Goal: Information Seeking & Learning: Learn about a topic

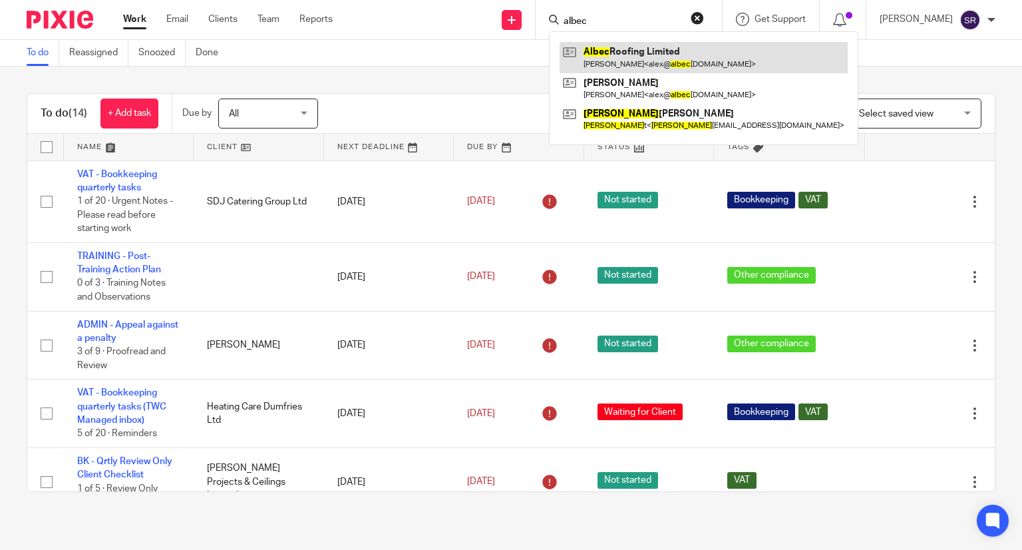
type input "albec"
click at [644, 54] on link at bounding box center [704, 57] width 288 height 31
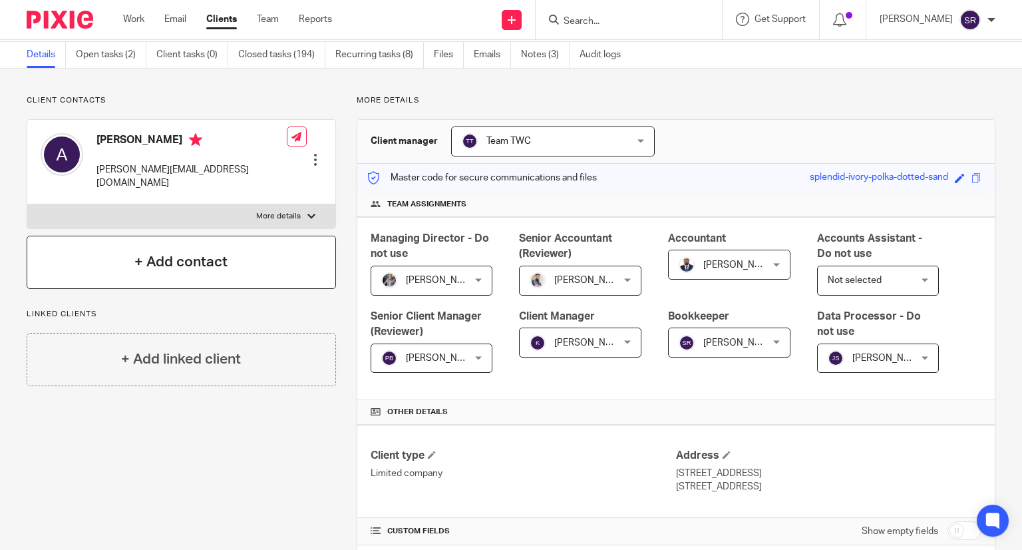
scroll to position [67, 0]
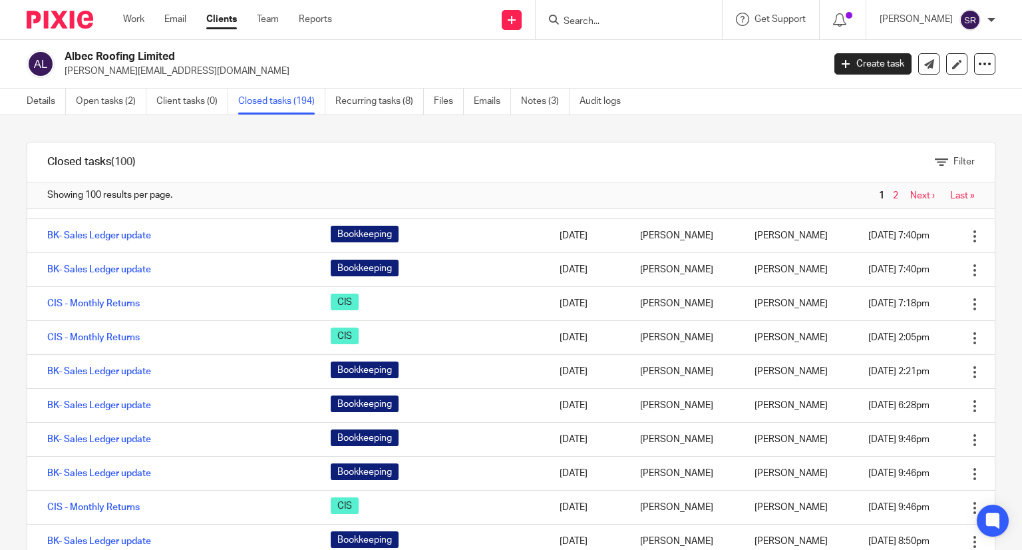
scroll to position [1597, 0]
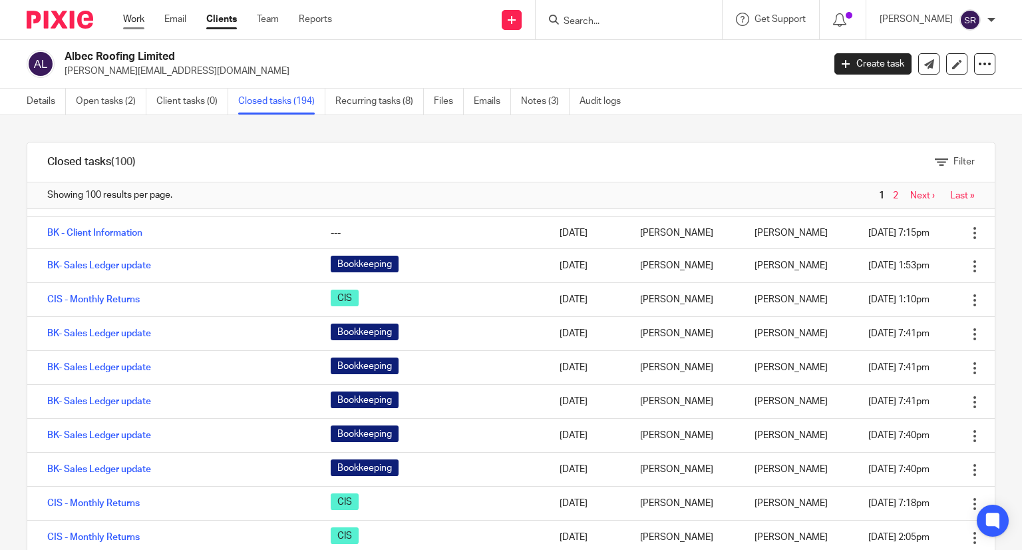
click at [140, 19] on link "Work" at bounding box center [133, 19] width 21 height 13
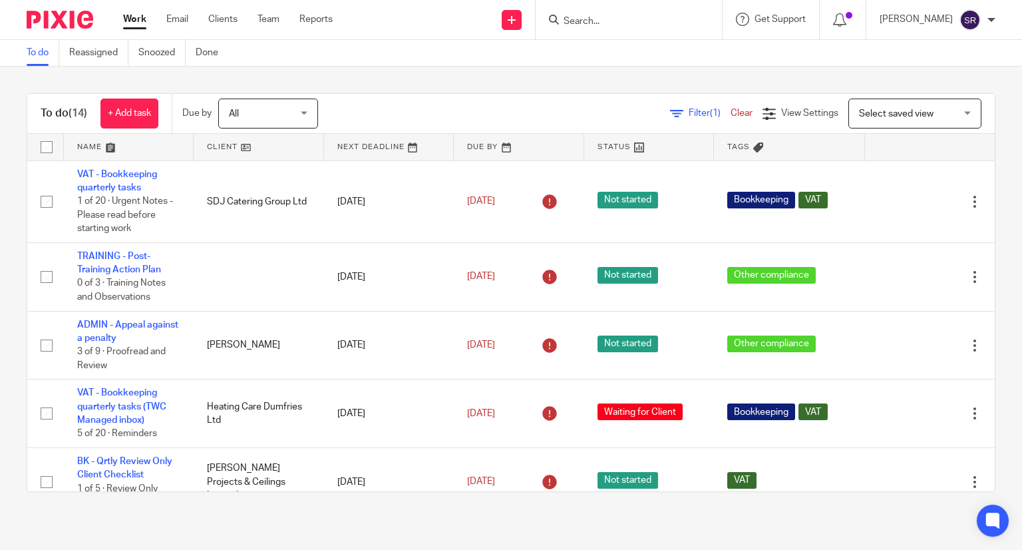
click at [645, 23] on input "Search" at bounding box center [622, 22] width 120 height 12
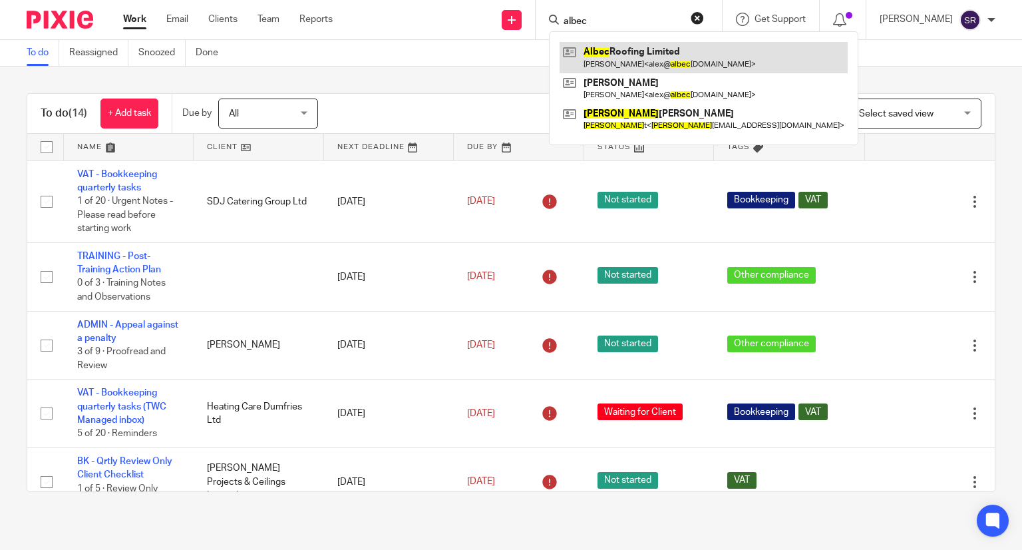
type input "albec"
click at [648, 50] on link at bounding box center [704, 57] width 288 height 31
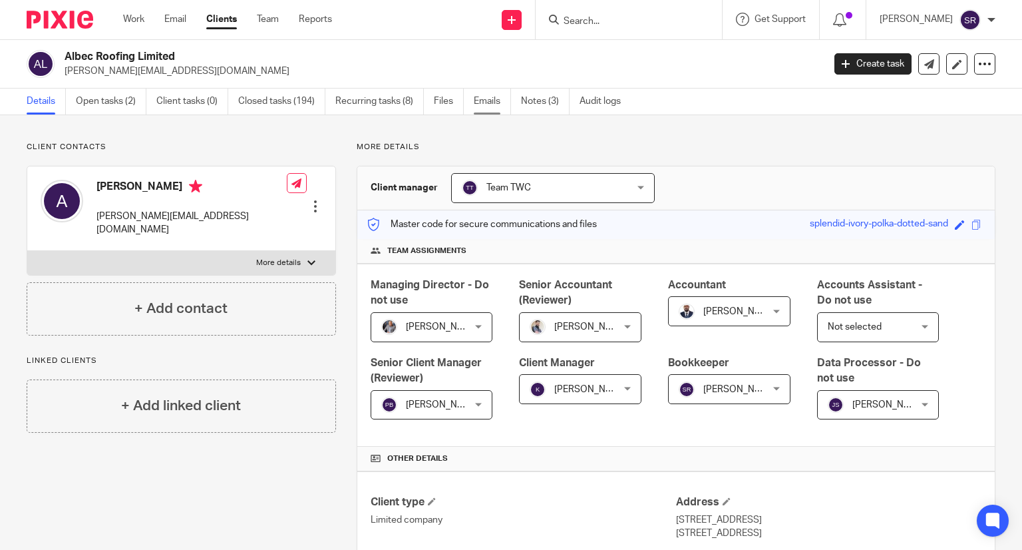
click at [485, 101] on link "Emails" at bounding box center [492, 102] width 37 height 26
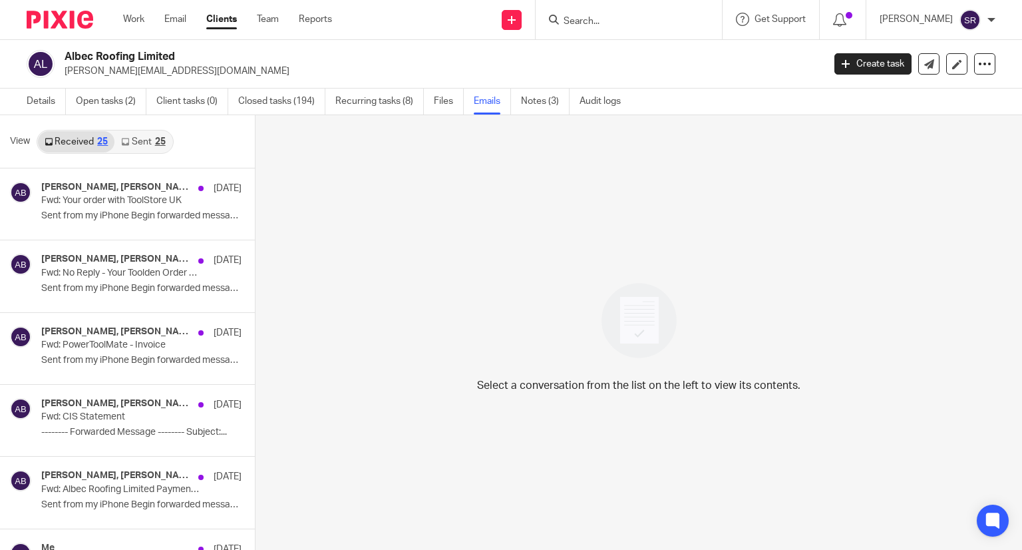
click at [145, 136] on link "Sent 25" at bounding box center [142, 141] width 57 height 21
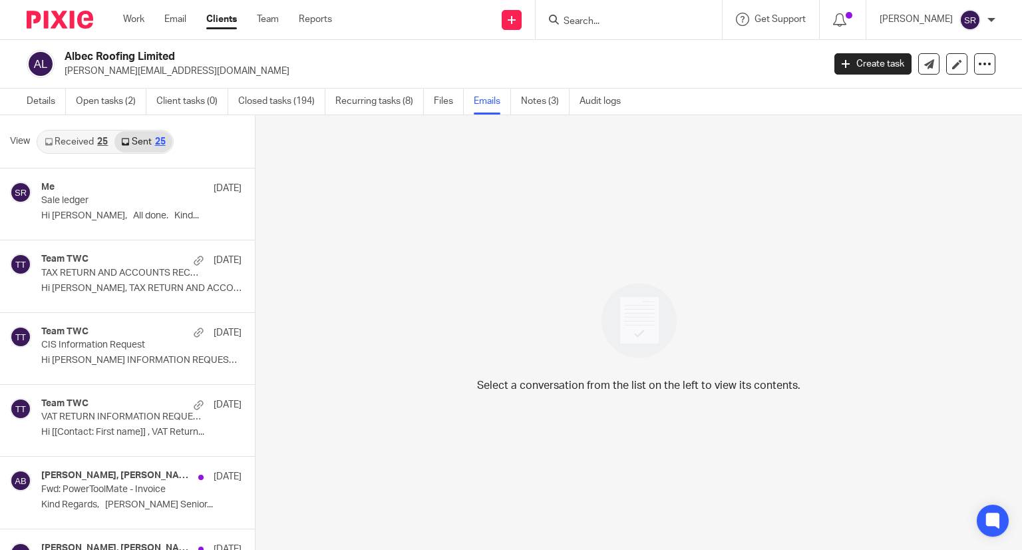
scroll to position [1, 0]
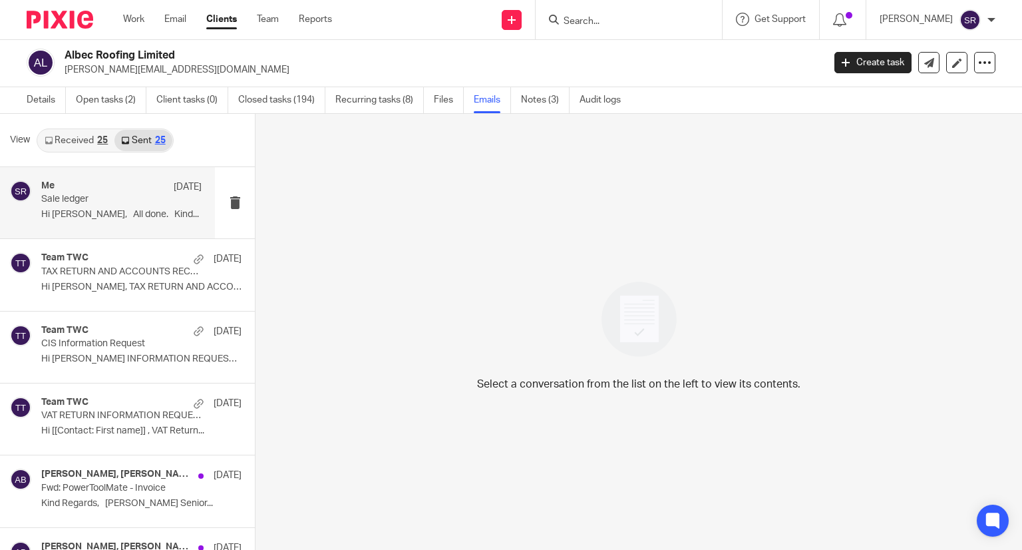
click at [102, 190] on div "Me 8 Oct" at bounding box center [121, 186] width 160 height 13
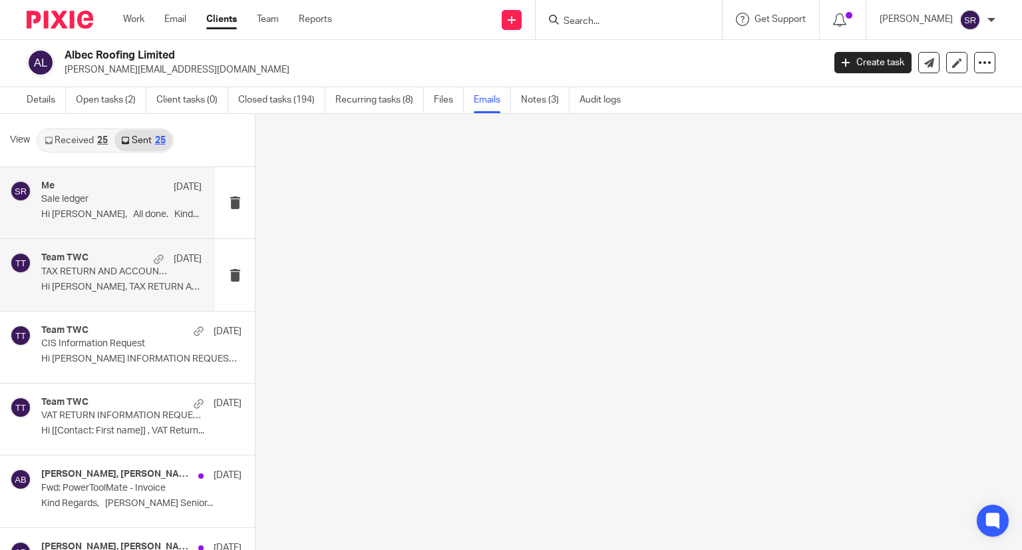
click at [98, 270] on p "TAX RETURN AND ACCOUNTS RECORDS REQUEST" at bounding box center [105, 271] width 128 height 11
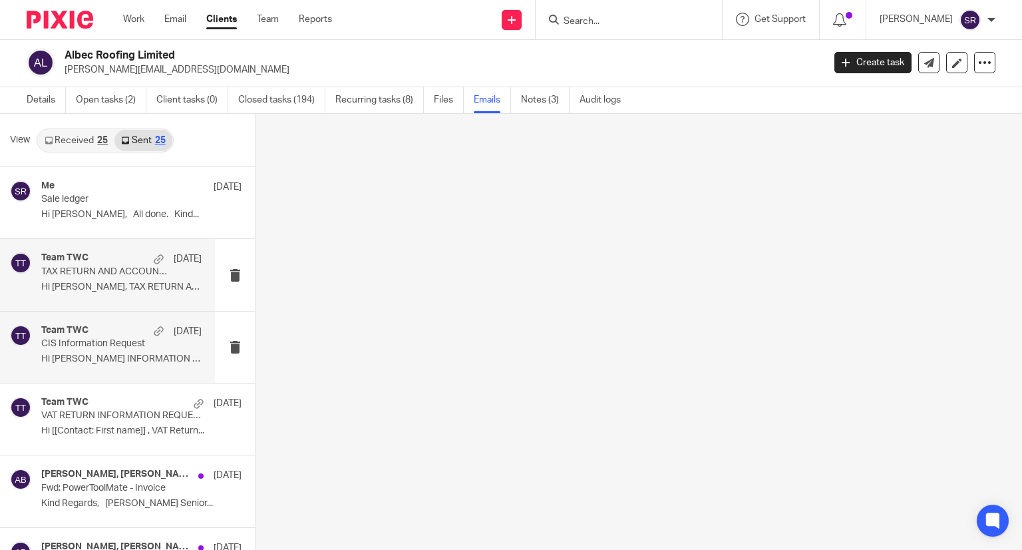
click at [88, 329] on h4 "Team TWC" at bounding box center [64, 330] width 47 height 11
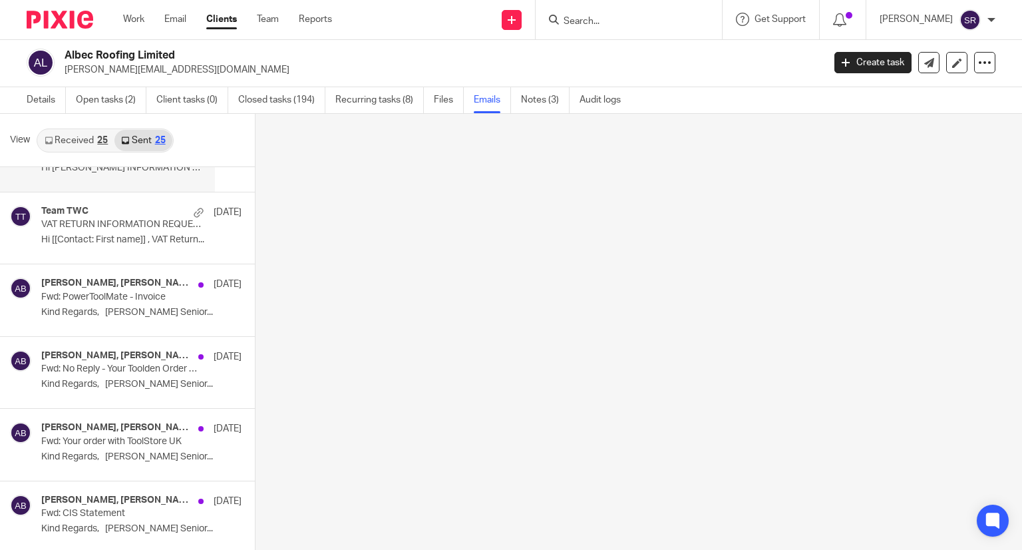
scroll to position [200, 0]
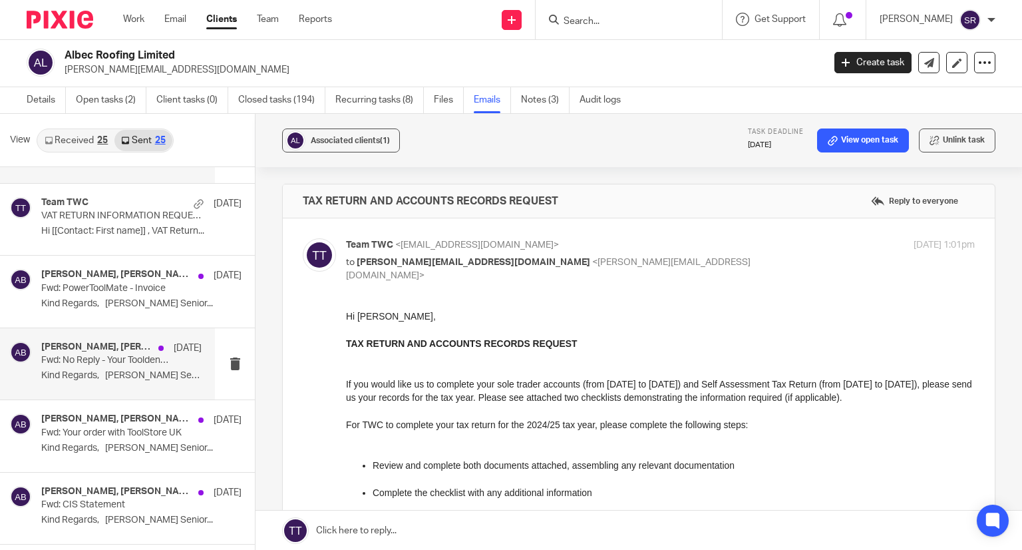
click at [87, 346] on h4 "Penny Brown, Alexander Booker" at bounding box center [96, 346] width 110 height 11
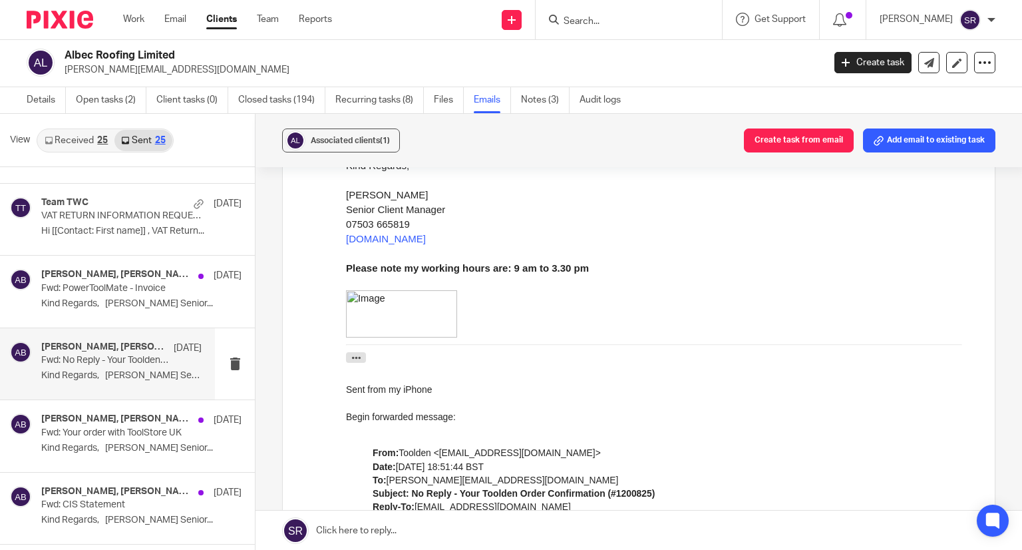
scroll to position [532, 0]
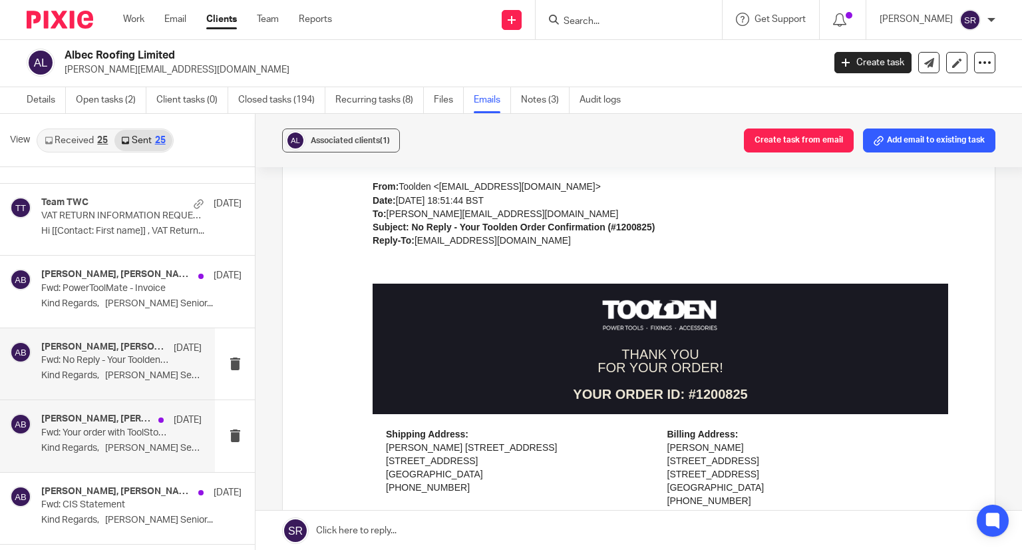
click at [106, 421] on h4 "Penny Brown, Alexander Booker" at bounding box center [96, 418] width 110 height 11
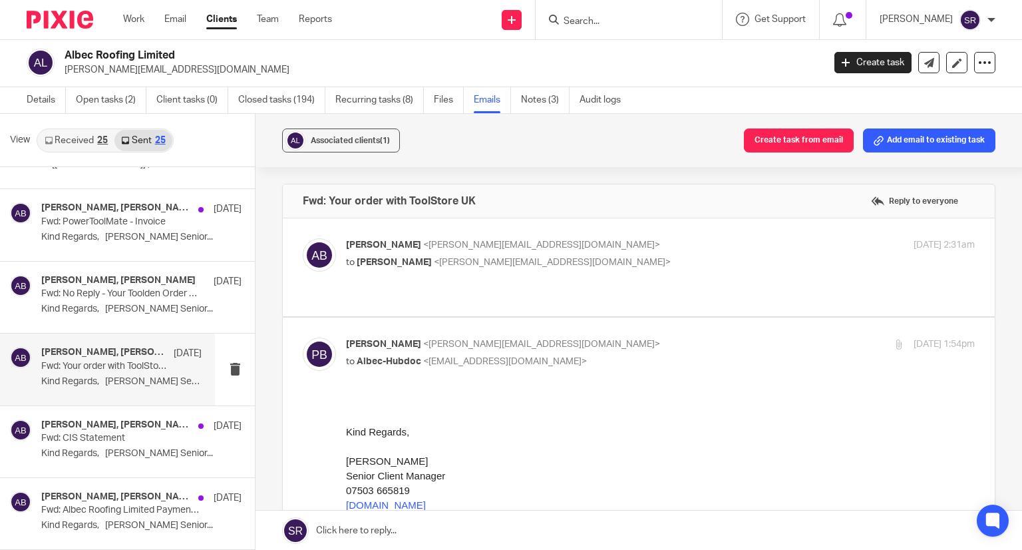
scroll to position [0, 0]
click at [104, 421] on h4 "Penny Brown, Alex Booker" at bounding box center [96, 424] width 110 height 11
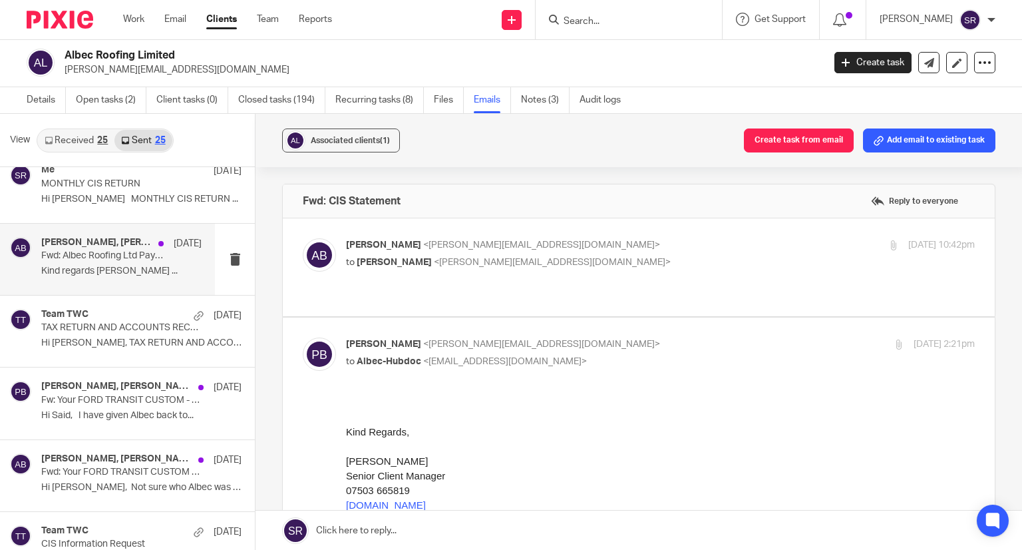
scroll to position [666, 0]
click at [93, 265] on p "Kind regards Kim Faulkner ..." at bounding box center [121, 270] width 160 height 11
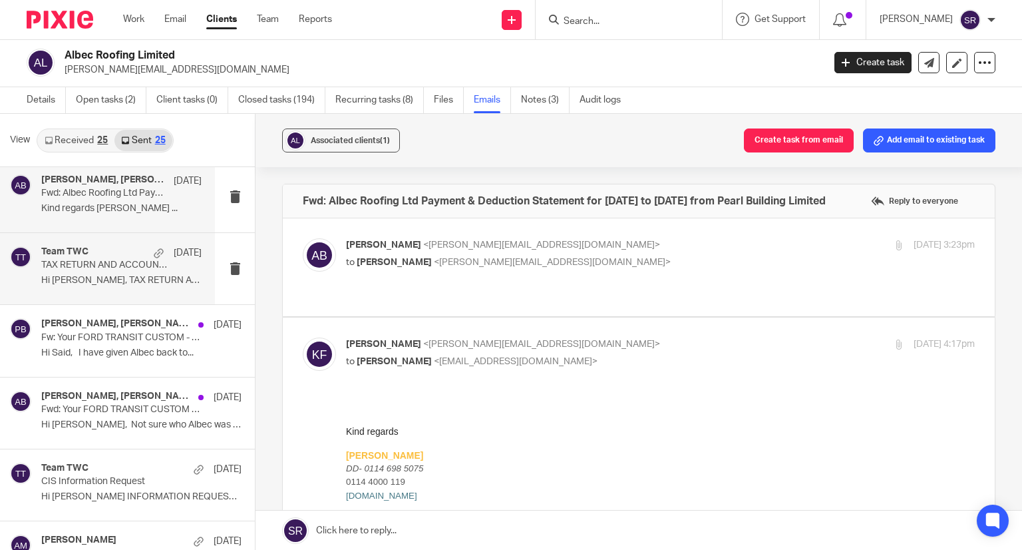
scroll to position [865, 0]
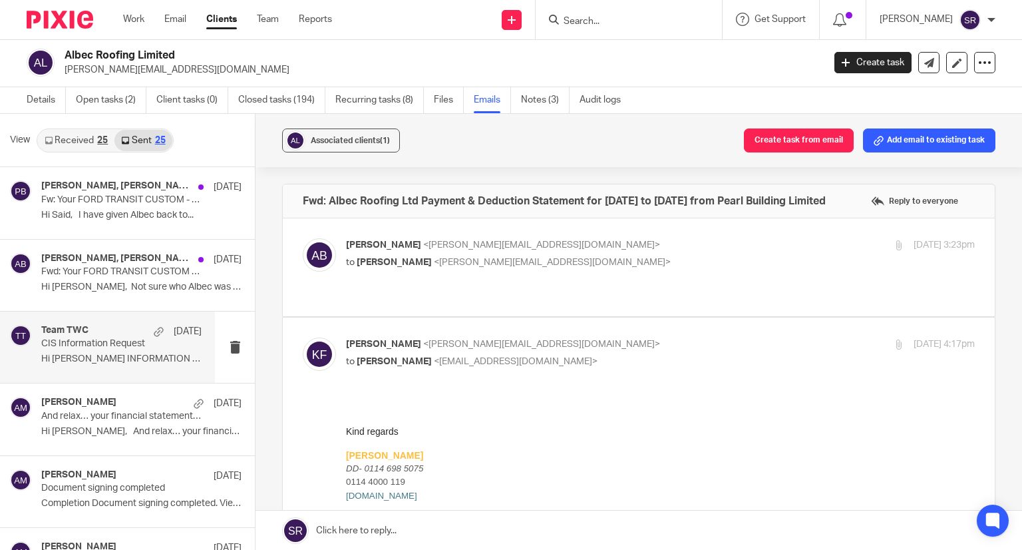
click at [96, 333] on div "Team TWC 5 Sep" at bounding box center [121, 331] width 160 height 13
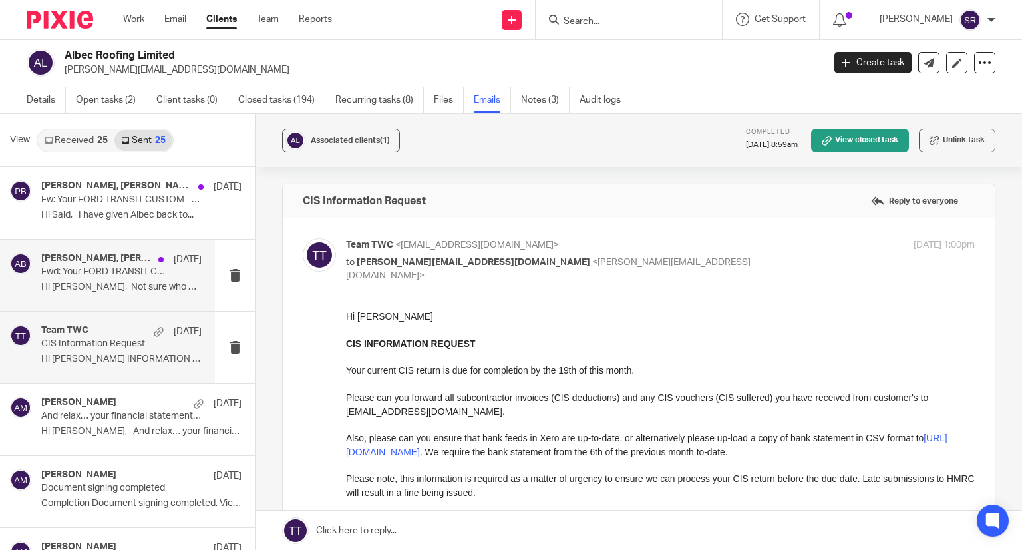
scroll to position [0, 0]
click at [112, 275] on p "Fwd: Your FORD TRANSIT CUSTOM - 2.0 EcoBlue 130ps Low Roof Limited Van Quote - …" at bounding box center [105, 271] width 128 height 11
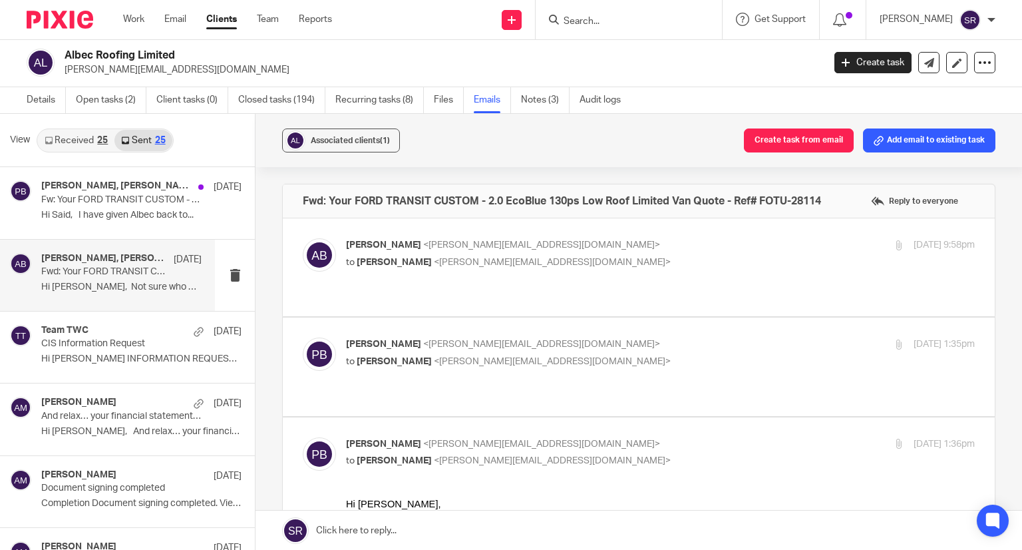
click at [405, 258] on span "[PERSON_NAME]" at bounding box center [394, 262] width 75 height 9
checkbox input "true"
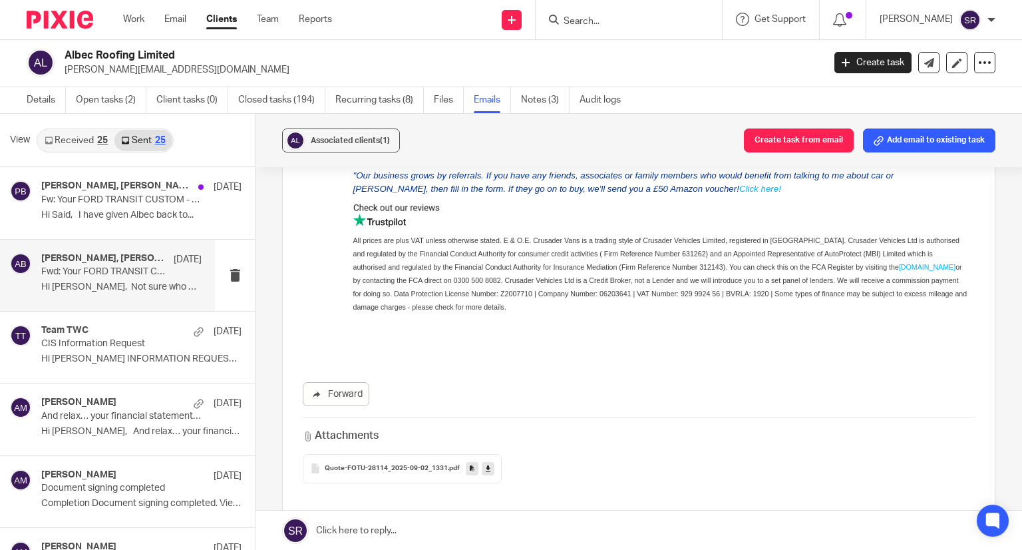
scroll to position [1398, 0]
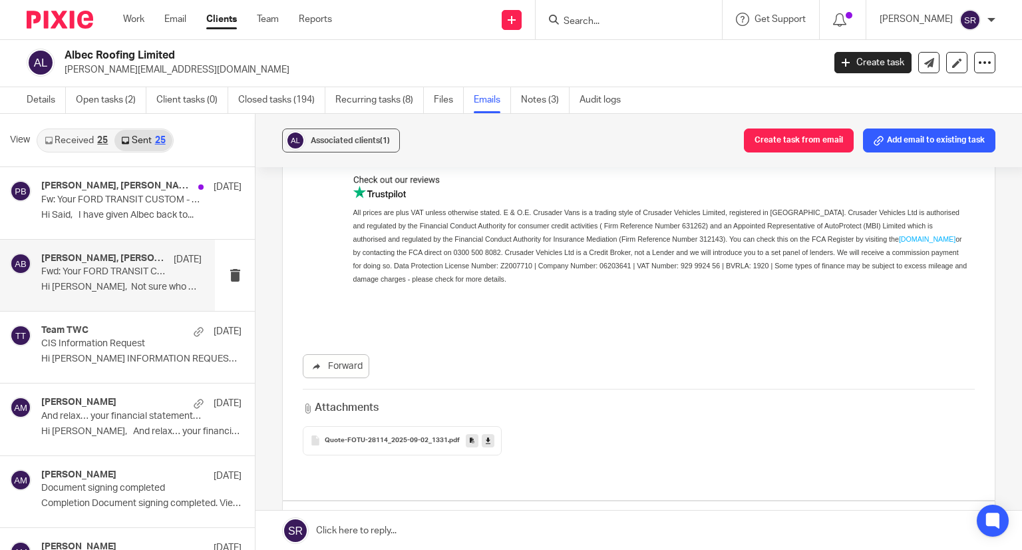
click at [383, 442] on span "Quote-FOTU-28114_2025-09-02_1331" at bounding box center [386, 441] width 123 height 8
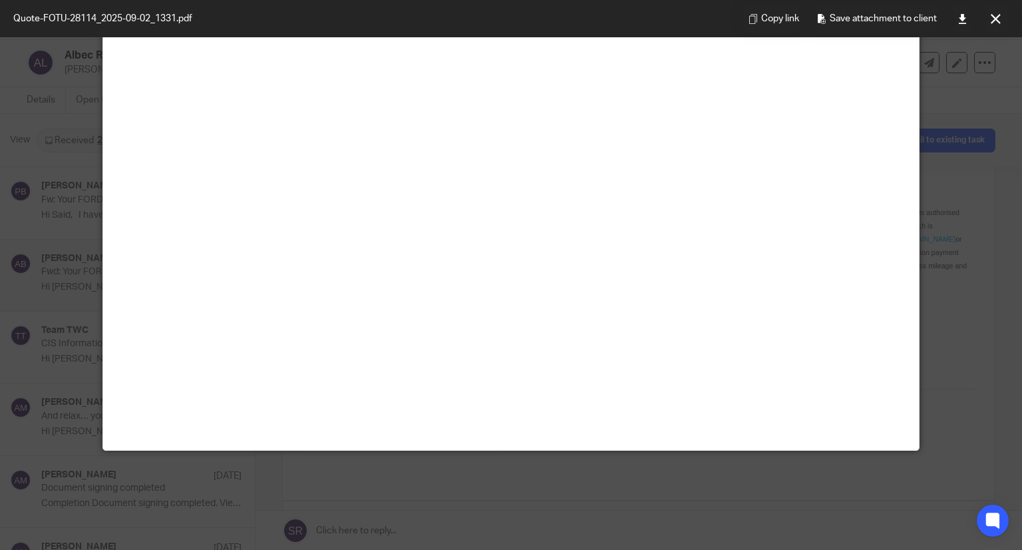
scroll to position [93, 0]
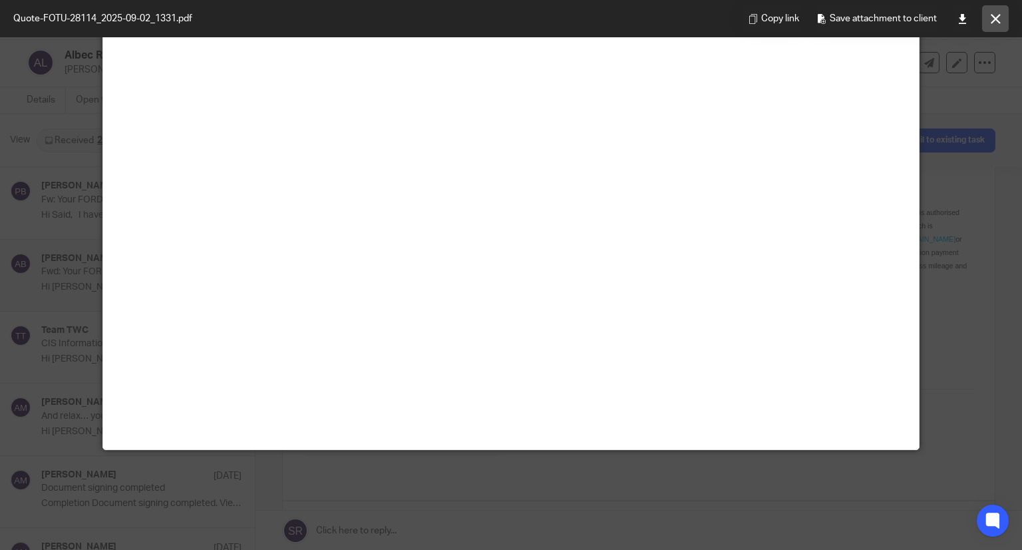
click at [991, 11] on button at bounding box center [995, 18] width 27 height 27
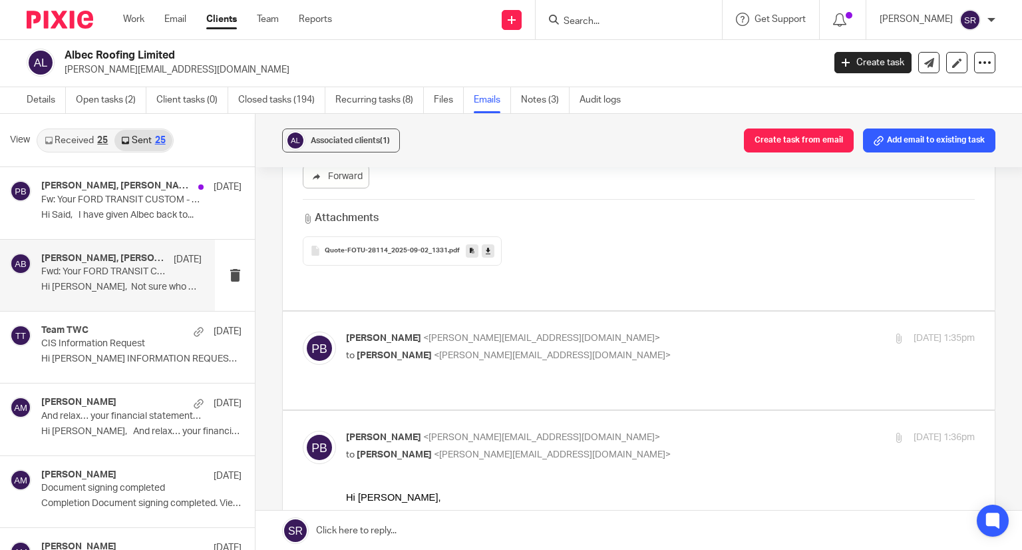
scroll to position [1597, 0]
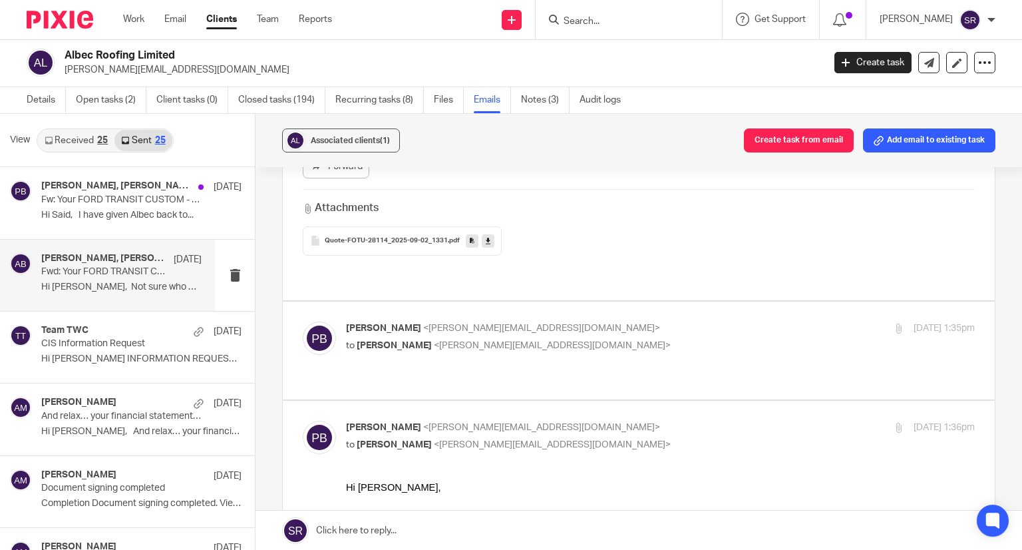
click at [509, 339] on p "to Alex Booker <alex@albecroofing.co.uk>" at bounding box center [555, 346] width 419 height 14
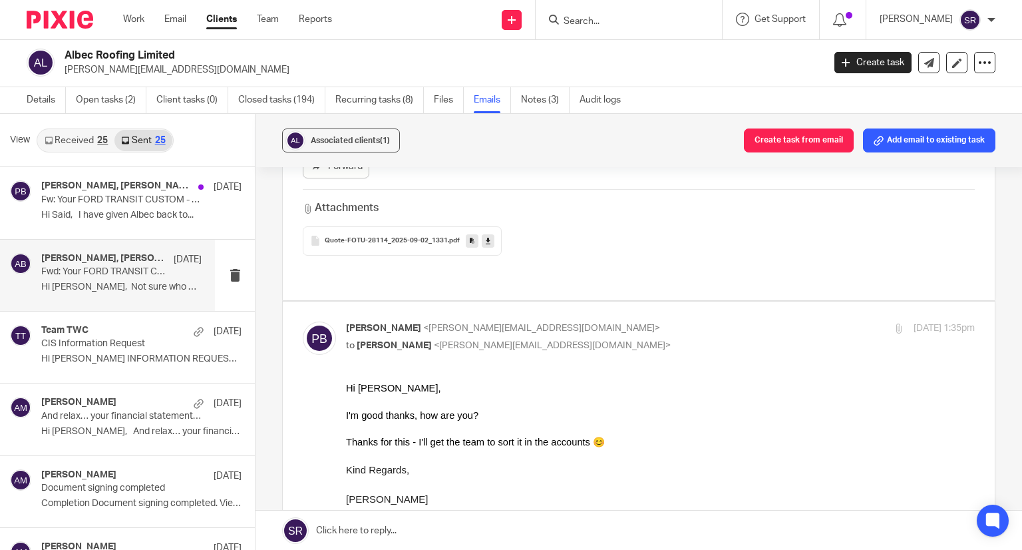
click at [438, 323] on span "<penny@togetherwecount.co.uk>" at bounding box center [541, 327] width 237 height 9
checkbox input "false"
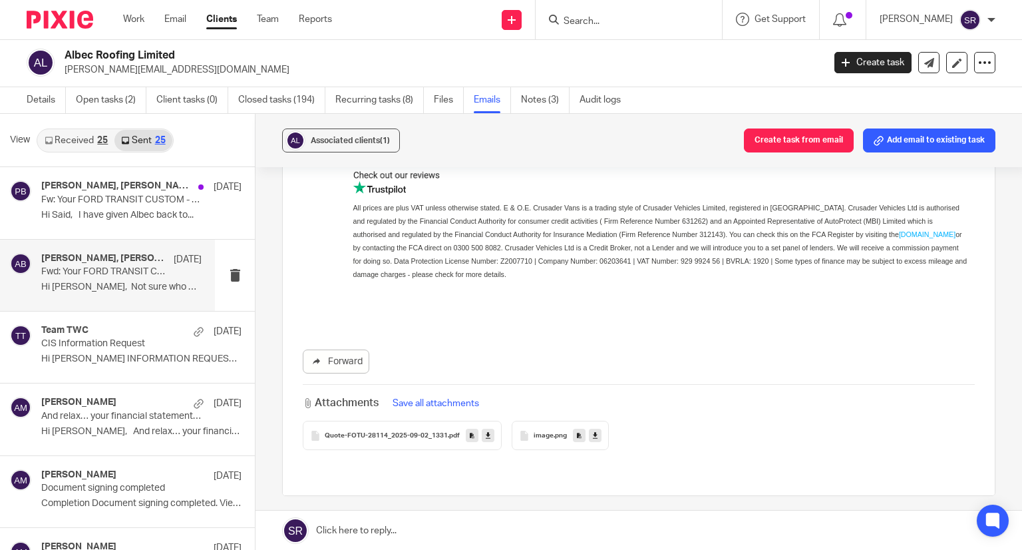
scroll to position [3515, 0]
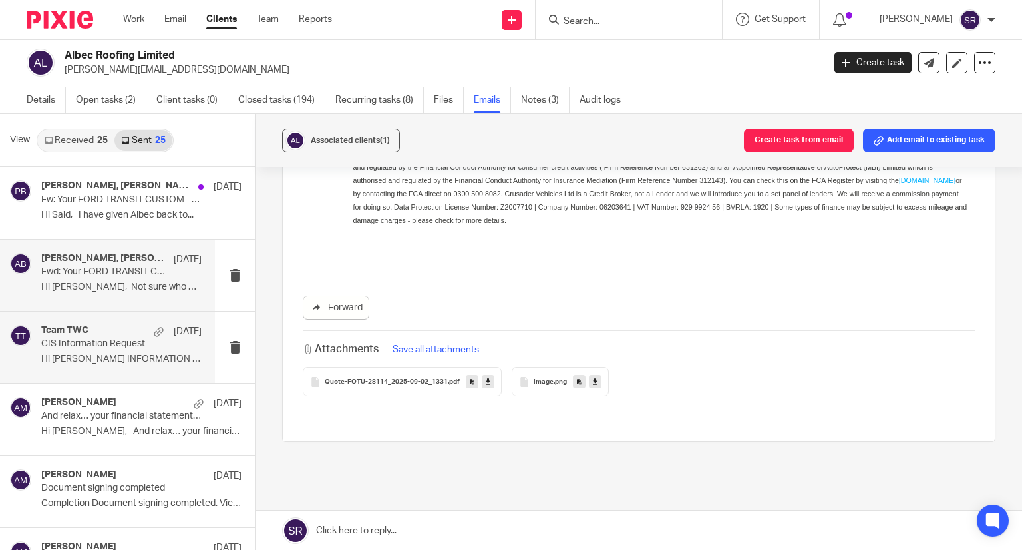
click at [100, 349] on div "Team TWC 5 Sep CIS Information Request Hi Alex CIS INFORMATION REQUEST Your..." at bounding box center [121, 347] width 160 height 45
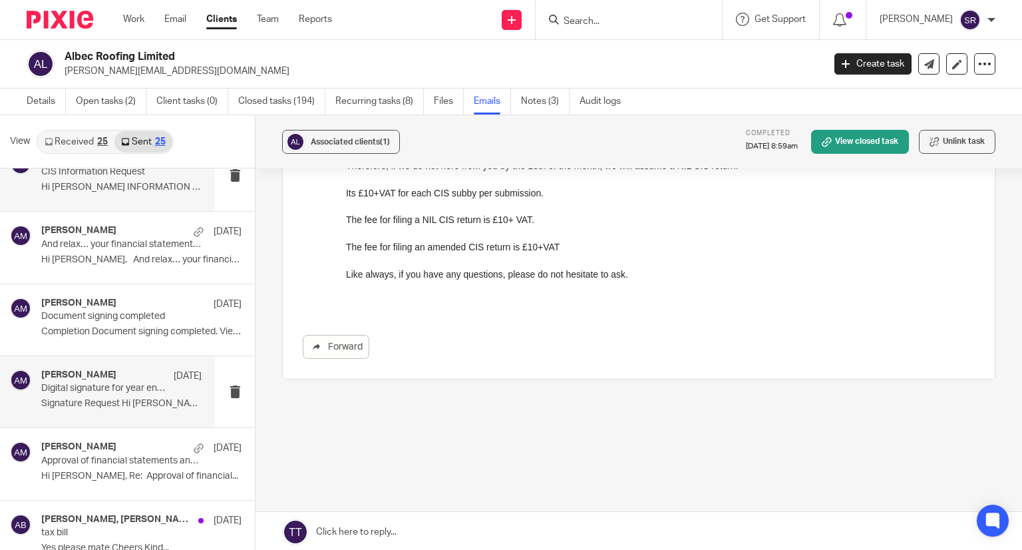
scroll to position [1198, 0]
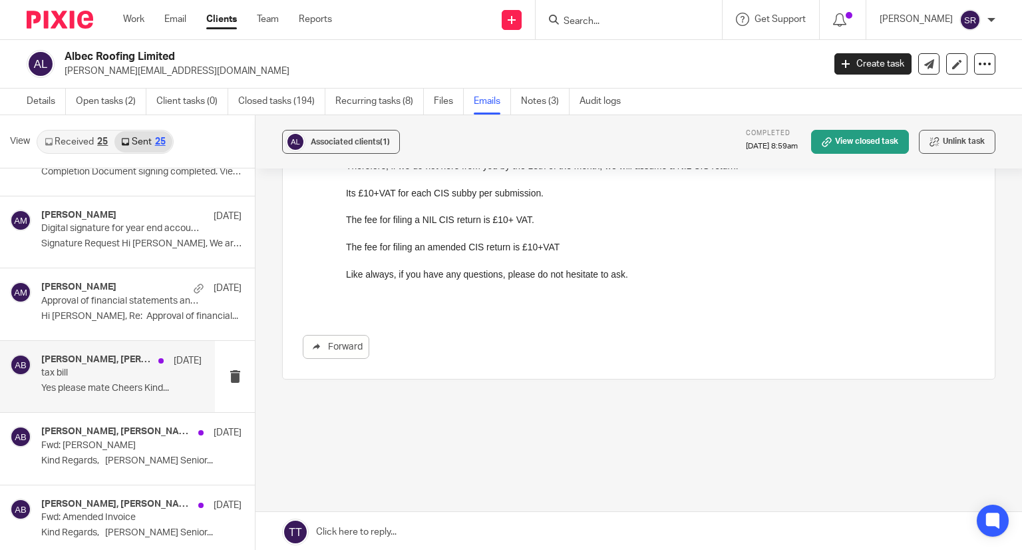
click at [104, 367] on p "tax bill" at bounding box center [105, 372] width 128 height 11
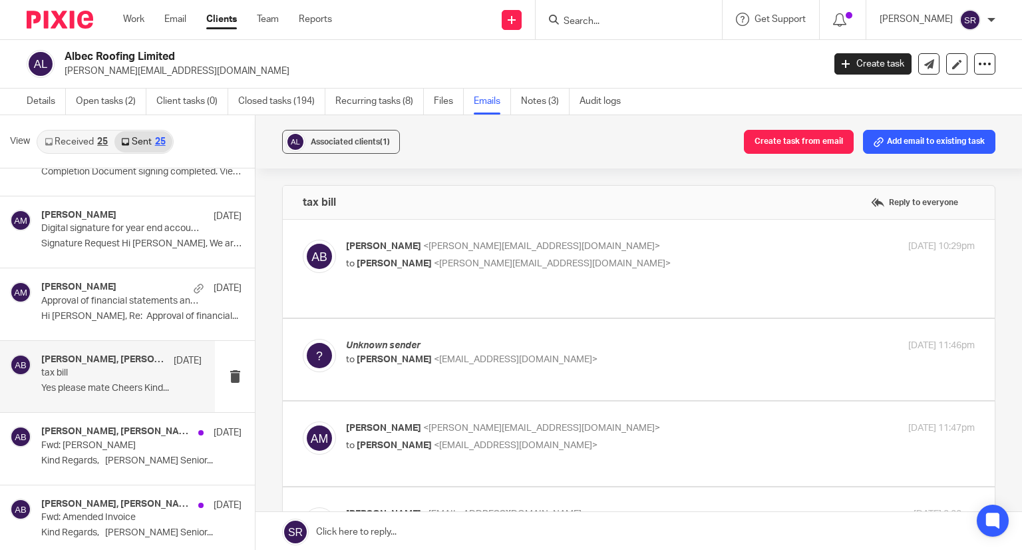
scroll to position [0, 0]
click at [408, 264] on span "Aaron Mcleish" at bounding box center [394, 263] width 75 height 9
checkbox input "true"
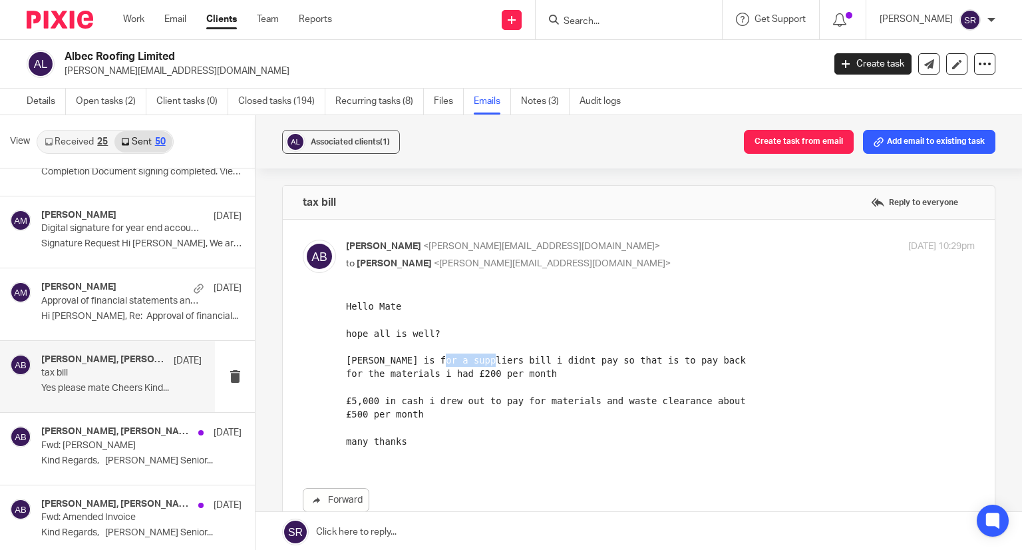
drag, startPoint x: 437, startPoint y: 361, endPoint x: 495, endPoint y: 361, distance: 58.6
click at [491, 361] on pre "Hello Mate hope all is well? moorecroft is for a suppliers bill i didnt pay so …" at bounding box center [660, 374] width 629 height 148
drag, startPoint x: 357, startPoint y: 373, endPoint x: 427, endPoint y: 373, distance: 70.6
click at [427, 373] on pre "Hello Mate hope all is well? moorecroft is for a suppliers bill i didnt pay so …" at bounding box center [660, 374] width 629 height 148
drag, startPoint x: 367, startPoint y: 402, endPoint x: 415, endPoint y: 405, distance: 48.0
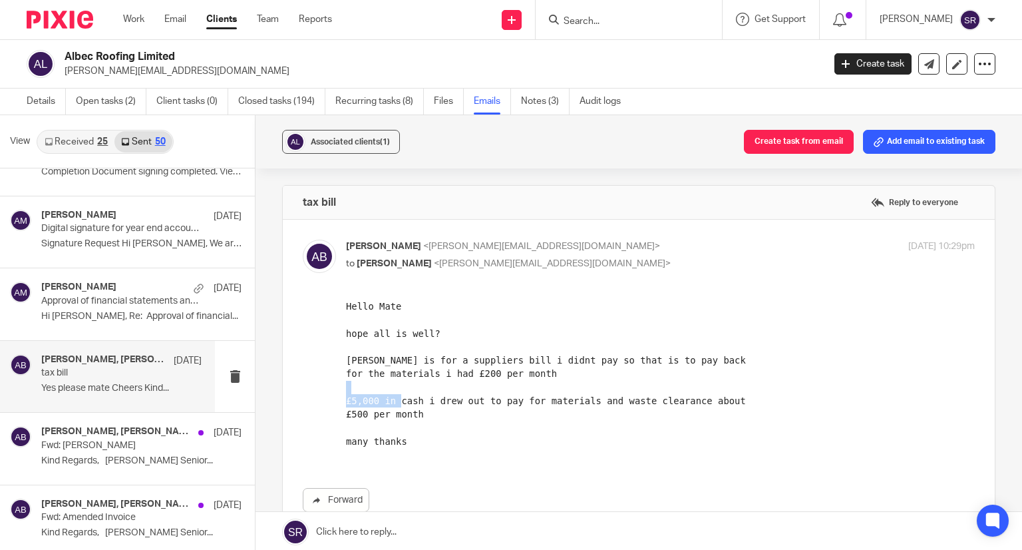
click at [415, 404] on pre "Hello Mate hope all is well? moorecroft is for a suppliers bill i didnt pay so …" at bounding box center [660, 374] width 629 height 148
drag, startPoint x: 351, startPoint y: 375, endPoint x: 503, endPoint y: 377, distance: 151.8
click at [503, 377] on pre "Hello Mate hope all is well? moorecroft is for a suppliers bill i didnt pay so …" at bounding box center [660, 374] width 629 height 148
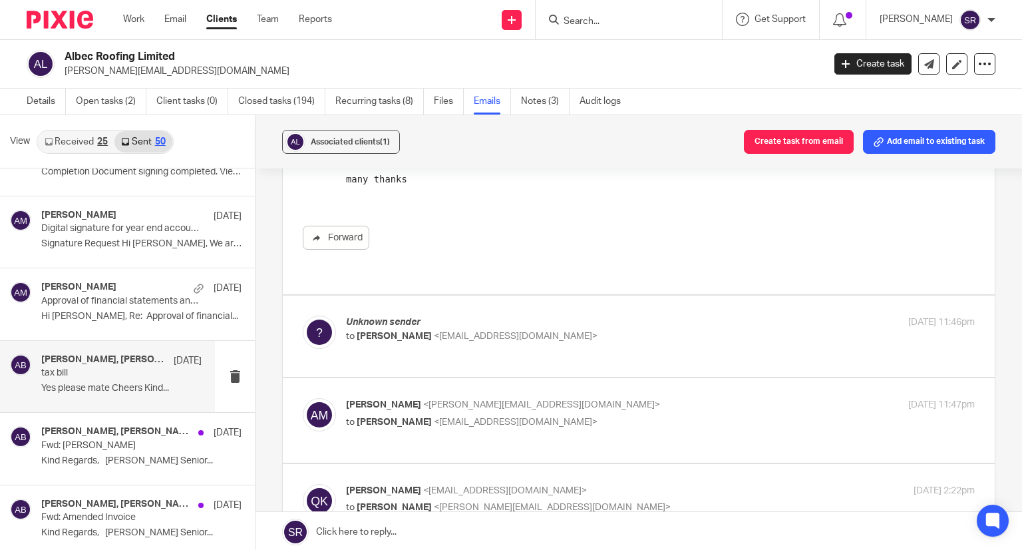
scroll to position [266, 0]
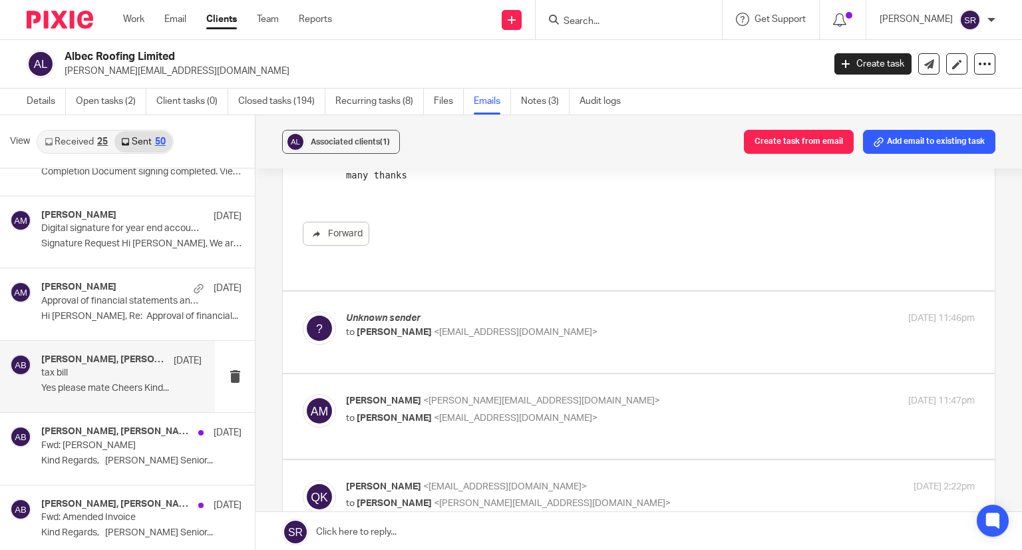
click at [426, 327] on span "Qasim Khushnood" at bounding box center [394, 331] width 75 height 9
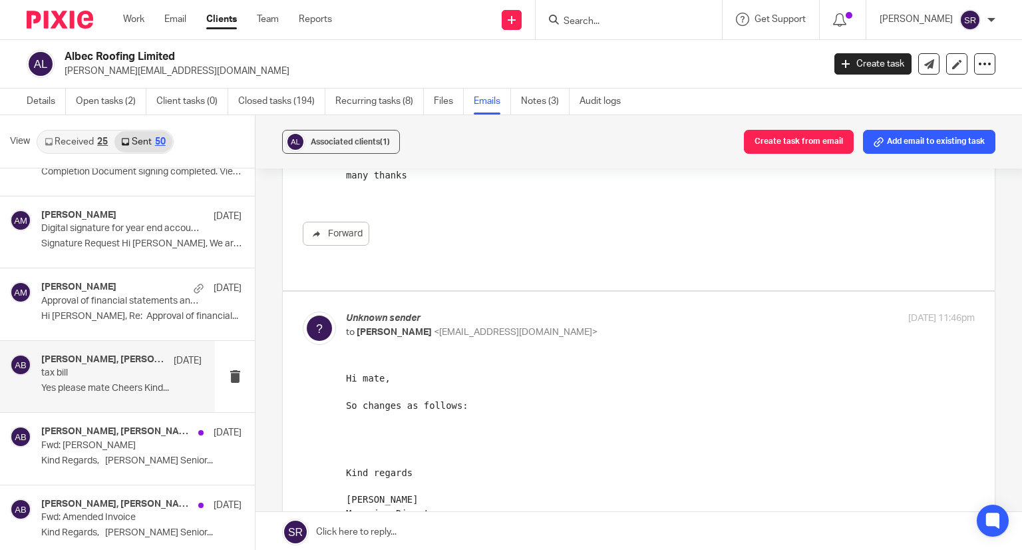
click at [409, 327] on span "Qasim Khushnood" at bounding box center [394, 331] width 75 height 9
checkbox input "false"
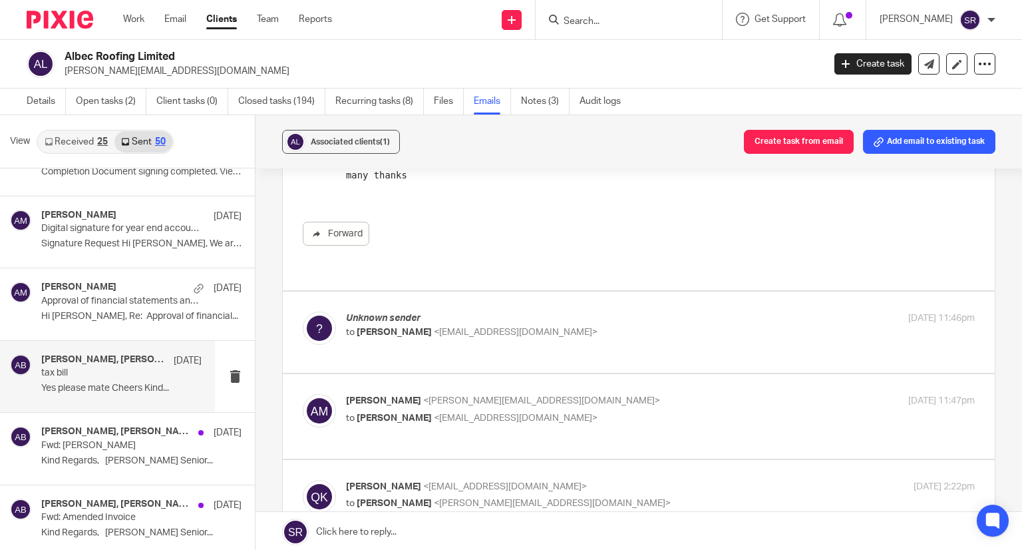
click at [419, 411] on p "to Qasim Khushnood <qasim@togetherwecount.co.uk>" at bounding box center [555, 418] width 419 height 14
checkbox input "true"
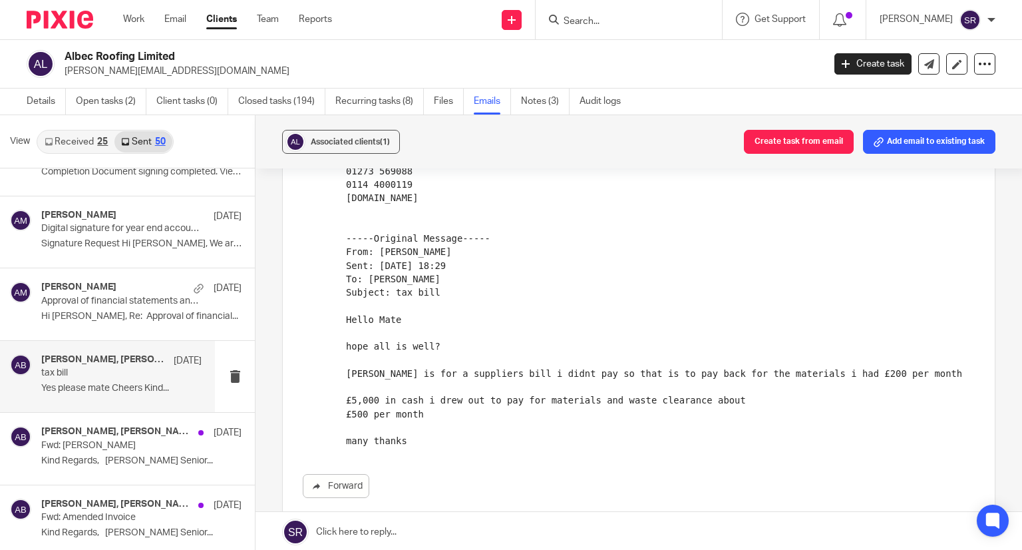
scroll to position [1131, 0]
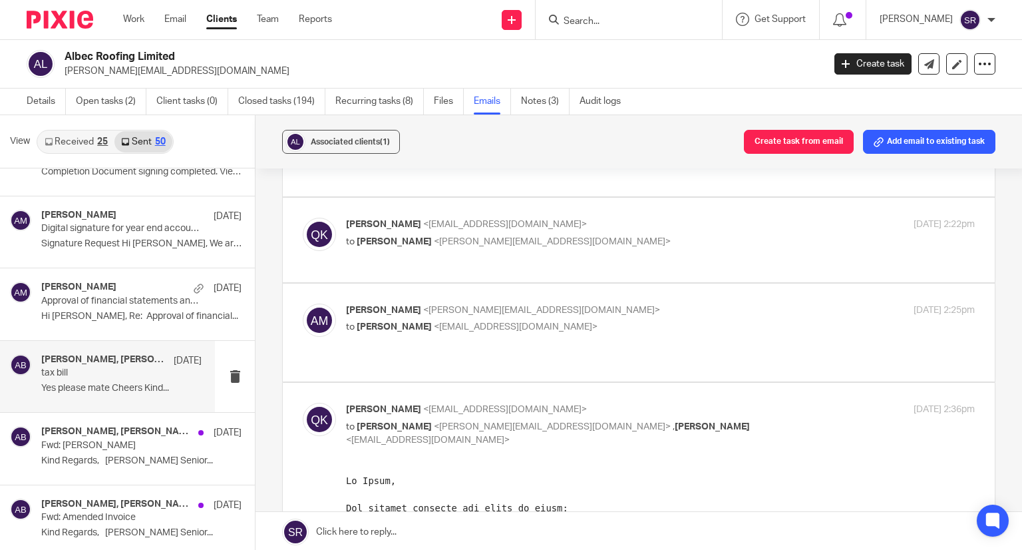
click at [415, 219] on div "Qasim Khushnood <qasim@togetherwecount.co.uk> to Aaron Mcleish <aaron@togetherw…" at bounding box center [555, 233] width 419 height 31
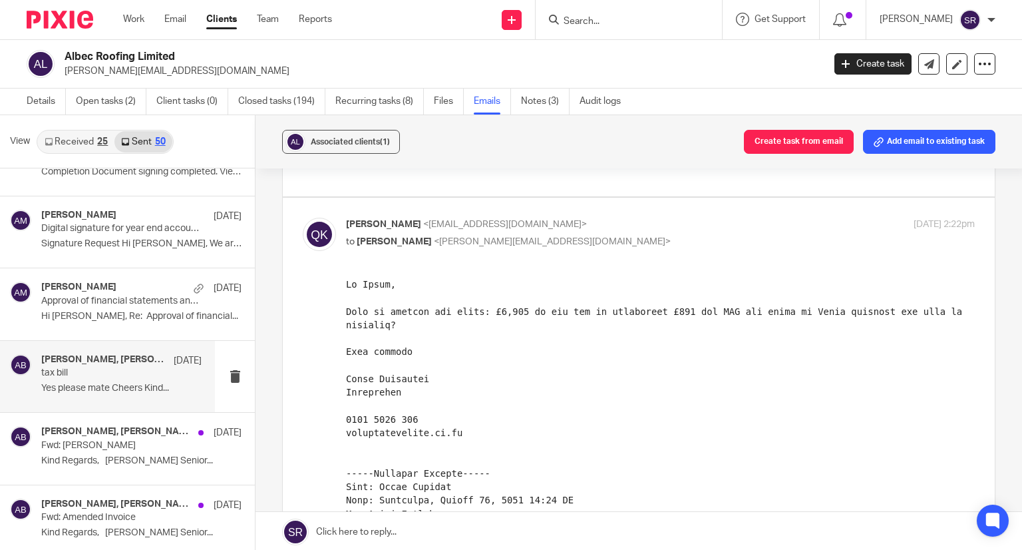
scroll to position [0, 0]
click at [403, 220] on span "Qasim Khushnood" at bounding box center [383, 224] width 75 height 9
checkbox input "false"
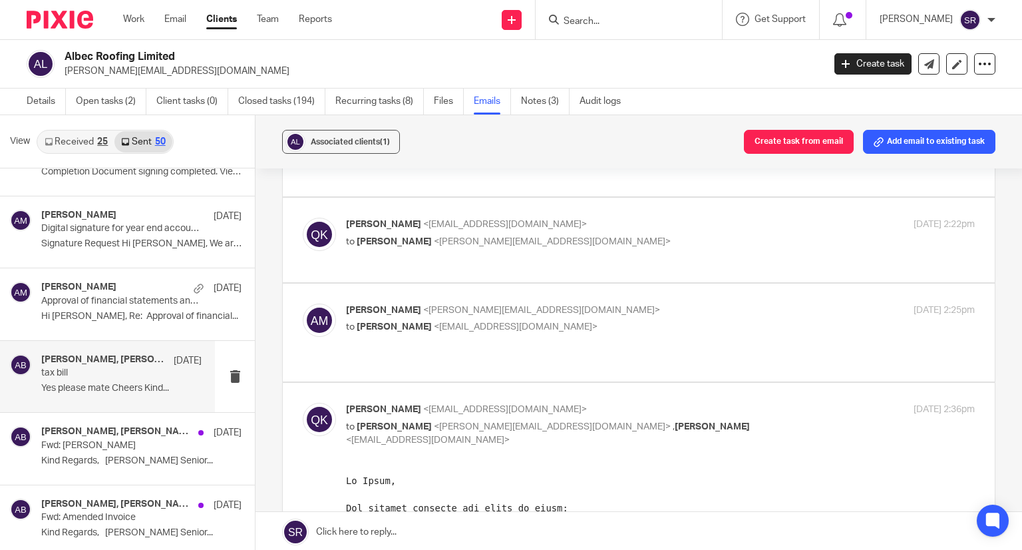
click at [399, 309] on span "Aaron Mcleish" at bounding box center [383, 309] width 75 height 9
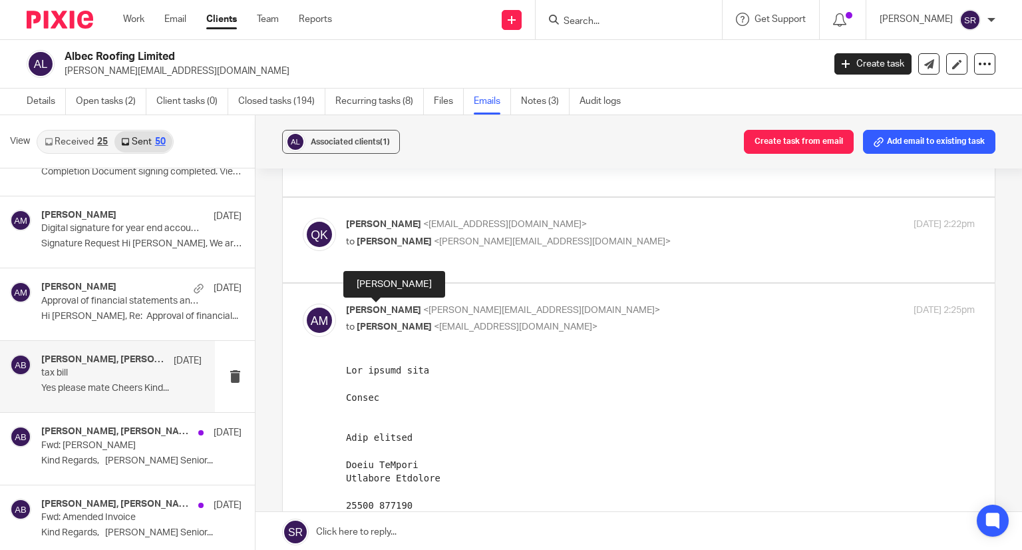
click at [397, 310] on span "Aaron Mcleish" at bounding box center [383, 309] width 75 height 9
checkbox input "false"
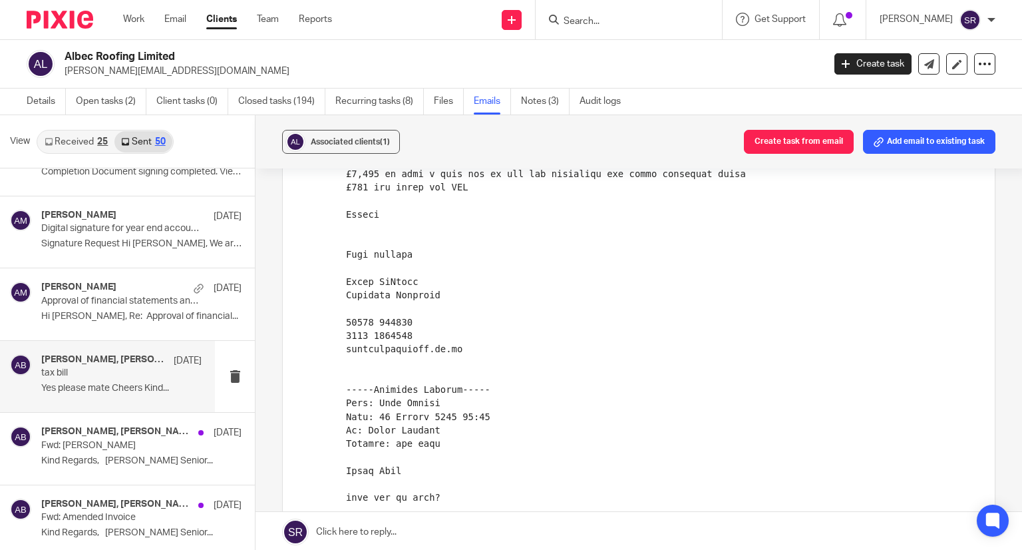
scroll to position [2672, 0]
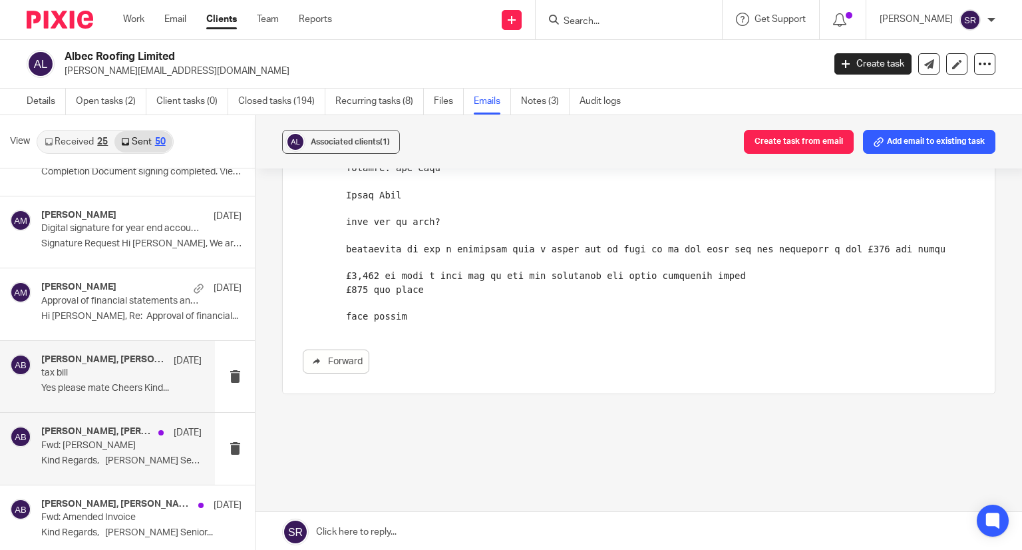
click at [86, 426] on h4 "Penny Brown, Alex Booker" at bounding box center [96, 431] width 110 height 11
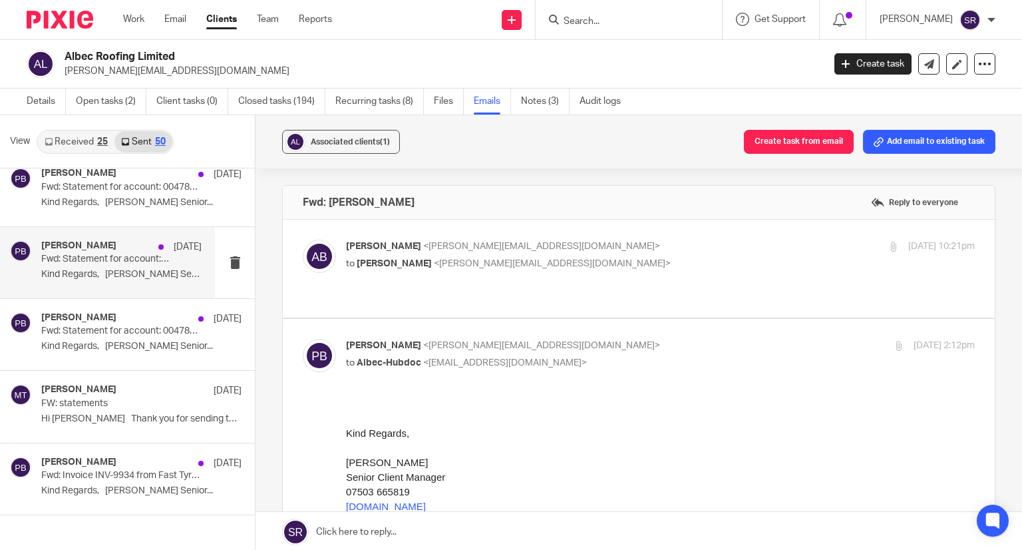
scroll to position [1, 0]
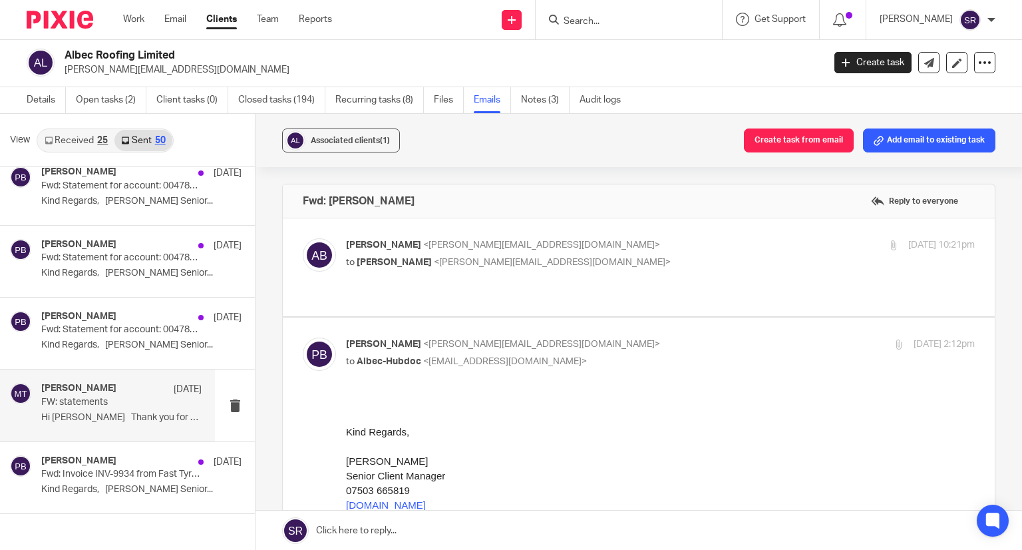
click at [118, 397] on p "FW: statements" at bounding box center [105, 402] width 128 height 11
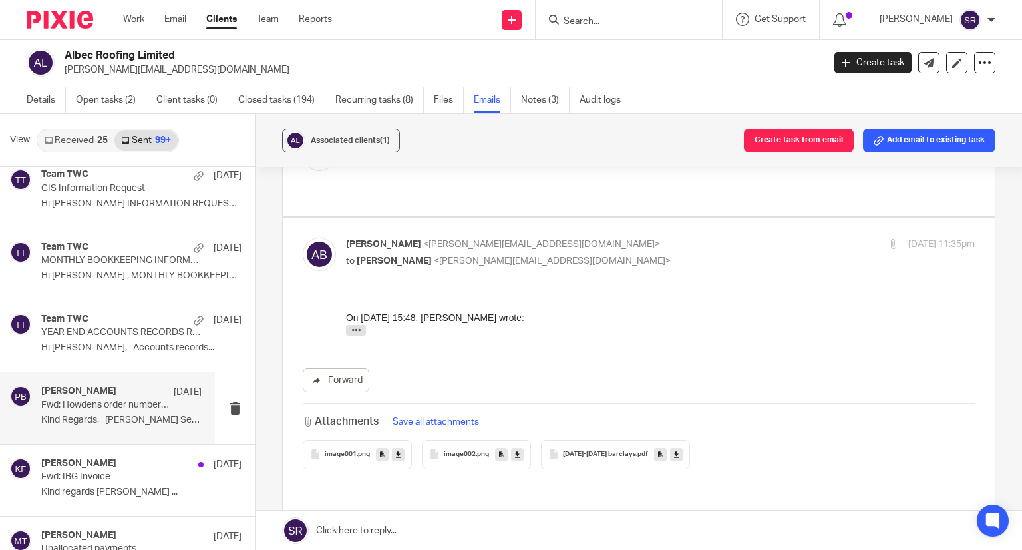
scroll to position [5126, 0]
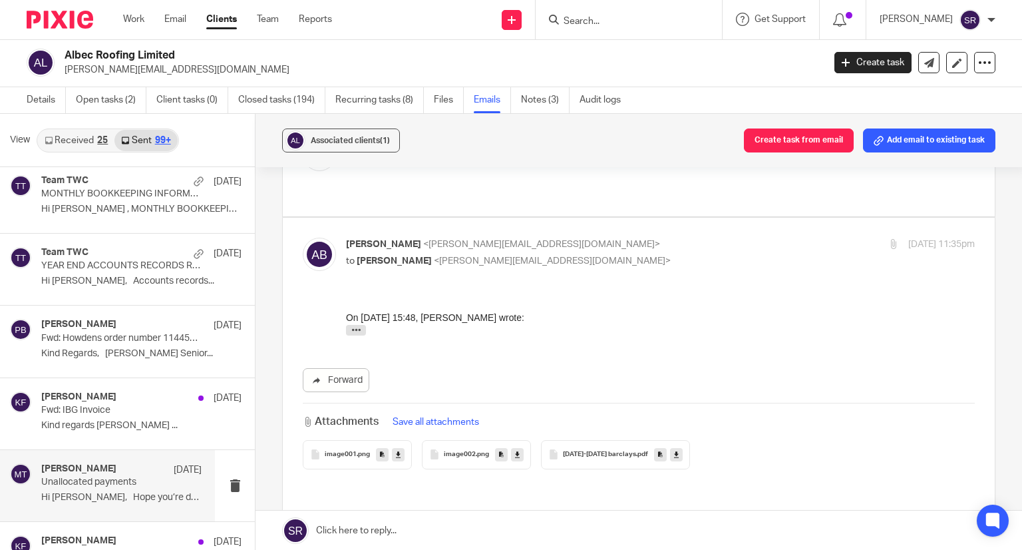
click at [121, 464] on div "Matt Tucker 23 May" at bounding box center [121, 469] width 160 height 13
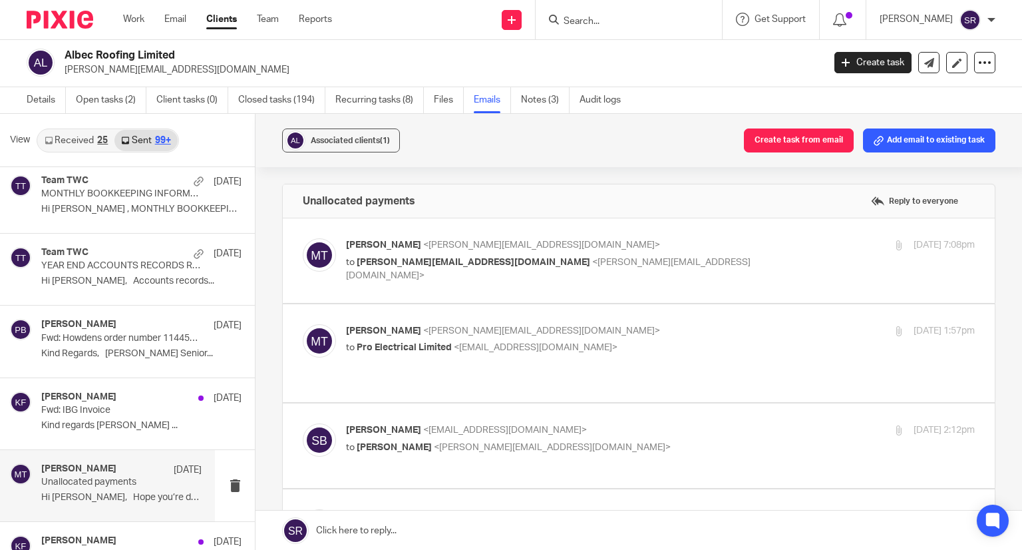
scroll to position [0, 0]
click at [396, 261] on span "alex@albecroofing.co.uk" at bounding box center [474, 262] width 234 height 9
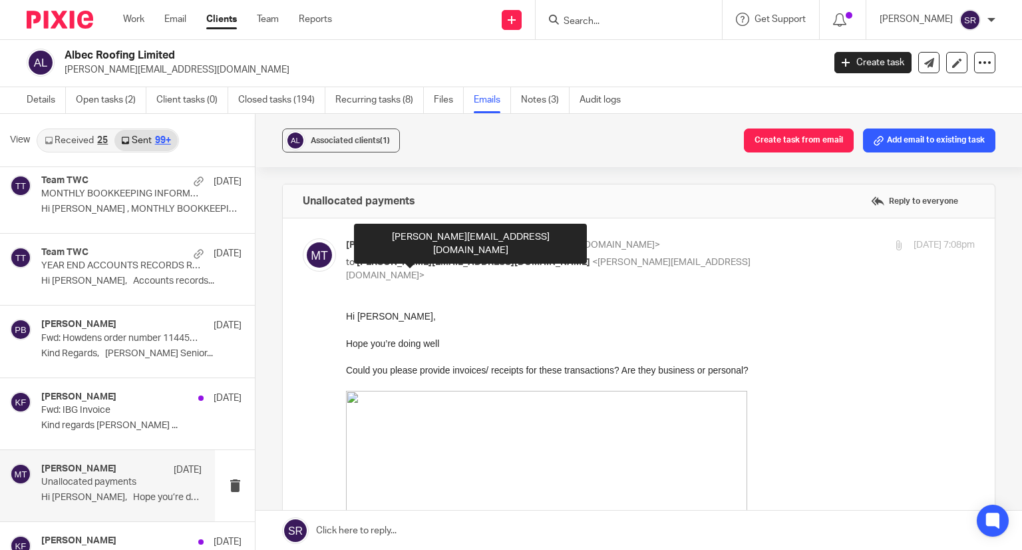
click at [396, 260] on span "alex@albecroofing.co.uk" at bounding box center [474, 262] width 234 height 9
checkbox input "false"
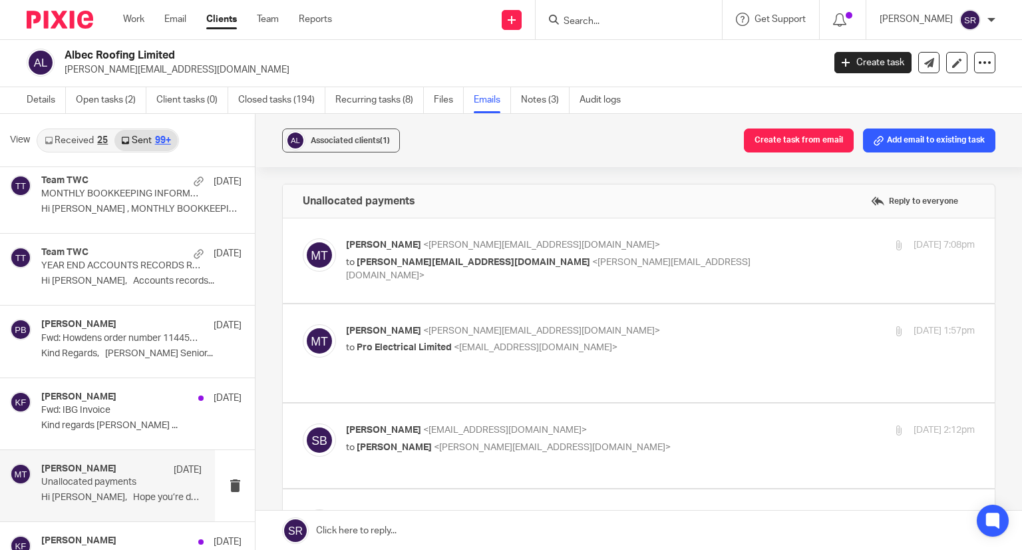
click at [378, 332] on span "Matt Tucker" at bounding box center [383, 330] width 75 height 9
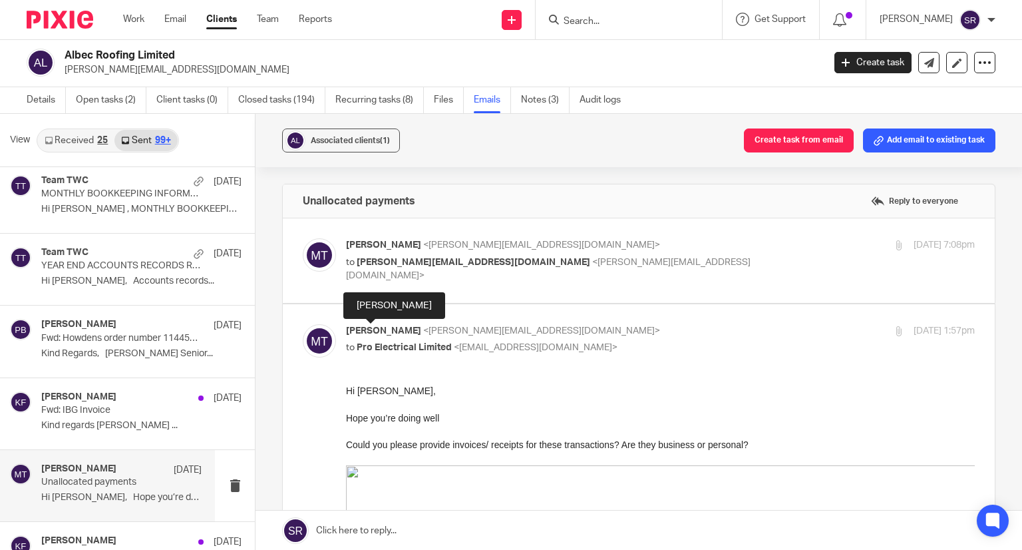
click at [378, 332] on span "Matt Tucker" at bounding box center [383, 330] width 75 height 9
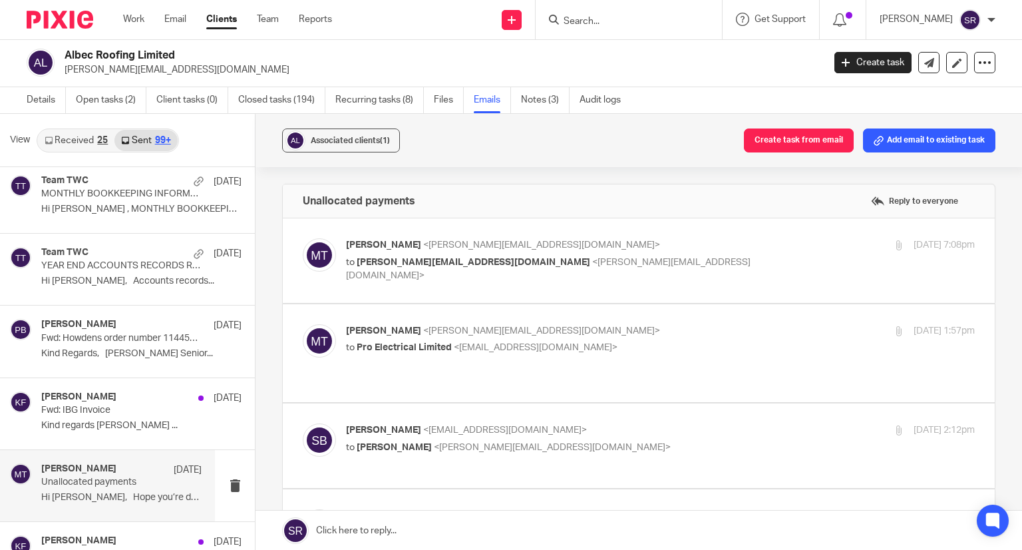
click at [378, 332] on span "Matt Tucker" at bounding box center [383, 330] width 75 height 9
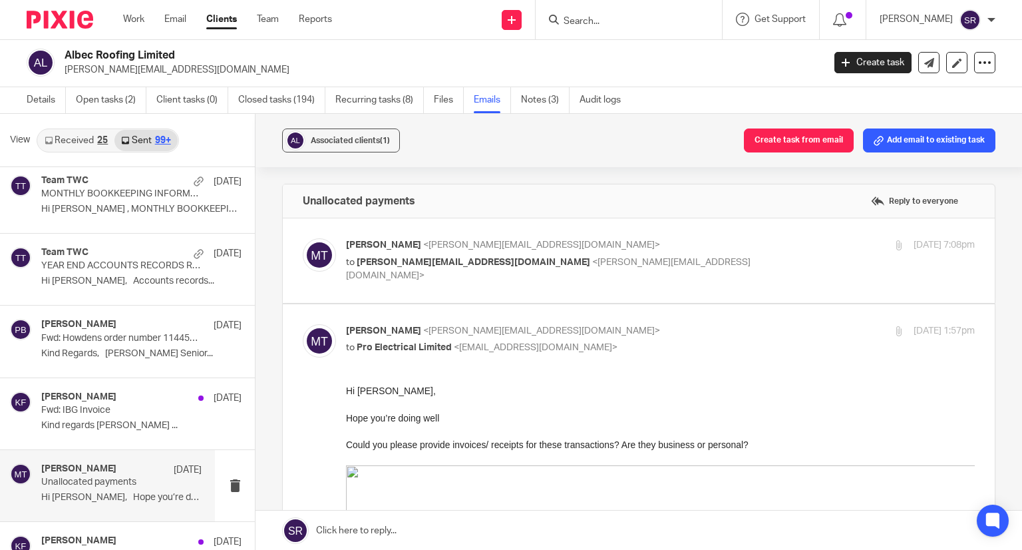
click at [378, 332] on span "Matt Tucker" at bounding box center [383, 330] width 75 height 9
checkbox input "false"
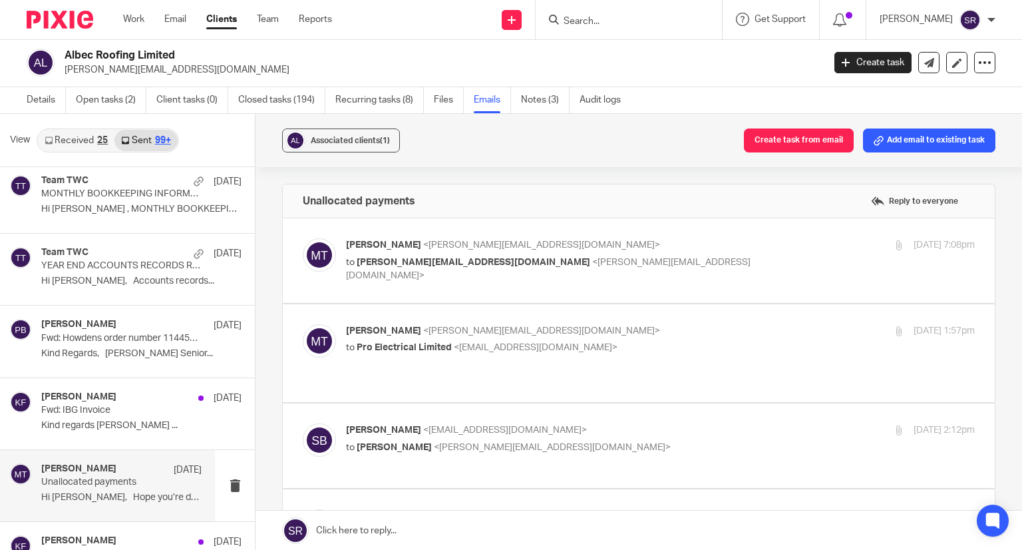
scroll to position [67, 0]
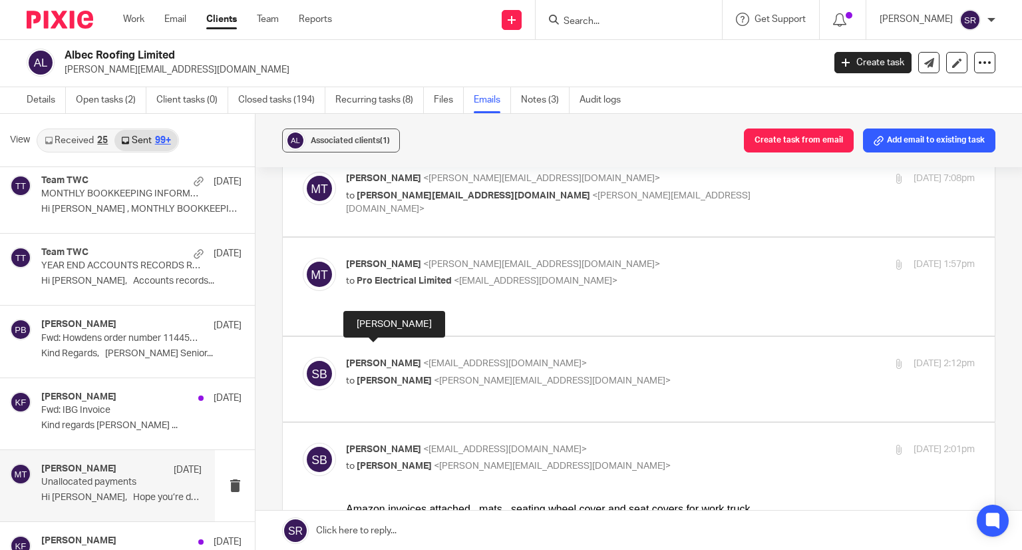
click at [381, 359] on span "sonny brown" at bounding box center [383, 363] width 75 height 9
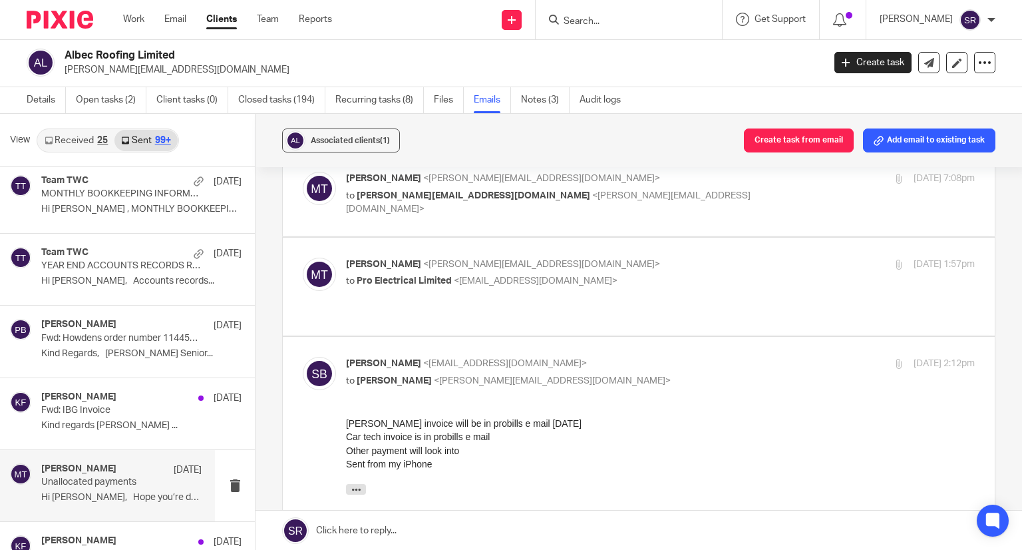
scroll to position [0, 0]
click at [381, 359] on span "sonny brown" at bounding box center [383, 363] width 75 height 9
checkbox input "false"
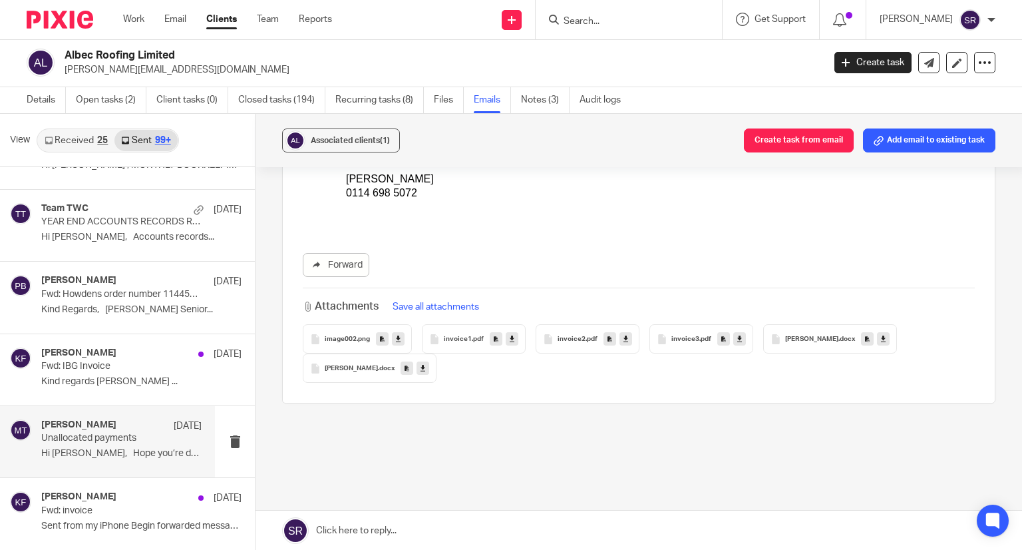
scroll to position [5193, 0]
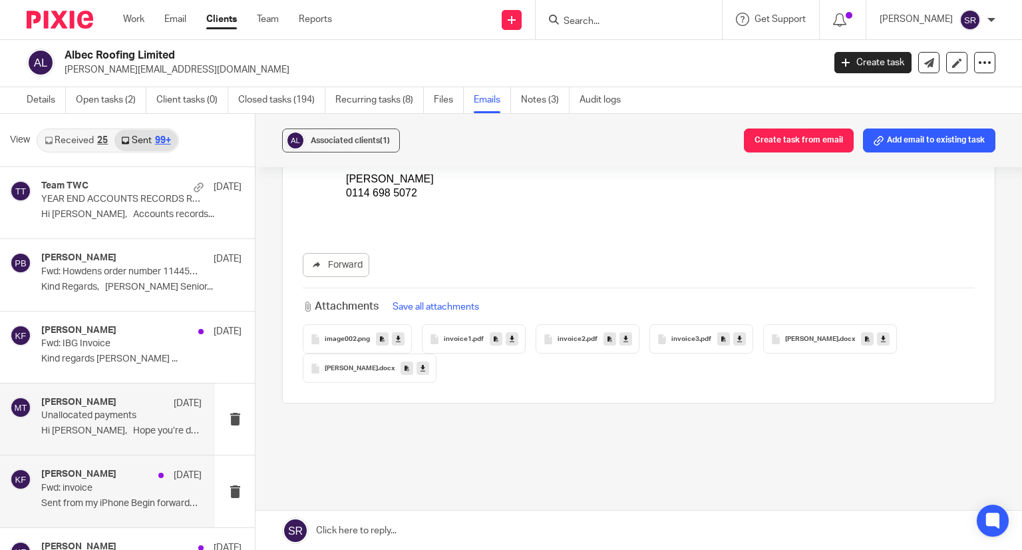
click at [98, 483] on p "Fwd: invoice" at bounding box center [105, 488] width 128 height 11
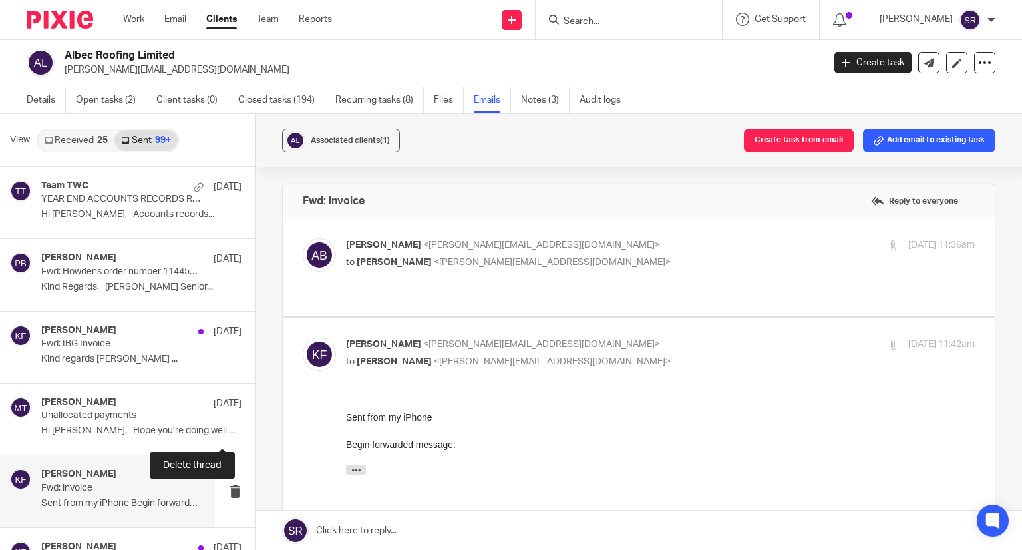
scroll to position [0, 0]
click at [450, 256] on p "to Penny Brown <penny@togetherwecount.co.uk>" at bounding box center [555, 263] width 419 height 14
checkbox input "true"
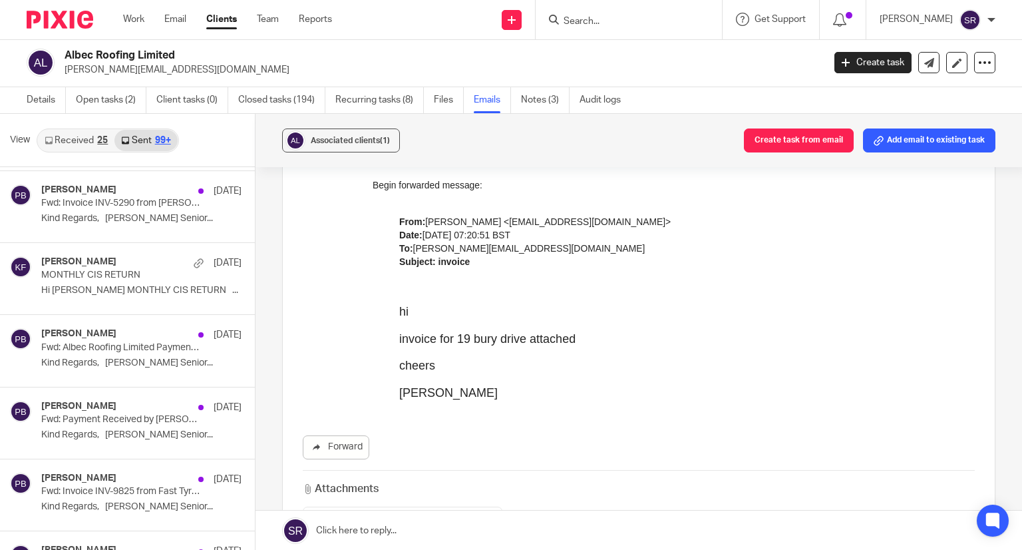
scroll to position [4261, 0]
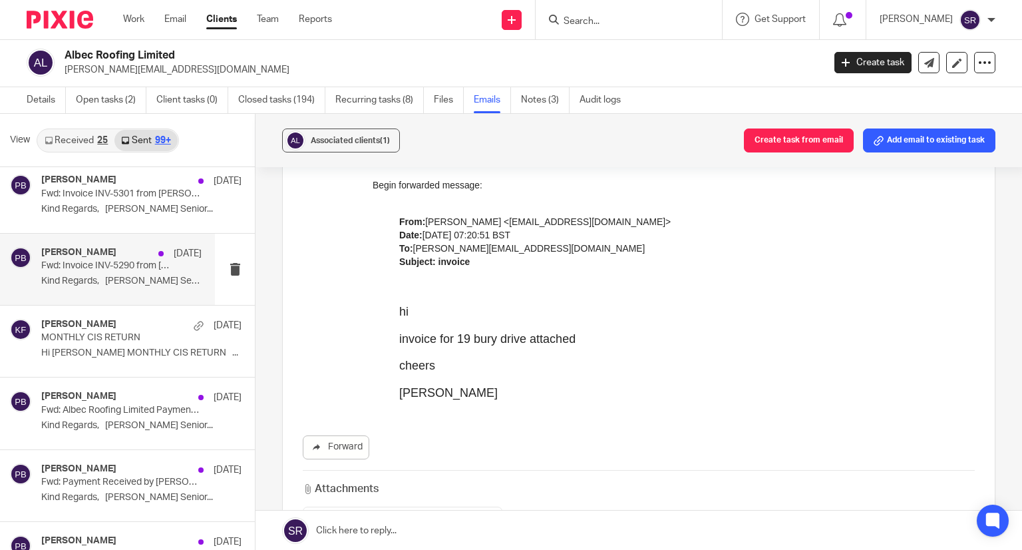
click at [111, 263] on p "Fwd: Invoice INV-5290 from Broadwater Autos Limited for Albec Roofing" at bounding box center [105, 265] width 128 height 11
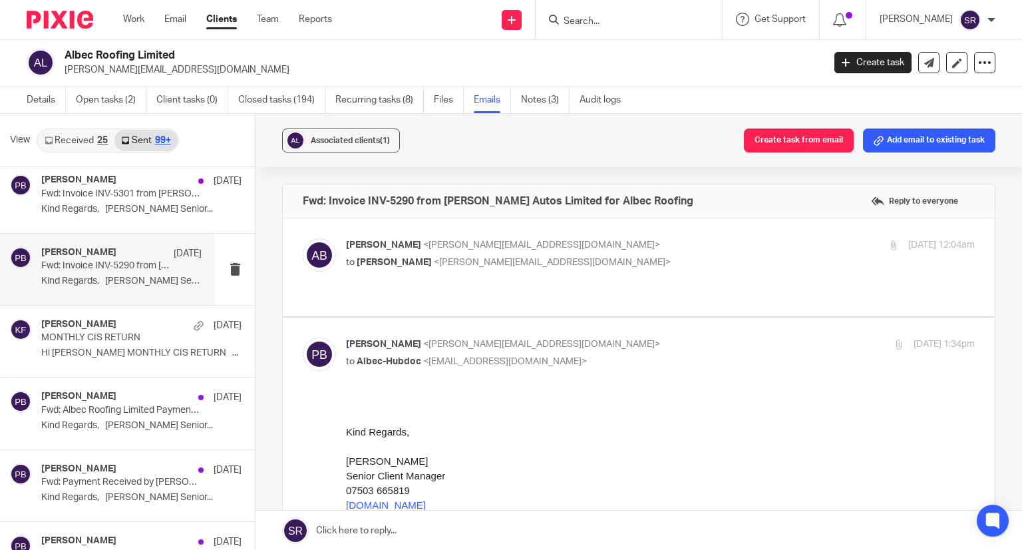
scroll to position [0, 0]
click at [426, 249] on p "Alex Booker <alex@albecroofing.co.uk>" at bounding box center [555, 245] width 419 height 14
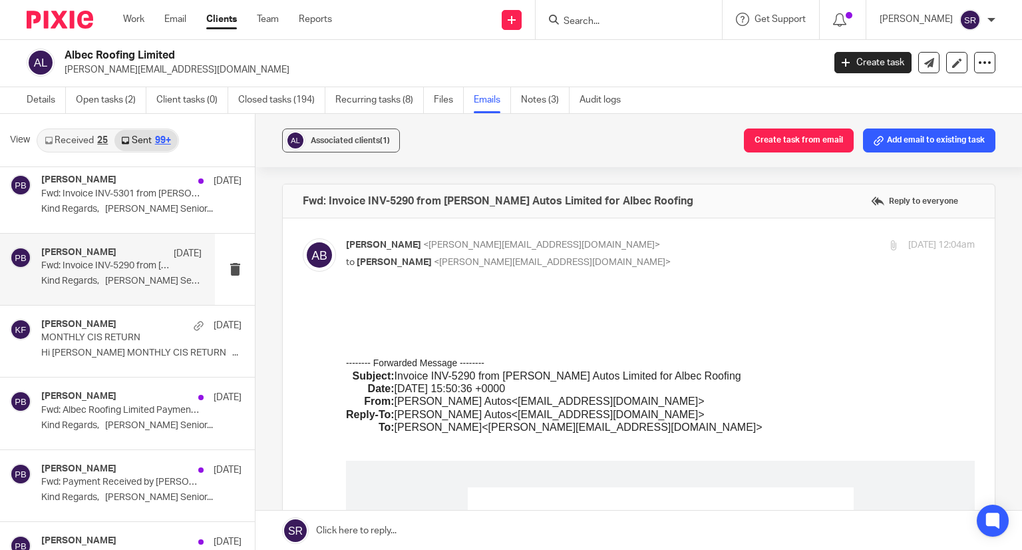
click at [426, 249] on p "Alex Booker <alex@albecroofing.co.uk>" at bounding box center [555, 245] width 419 height 14
checkbox input "false"
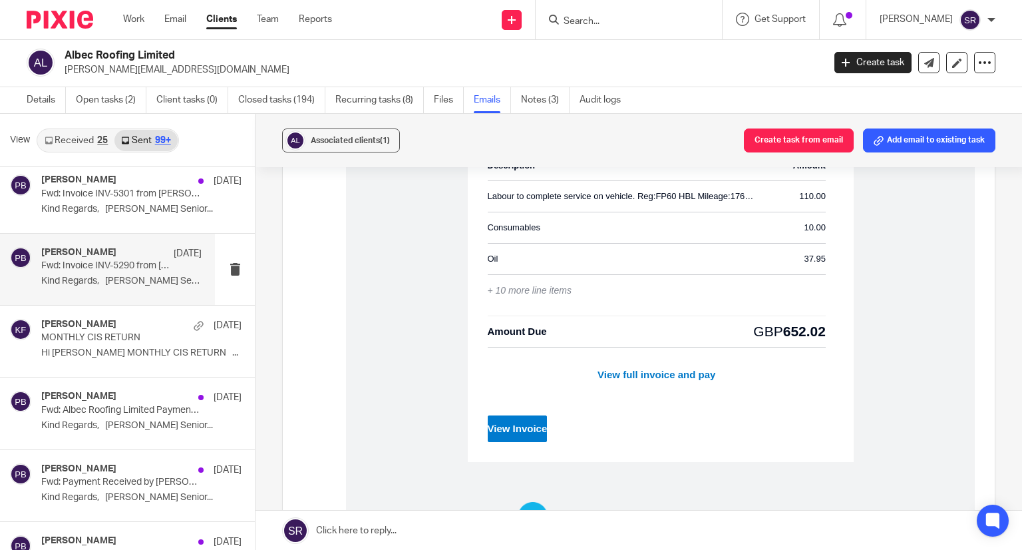
scroll to position [4194, 0]
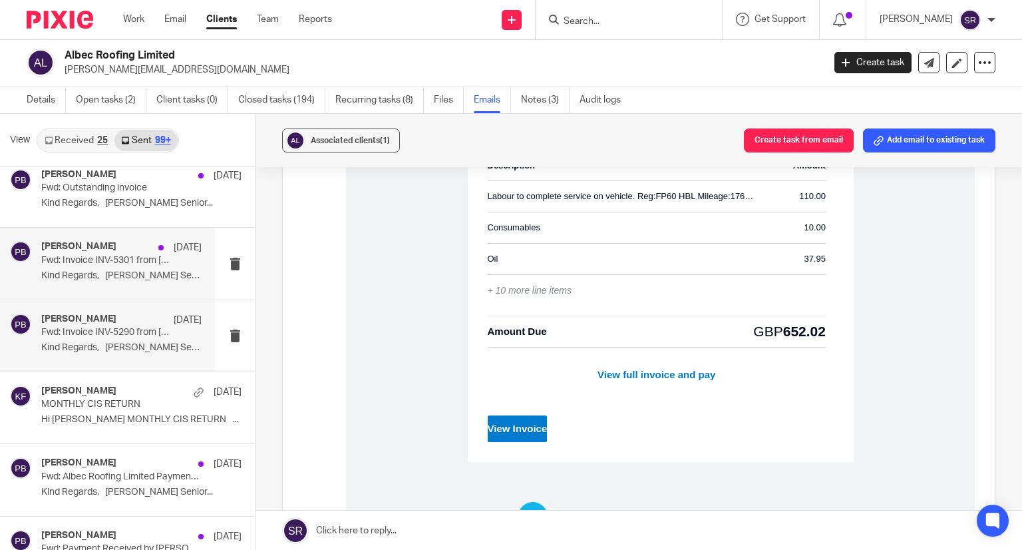
click at [108, 244] on div "Penny Brown 25 Jun" at bounding box center [121, 247] width 160 height 13
click at [100, 246] on div "Penny Brown 25 Jun" at bounding box center [121, 247] width 160 height 13
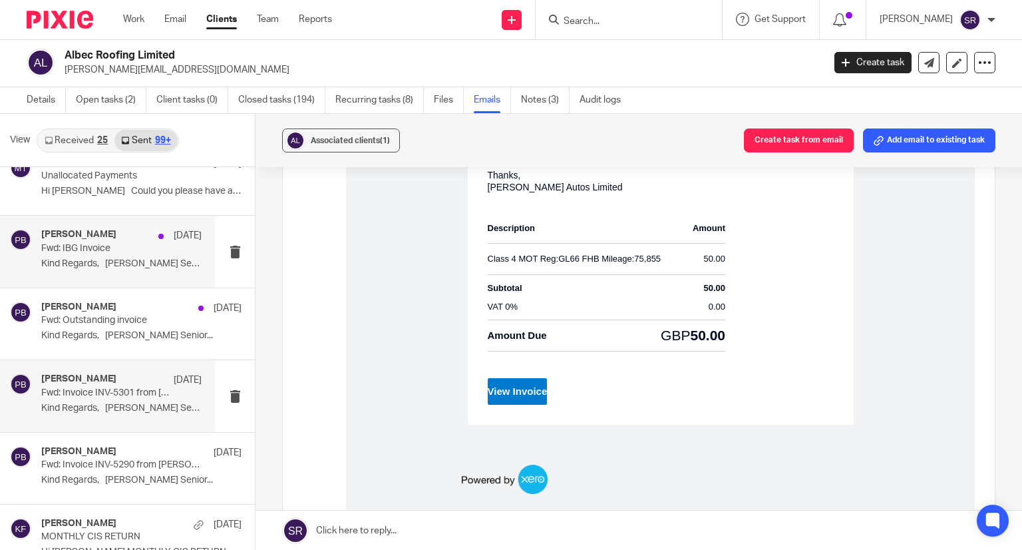
scroll to position [4061, 0]
click at [101, 264] on div "Penny Brown 25 Jun Fwd: IBG Invoice Kind Regards, Penny Brown Senior..." at bounding box center [121, 252] width 160 height 45
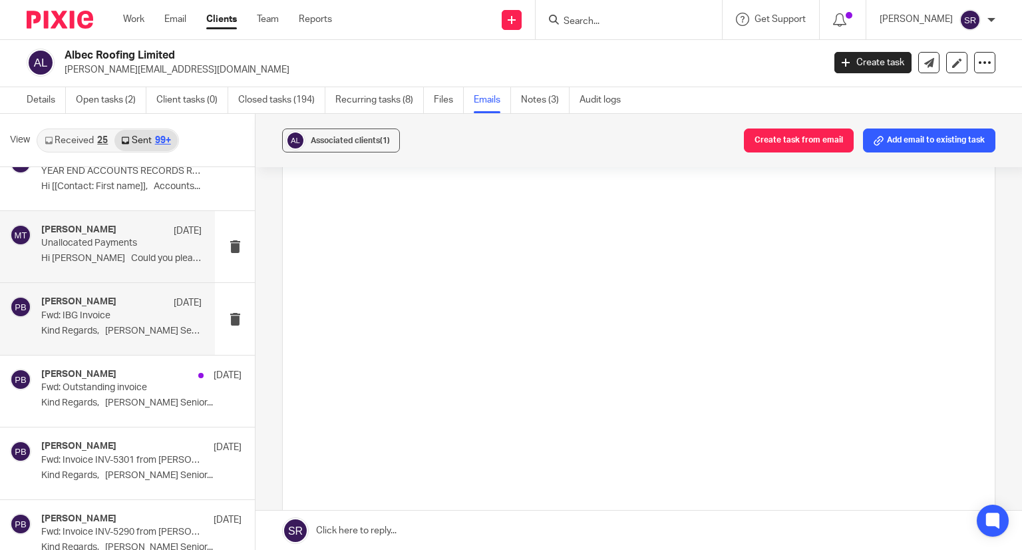
scroll to position [0, 0]
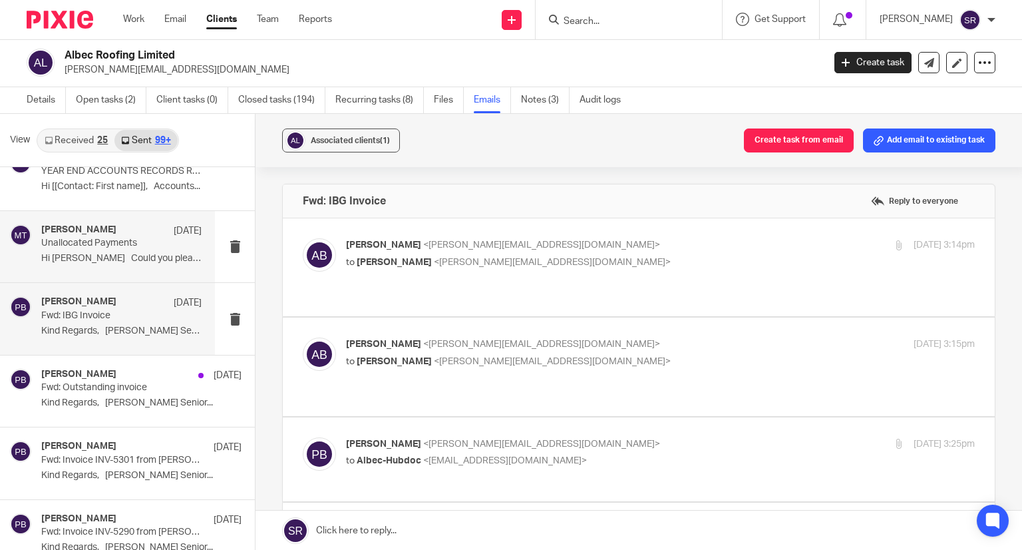
click at [126, 245] on div "Matt Tucker 26 Jun Unallocated Payments Hi Alex Could you please have a look..." at bounding box center [121, 246] width 160 height 45
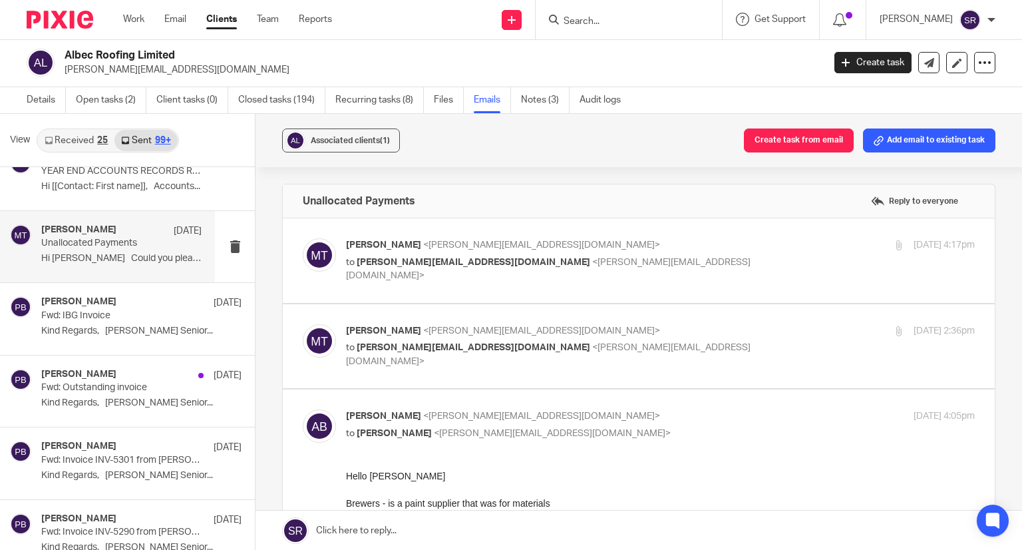
click at [487, 240] on span "<matt@togetherwecount.co.uk>" at bounding box center [541, 244] width 237 height 9
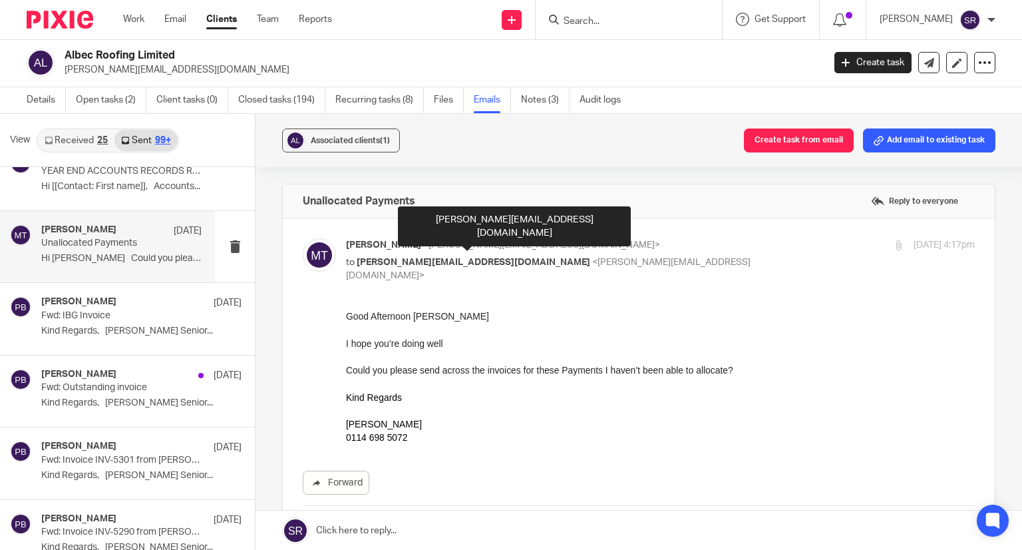
click at [489, 241] on span "<matt@togetherwecount.co.uk>" at bounding box center [541, 244] width 237 height 9
checkbox input "false"
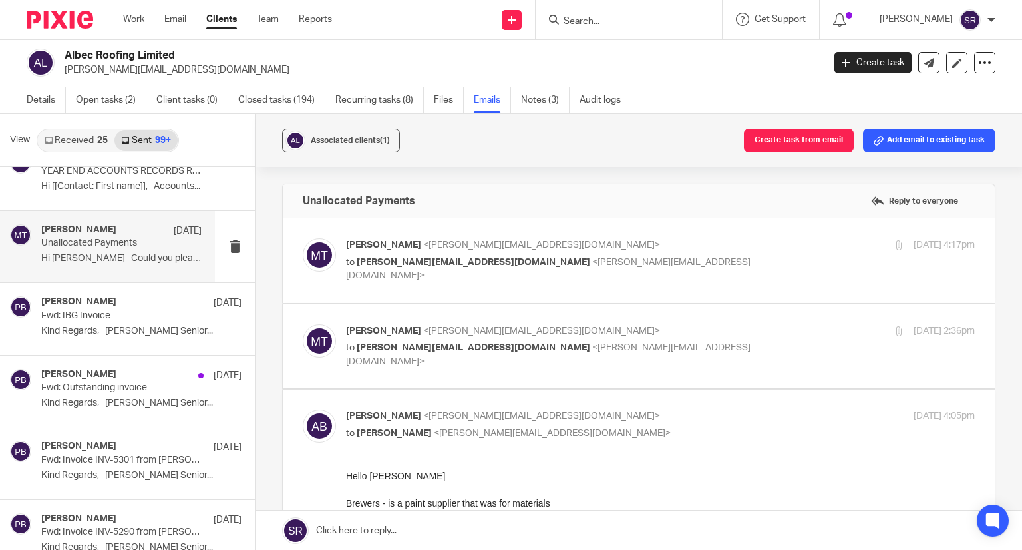
click at [465, 316] on label at bounding box center [639, 346] width 712 height 85
click at [303, 323] on input "checkbox" at bounding box center [302, 323] width 1 height 1
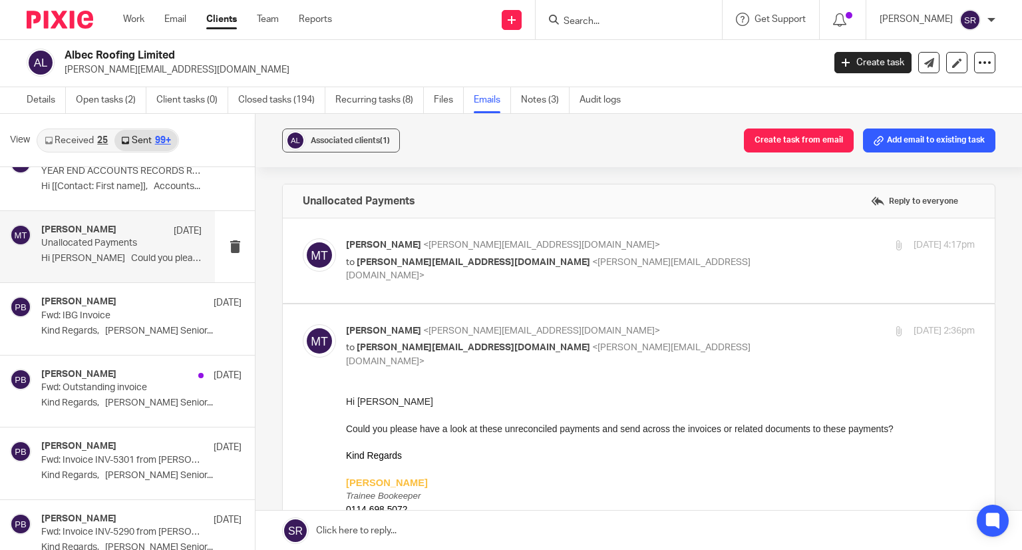
click at [303, 323] on input "checkbox" at bounding box center [302, 323] width 1 height 1
checkbox input "false"
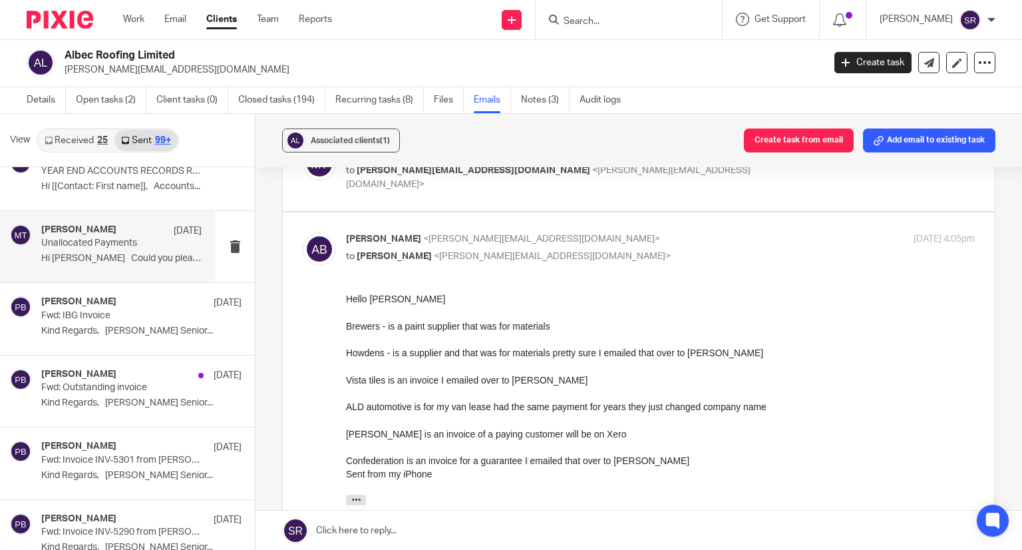
scroll to position [200, 0]
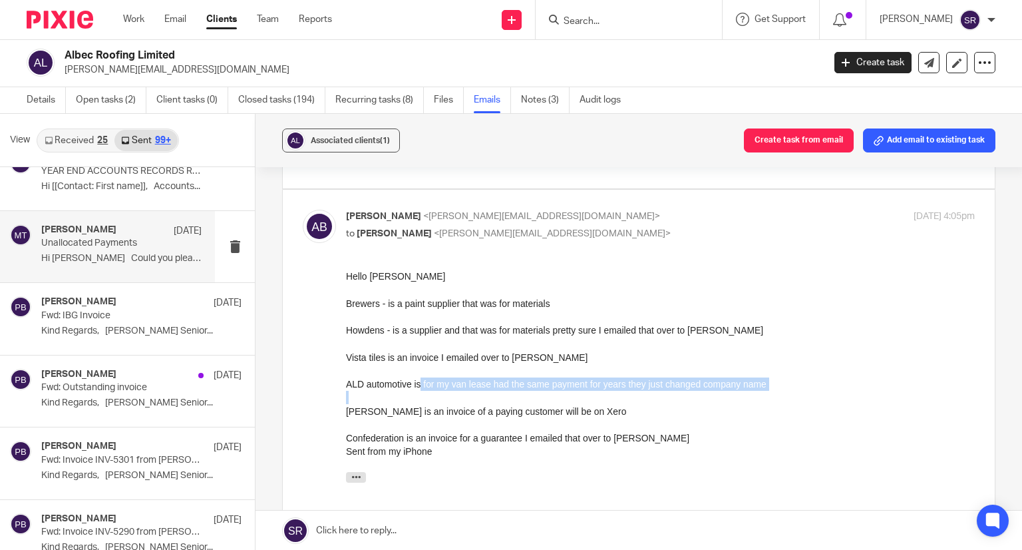
drag, startPoint x: 419, startPoint y: 388, endPoint x: 568, endPoint y: 393, distance: 148.5
click at [580, 381] on div "ALD automotive is for my van lease had the same payment for years they just cha…" at bounding box center [660, 383] width 629 height 13
click at [623, 390] on div "ALD automotive is for my van lease had the same payment for years they just cha…" at bounding box center [660, 383] width 629 height 13
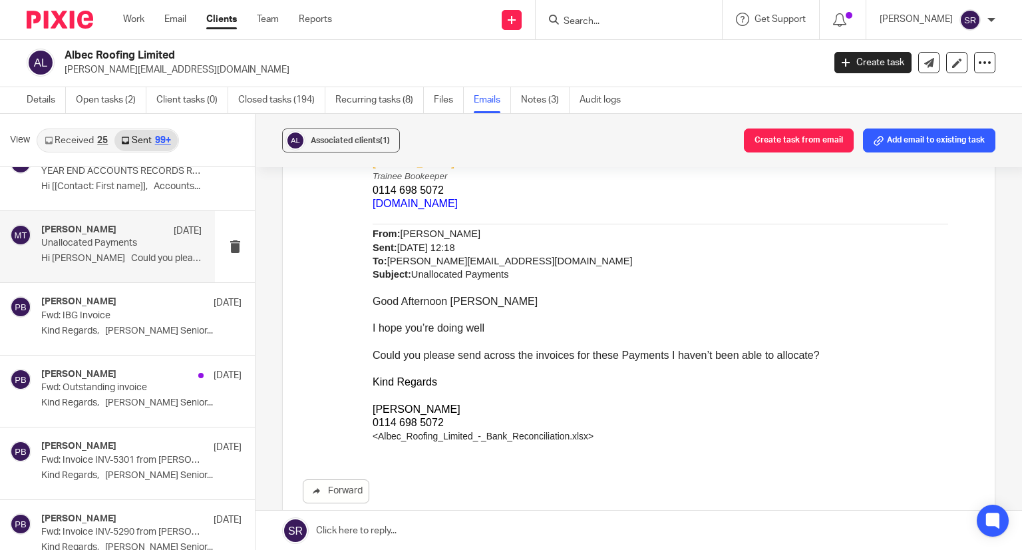
scroll to position [666, 0]
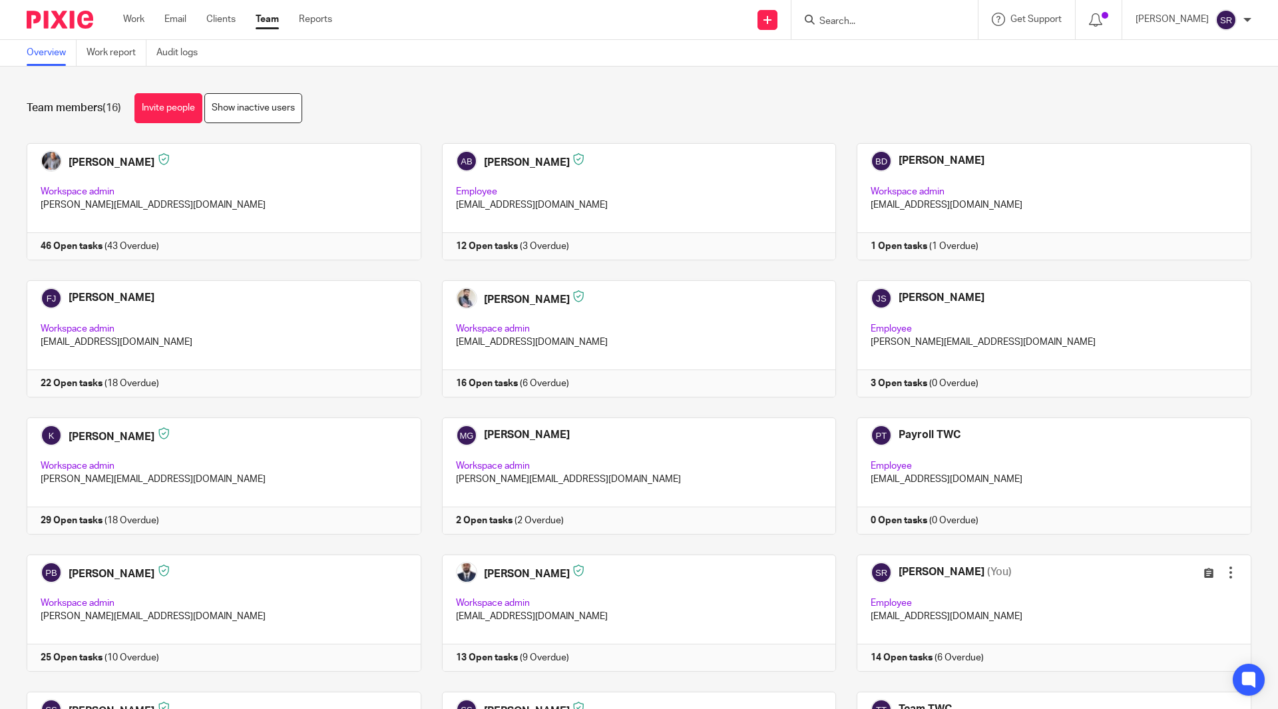
drag, startPoint x: 865, startPoint y: 18, endPoint x: 859, endPoint y: 15, distance: 7.2
click at [865, 17] on input "Search" at bounding box center [878, 22] width 120 height 12
type input "perfec"
click at [918, 49] on link at bounding box center [958, 57] width 286 height 31
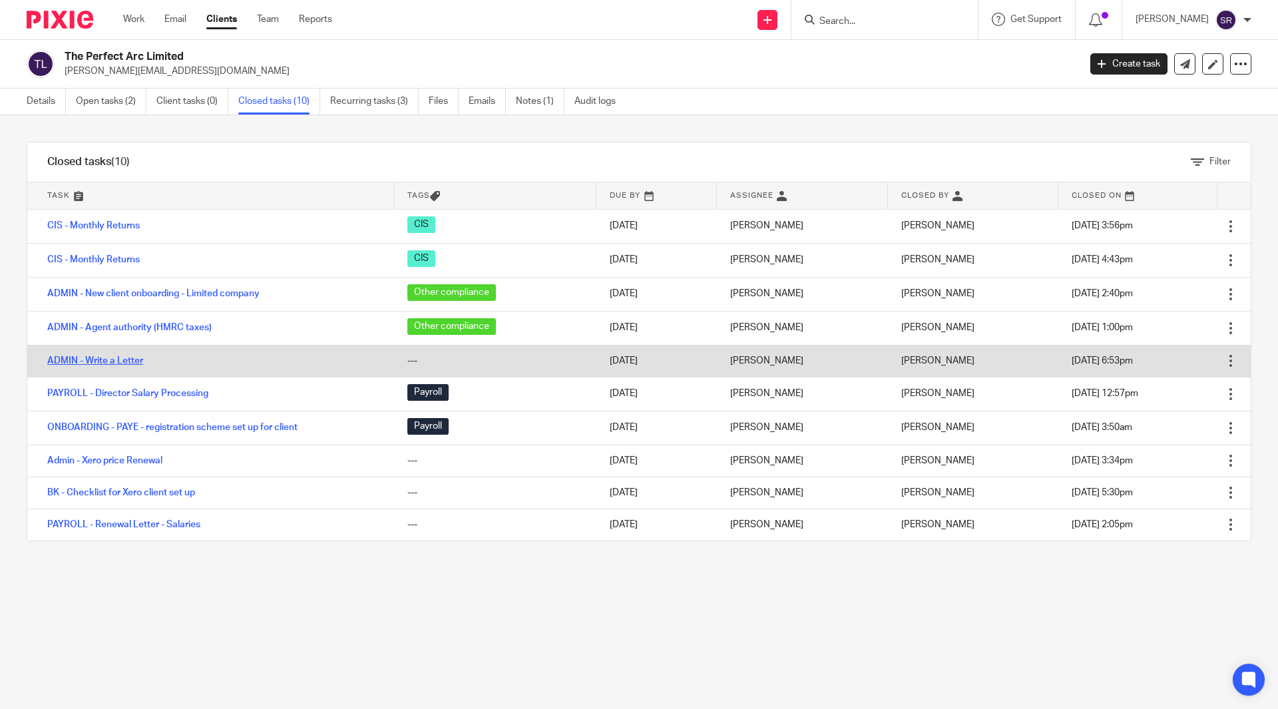
click at [130, 360] on link "ADMIN - Write a Letter" at bounding box center [95, 360] width 96 height 9
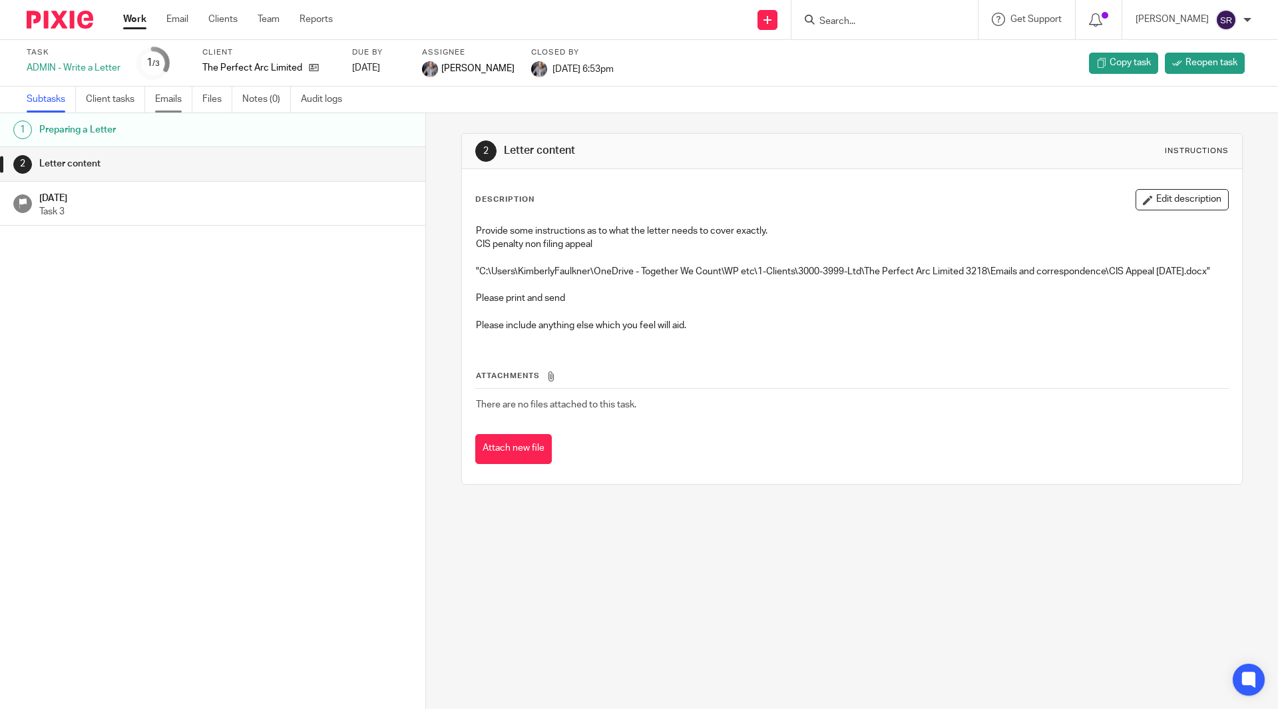
click at [164, 99] on link "Emails" at bounding box center [173, 100] width 37 height 26
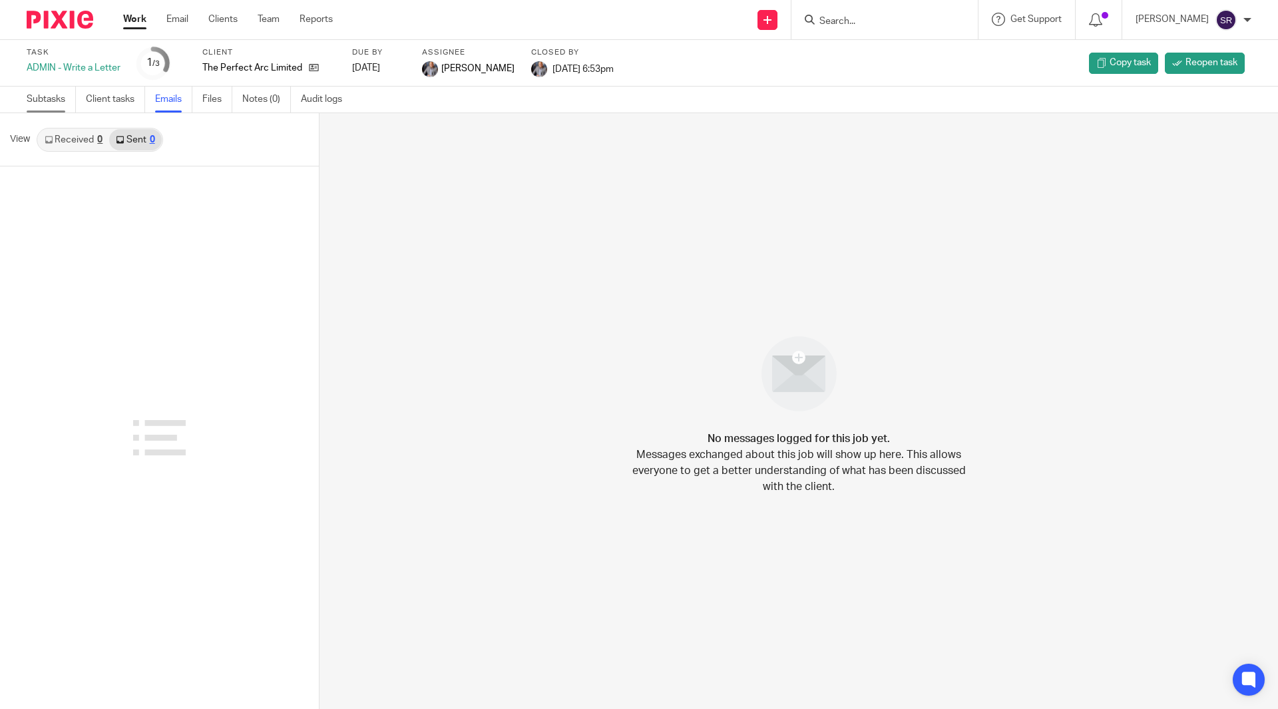
click at [49, 106] on link "Subtasks" at bounding box center [51, 100] width 49 height 26
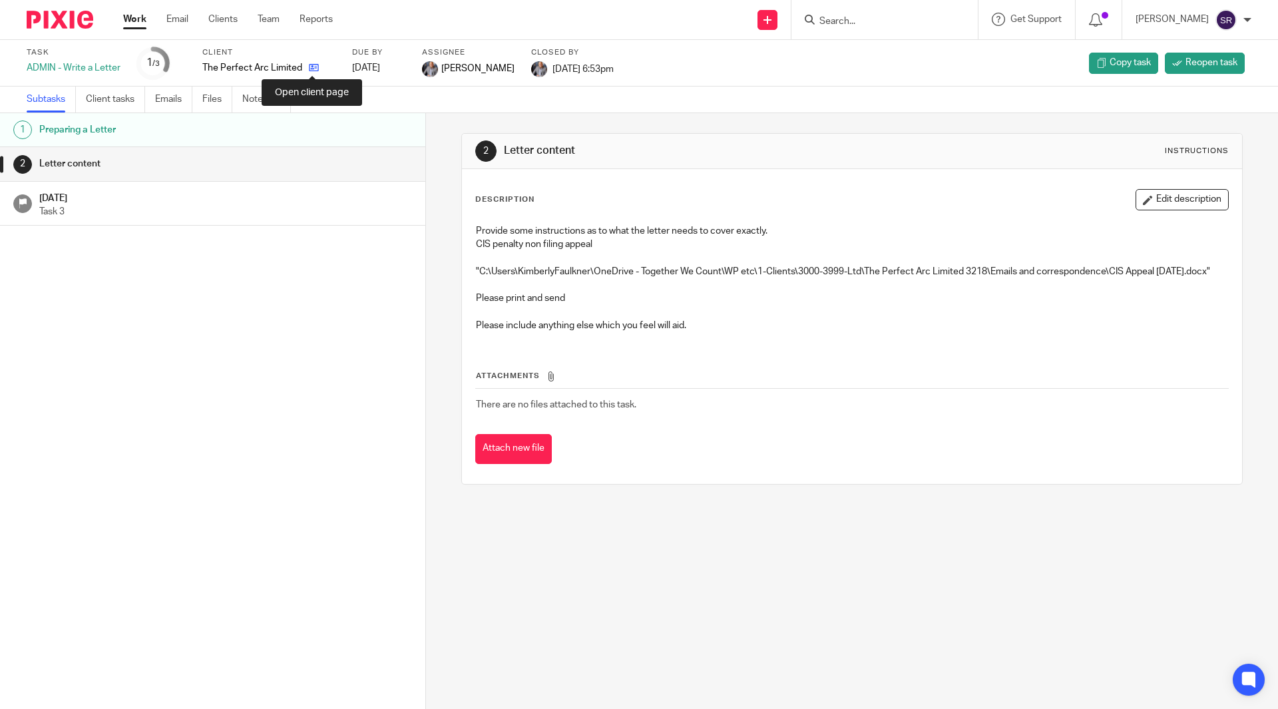
click at [309, 67] on icon at bounding box center [314, 68] width 10 height 10
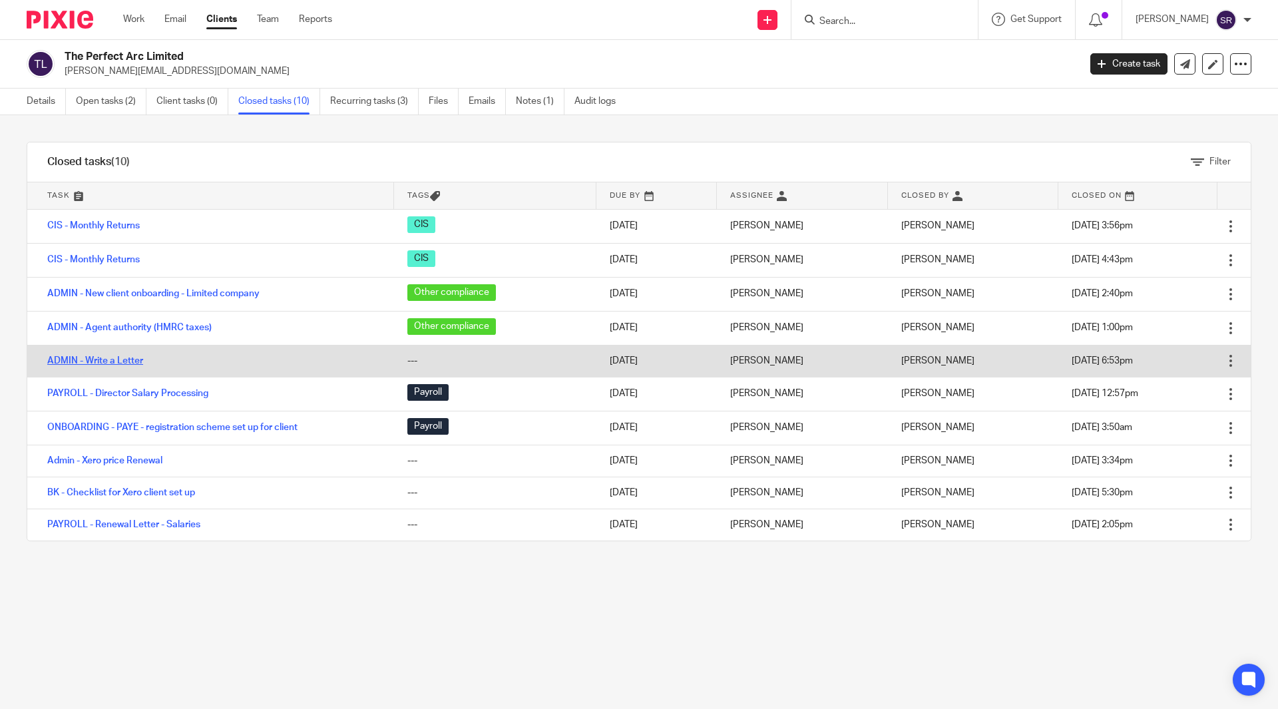
click at [108, 357] on link "ADMIN - Write a Letter" at bounding box center [95, 360] width 96 height 9
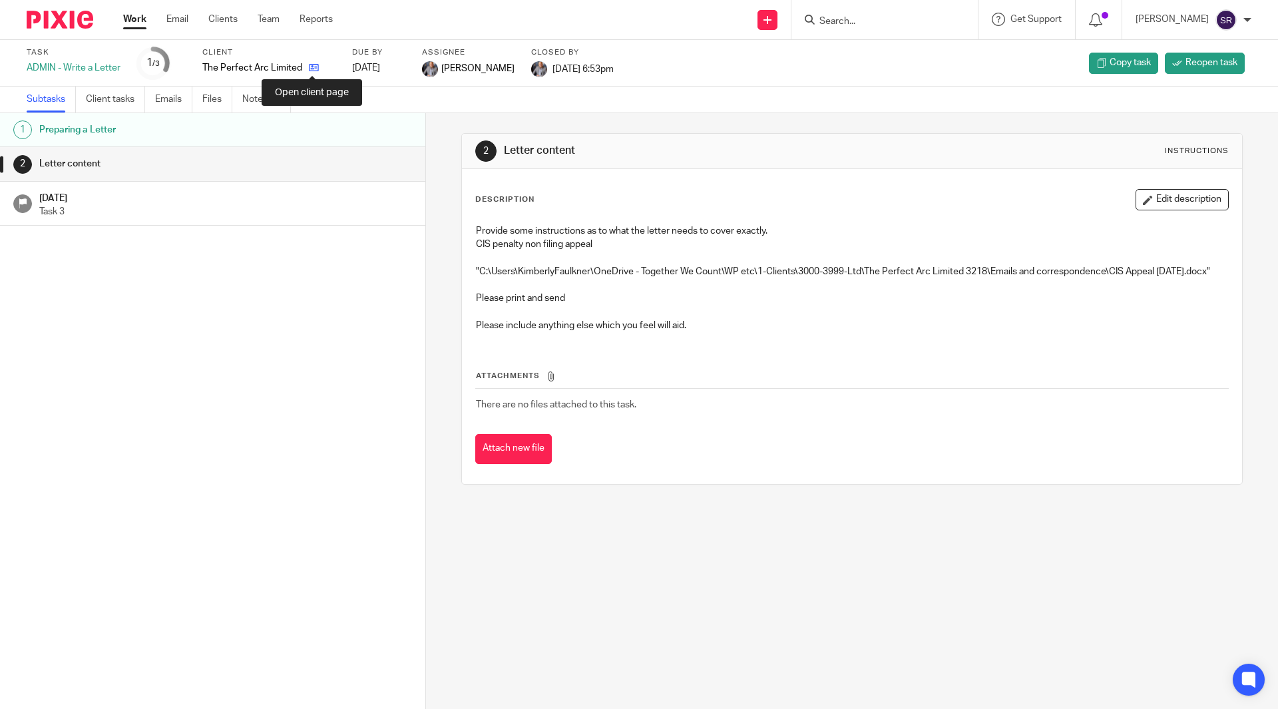
click at [313, 67] on icon at bounding box center [314, 68] width 10 height 10
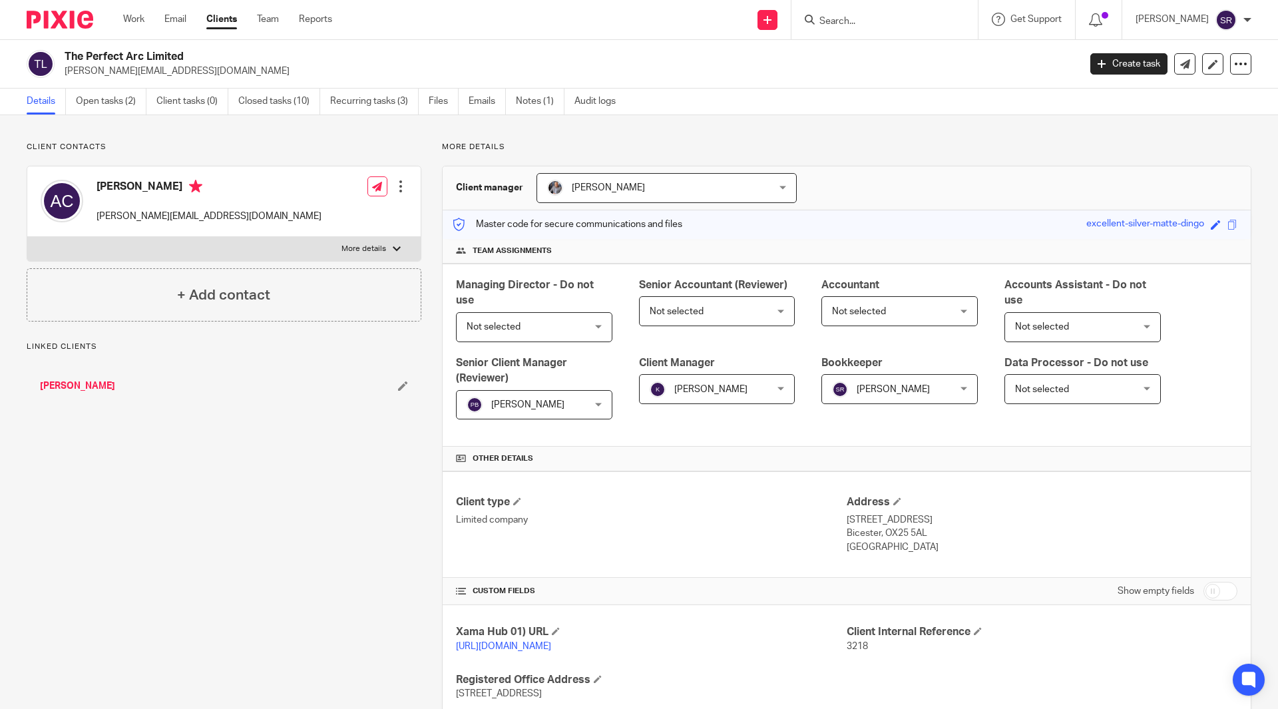
click at [877, 17] on input "Search" at bounding box center [878, 22] width 120 height 12
type input "p"
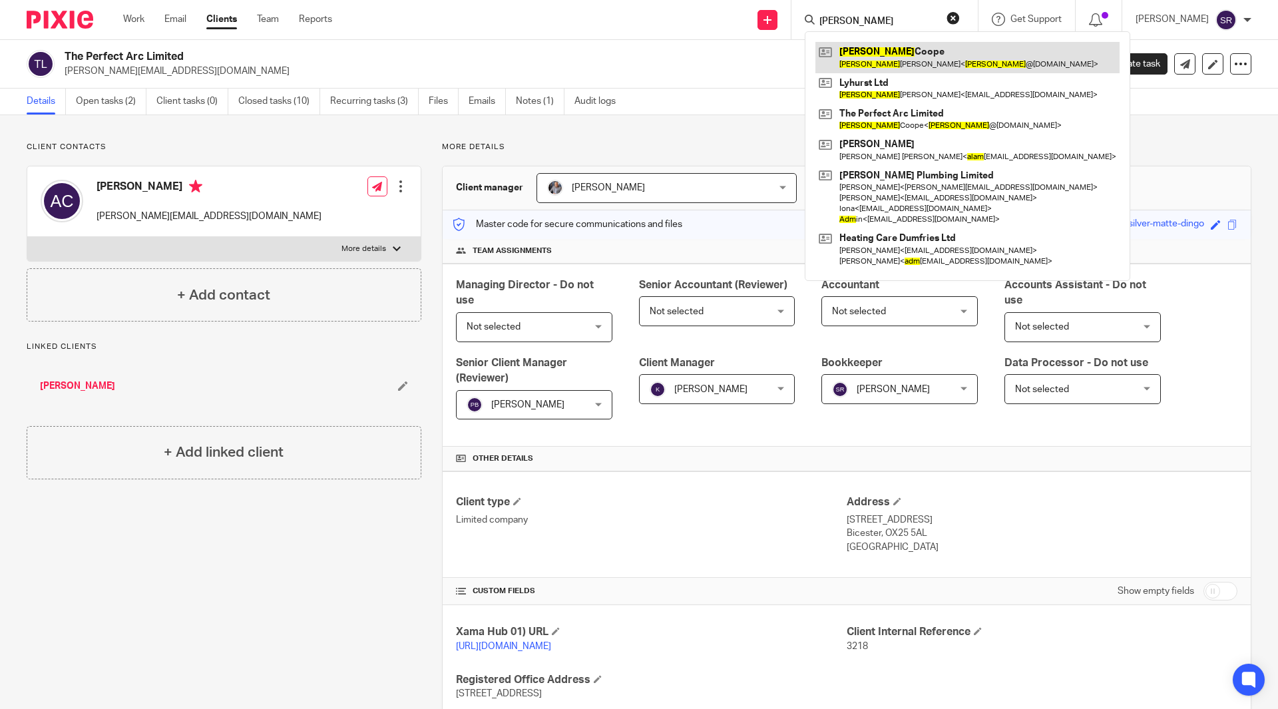
type input "[PERSON_NAME]"
click at [867, 51] on link at bounding box center [967, 57] width 304 height 31
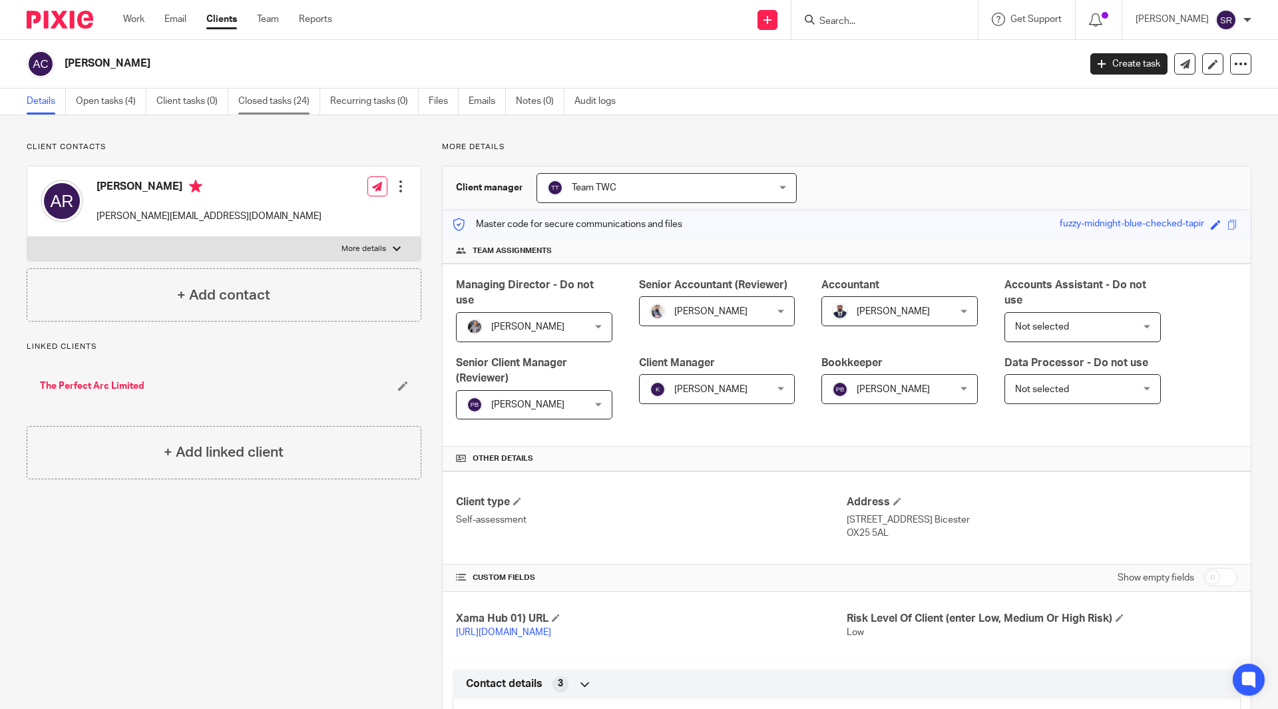
click at [288, 102] on link "Closed tasks (24)" at bounding box center [279, 102] width 82 height 26
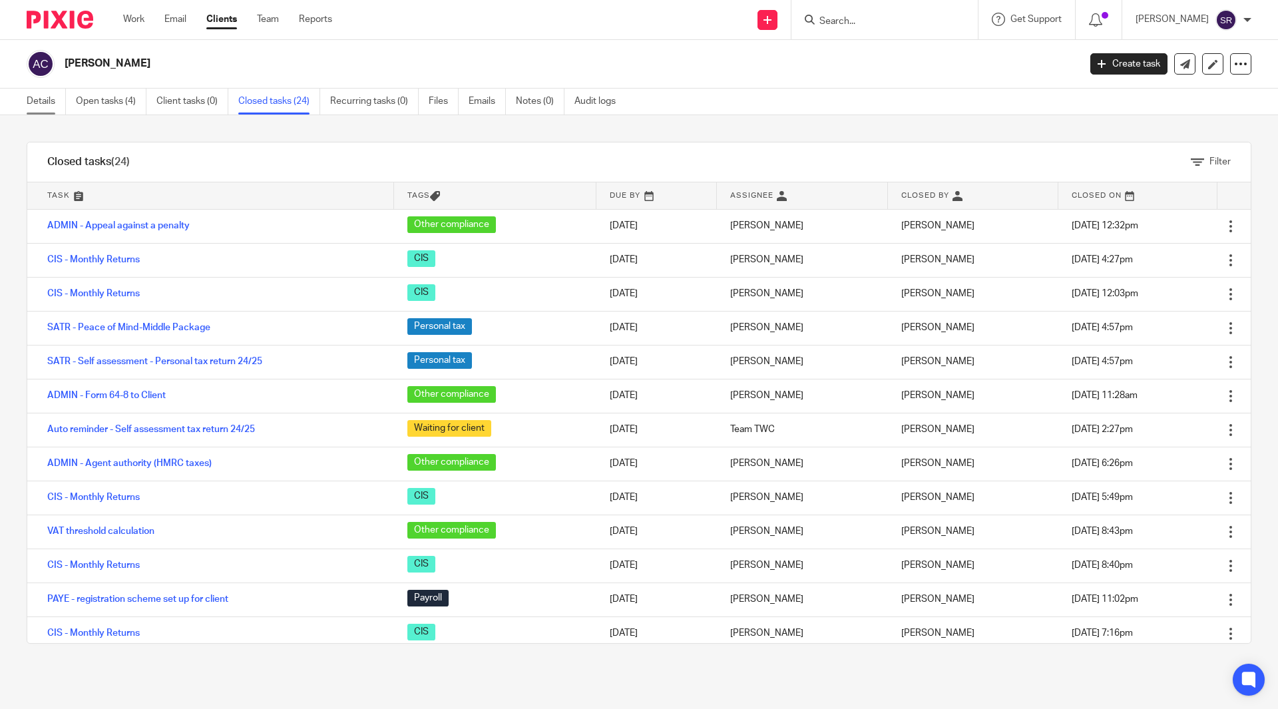
click at [47, 103] on link "Details" at bounding box center [46, 102] width 39 height 26
click at [126, 24] on link "Work" at bounding box center [133, 19] width 21 height 13
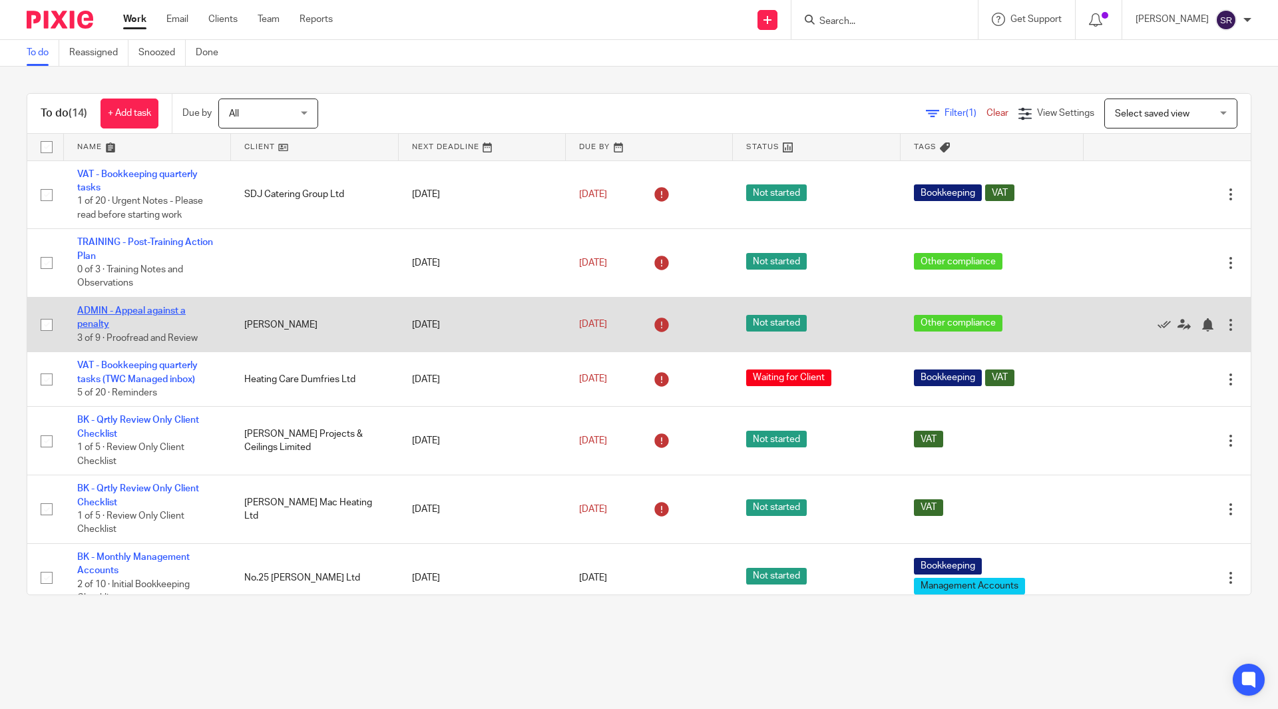
click at [122, 310] on link "ADMIN - Appeal against a penalty" at bounding box center [131, 317] width 108 height 23
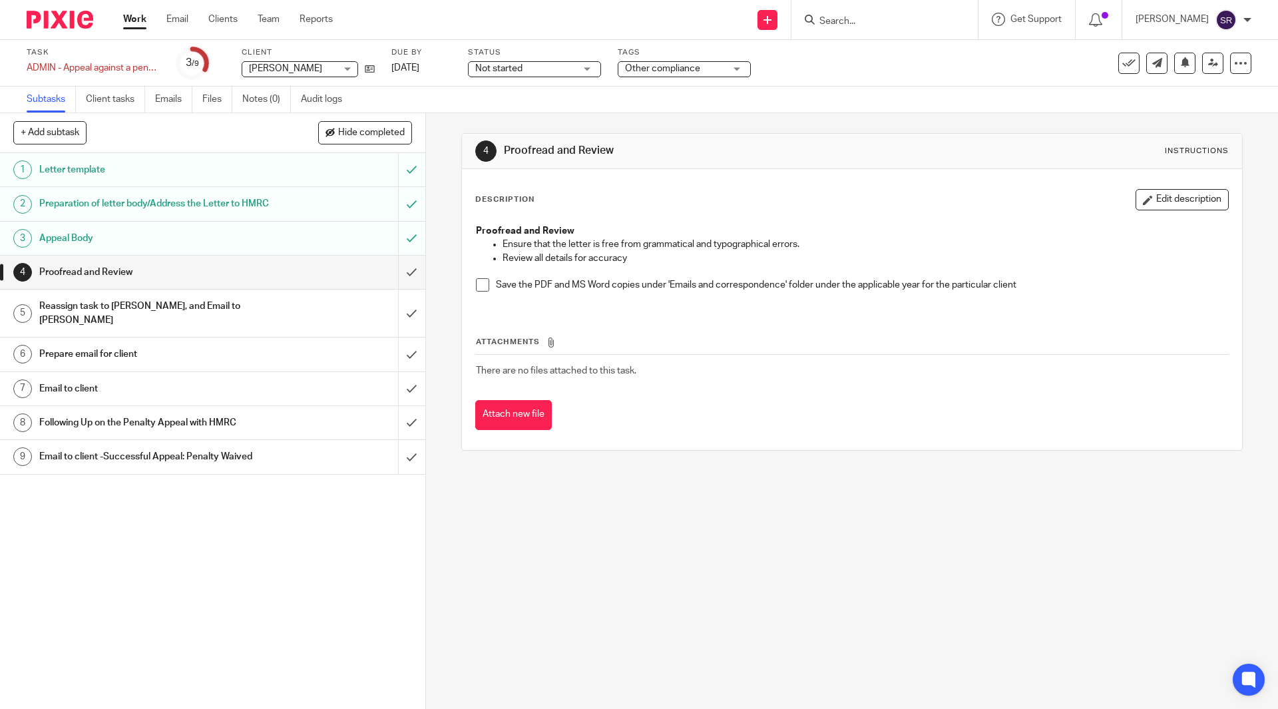
click at [137, 248] on h1 "Appeal Body" at bounding box center [154, 238] width 230 height 20
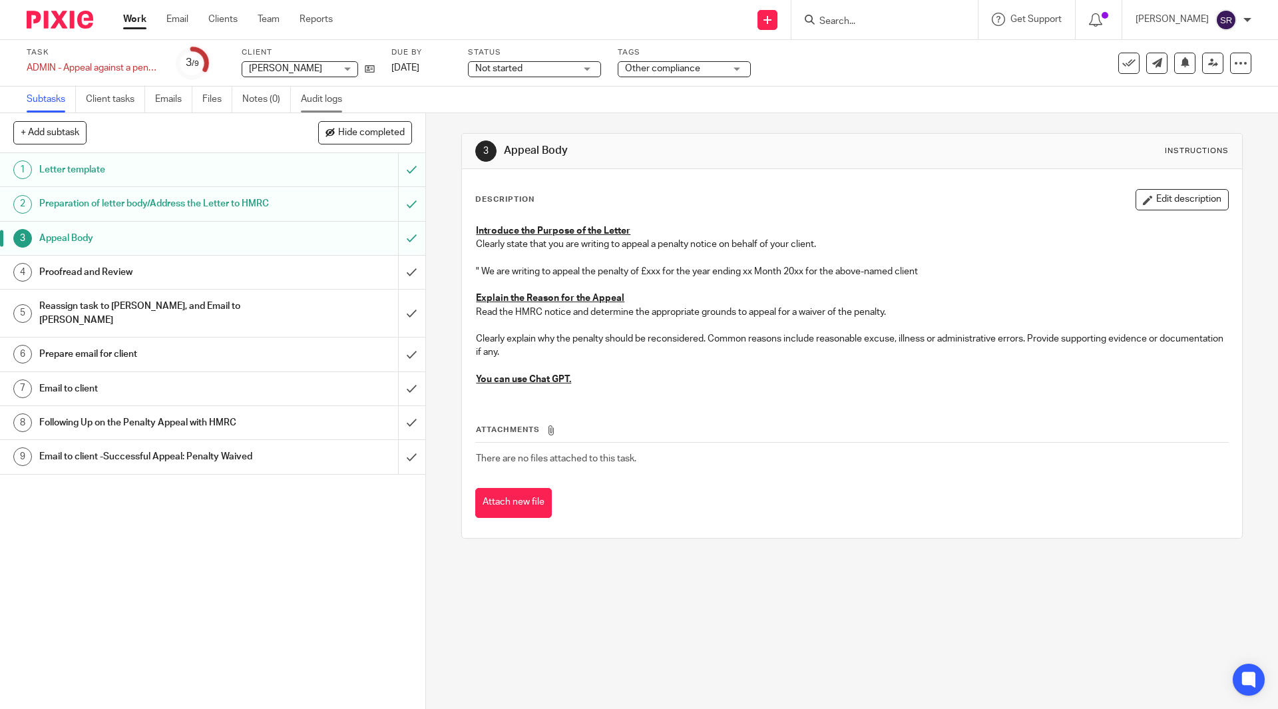
click at [327, 101] on link "Audit logs" at bounding box center [326, 100] width 51 height 26
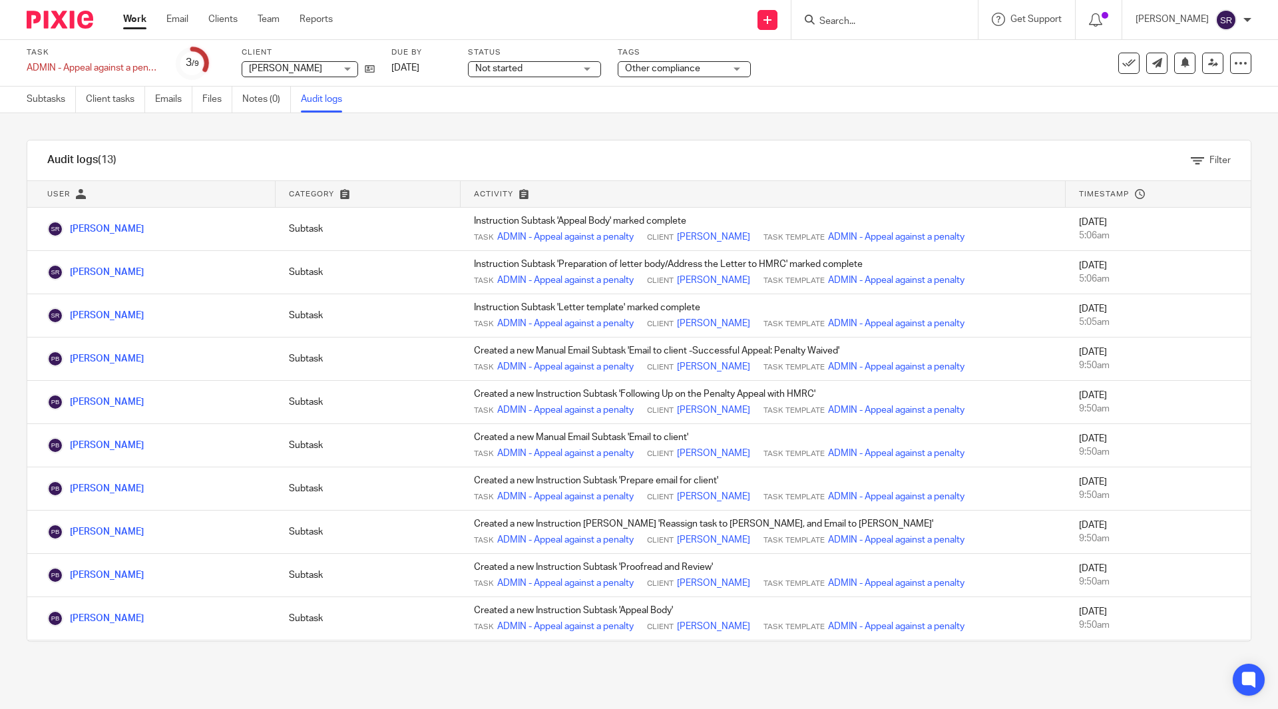
click at [900, 23] on input "Search" at bounding box center [878, 22] width 120 height 12
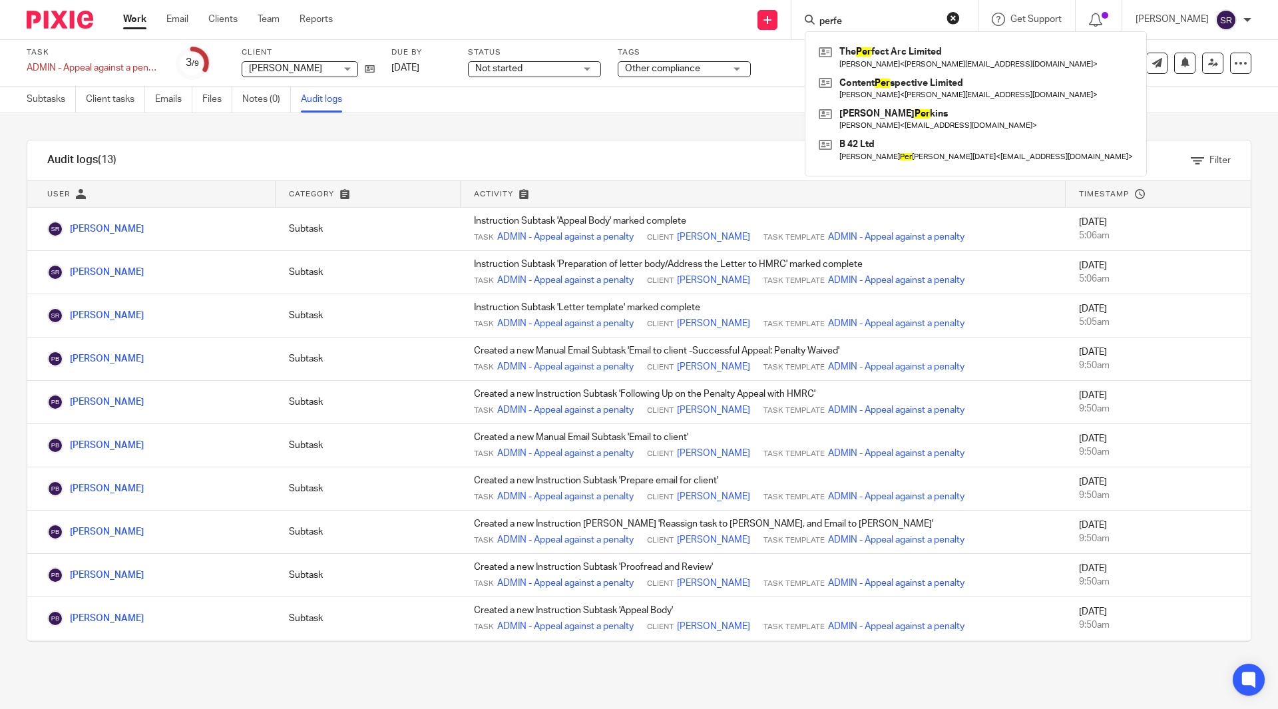
type input "perfec"
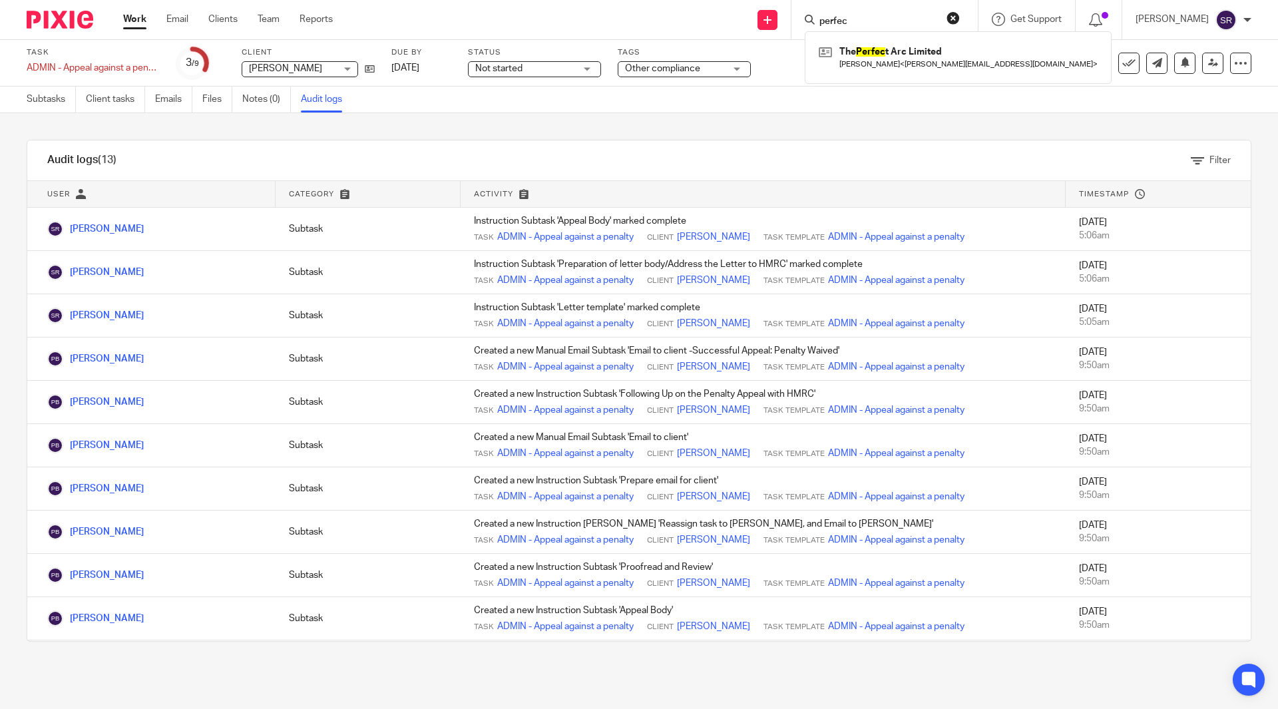
drag, startPoint x: 883, startPoint y: 19, endPoint x: 812, endPoint y: 23, distance: 71.3
click at [814, 23] on div "Send new email Create task Add client Request signature perfec The Perfec t Arc…" at bounding box center [815, 19] width 925 height 39
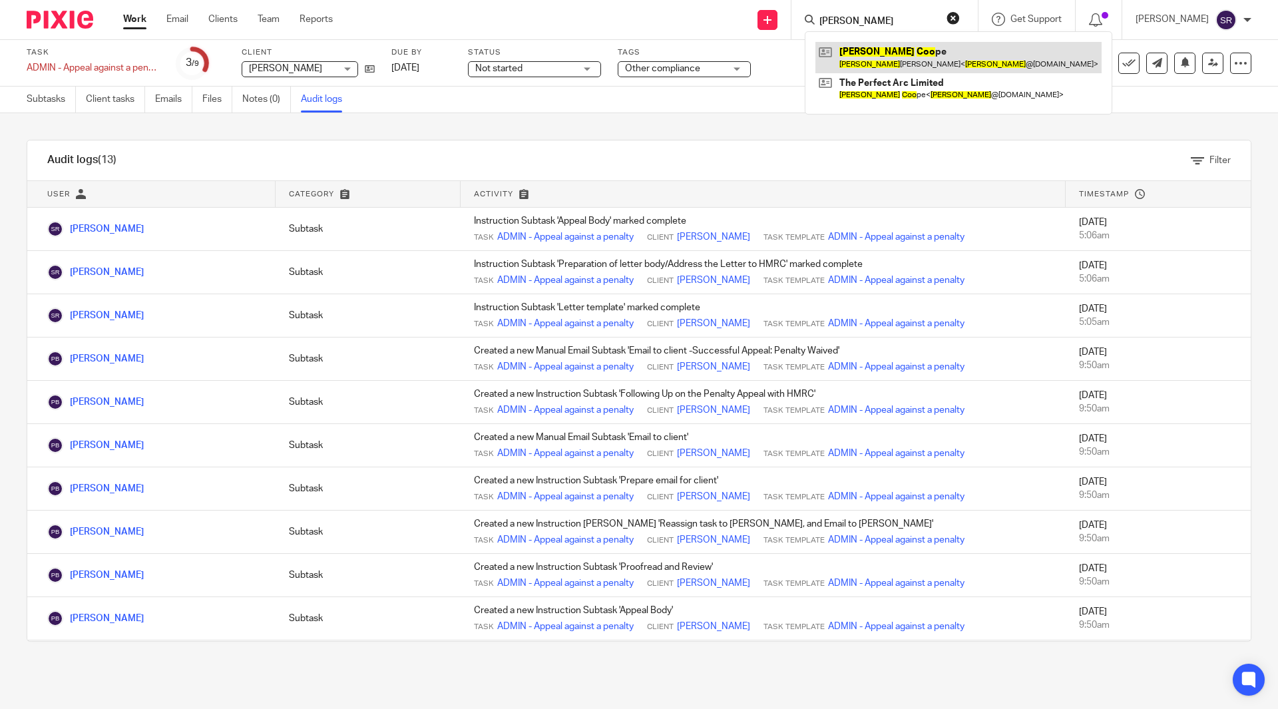
type input "[PERSON_NAME]"
click at [883, 46] on link at bounding box center [958, 57] width 286 height 31
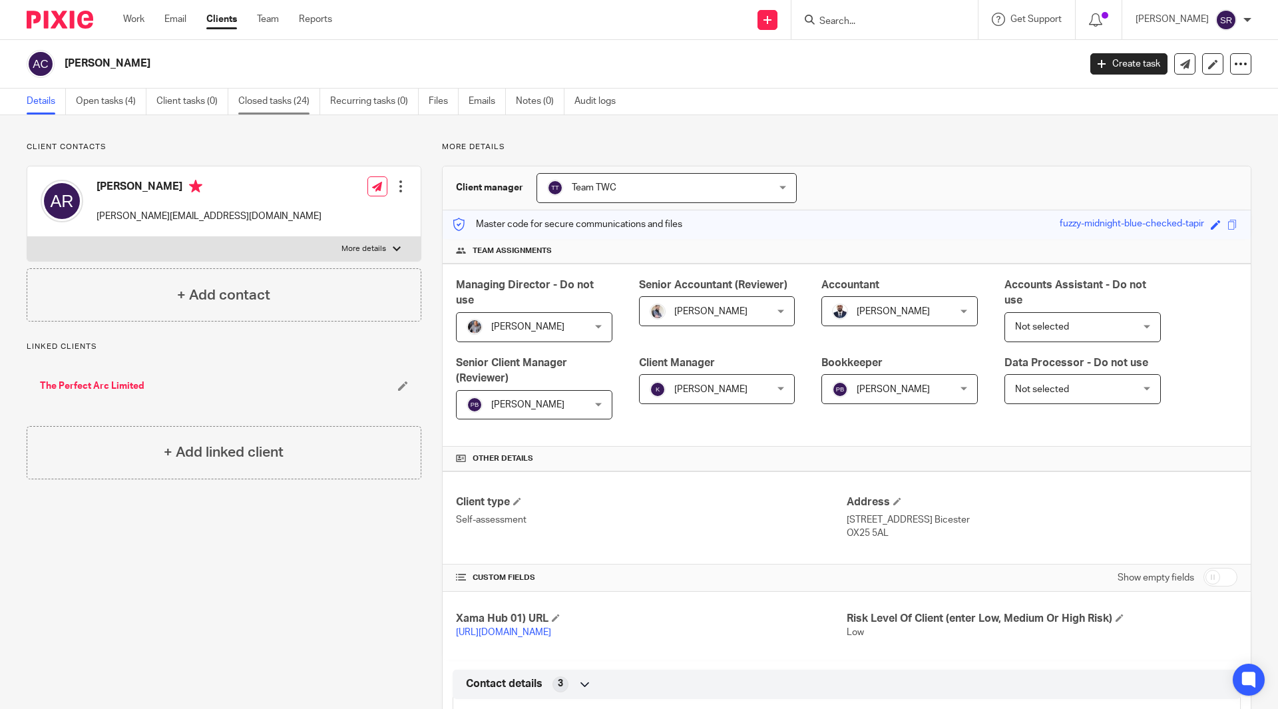
click at [268, 99] on link "Closed tasks (24)" at bounding box center [279, 102] width 82 height 26
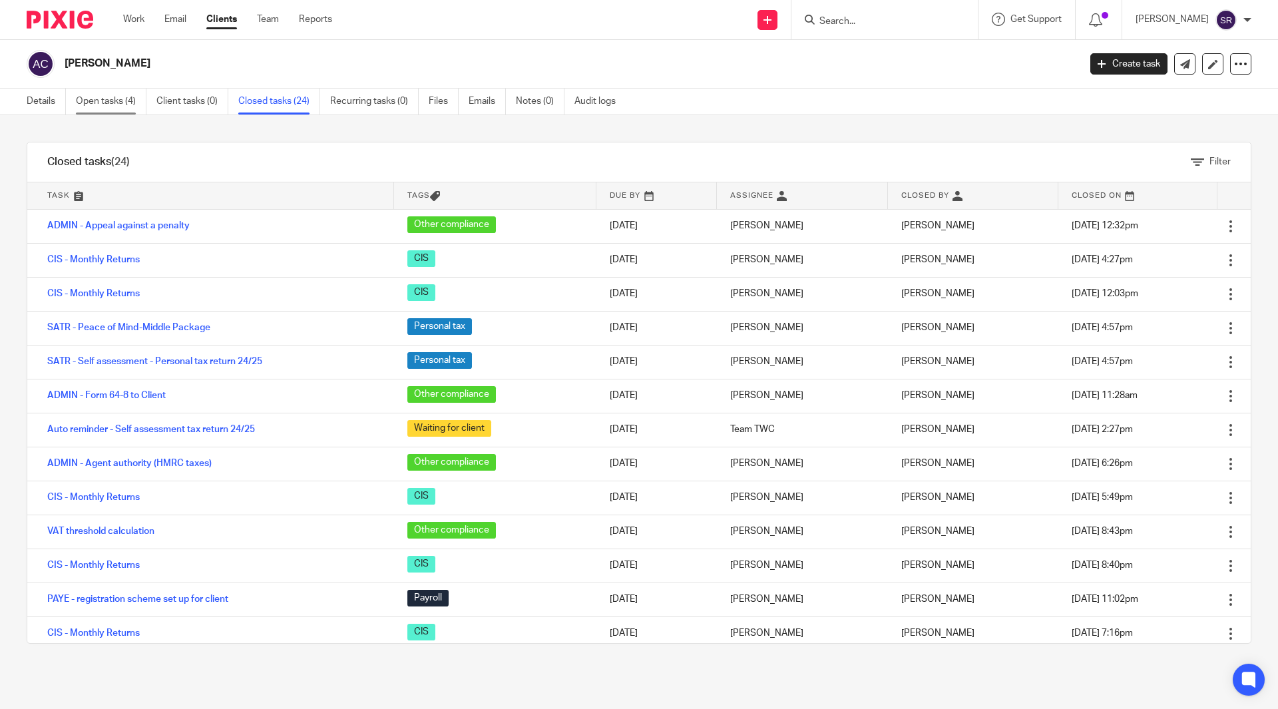
click at [113, 107] on link "Open tasks (4)" at bounding box center [111, 102] width 71 height 26
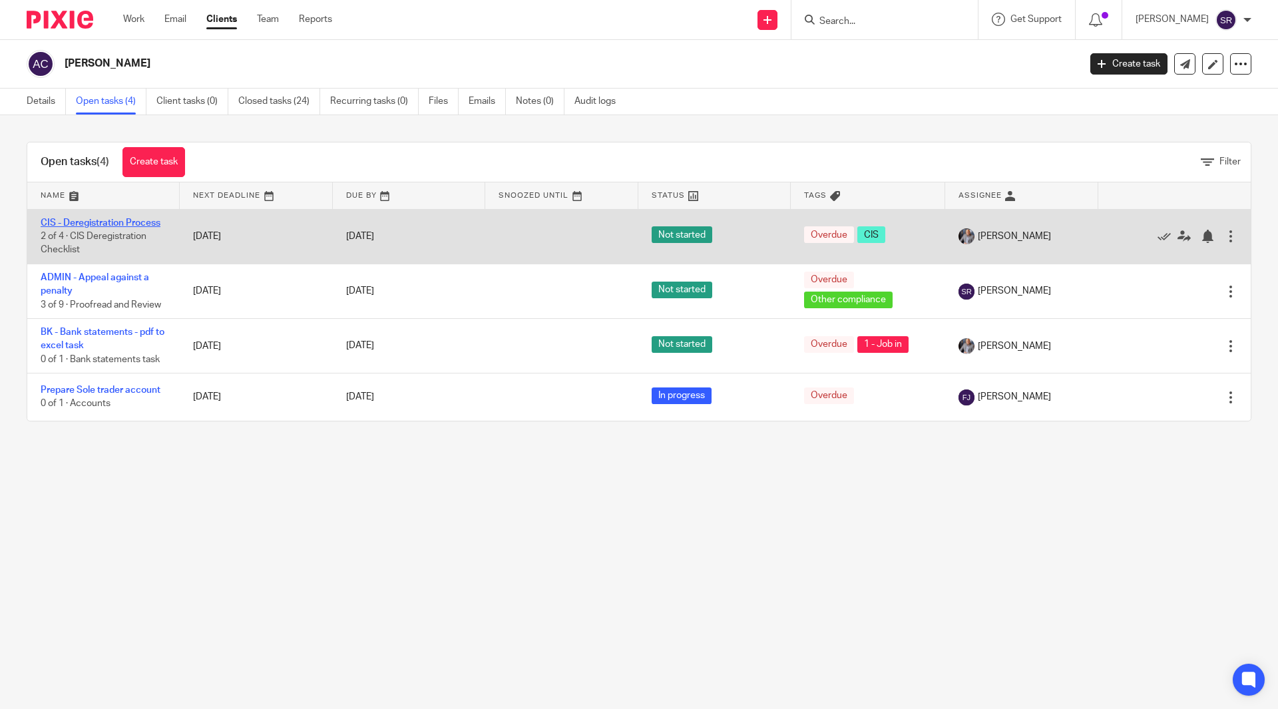
click at [134, 218] on link "CIS - Deregistration Process" at bounding box center [101, 222] width 120 height 9
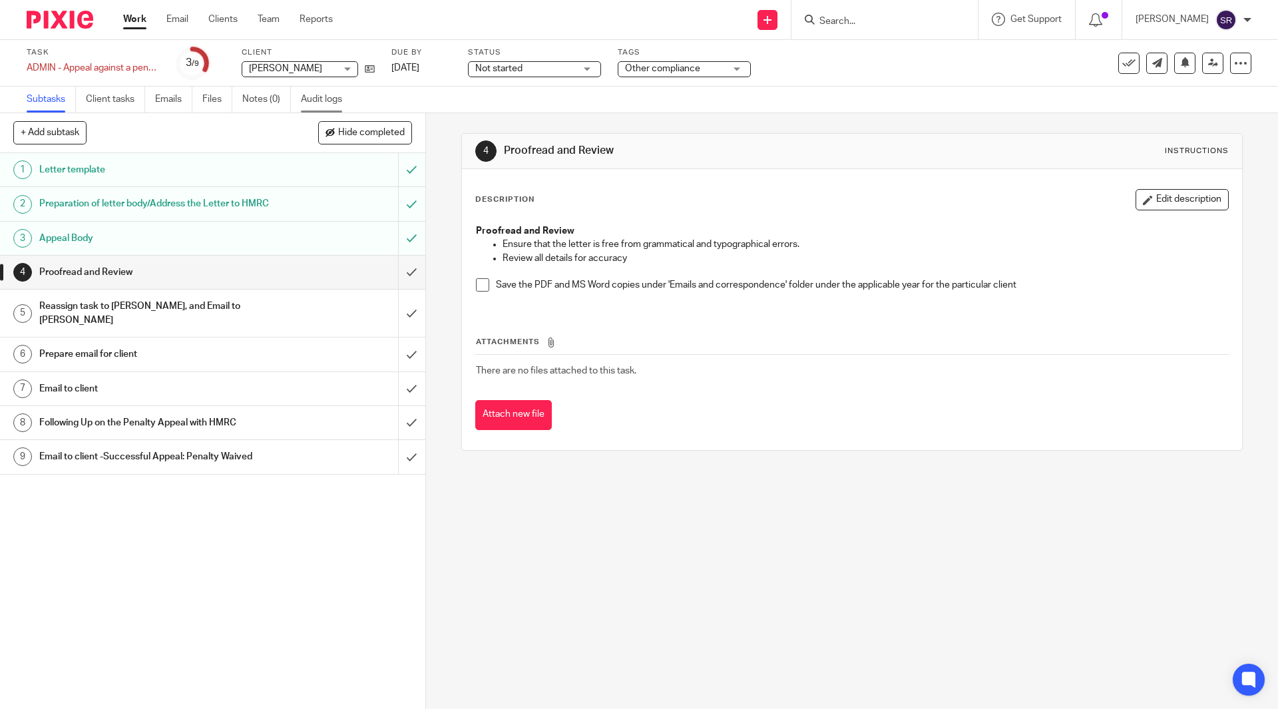
click at [337, 89] on link "Audit logs" at bounding box center [326, 100] width 51 height 26
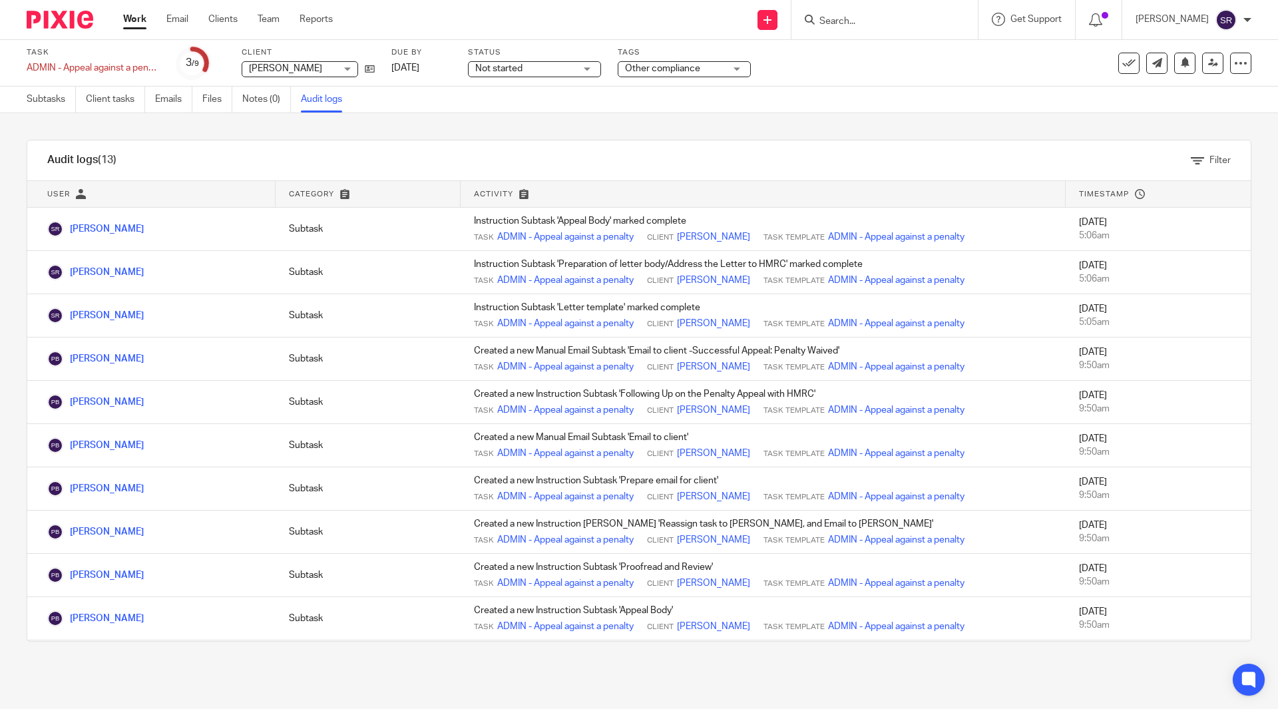
click at [130, 18] on link "Work" at bounding box center [134, 19] width 23 height 13
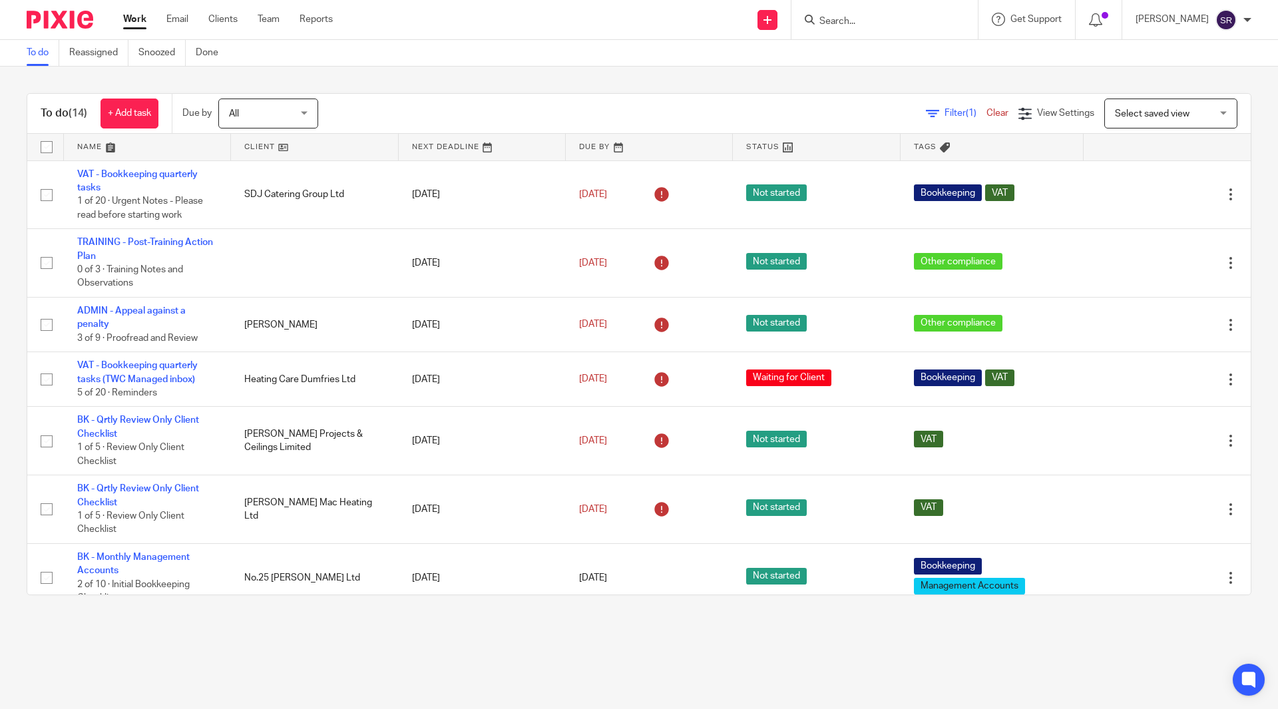
click at [885, 10] on div at bounding box center [884, 19] width 186 height 39
click at [894, 14] on form at bounding box center [889, 19] width 142 height 17
click at [898, 17] on input "Search" at bounding box center [878, 22] width 120 height 12
type input "perfect"
click at [893, 49] on link at bounding box center [958, 57] width 286 height 31
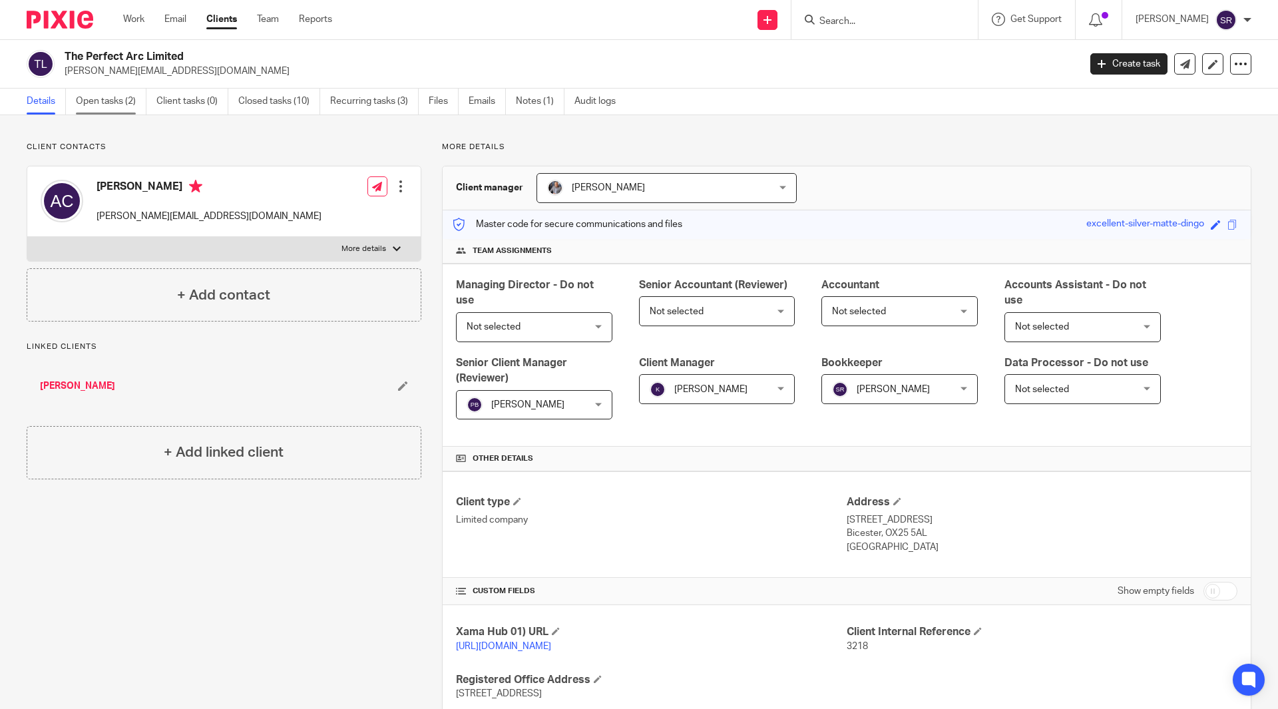
click at [117, 111] on link "Open tasks (2)" at bounding box center [111, 102] width 71 height 26
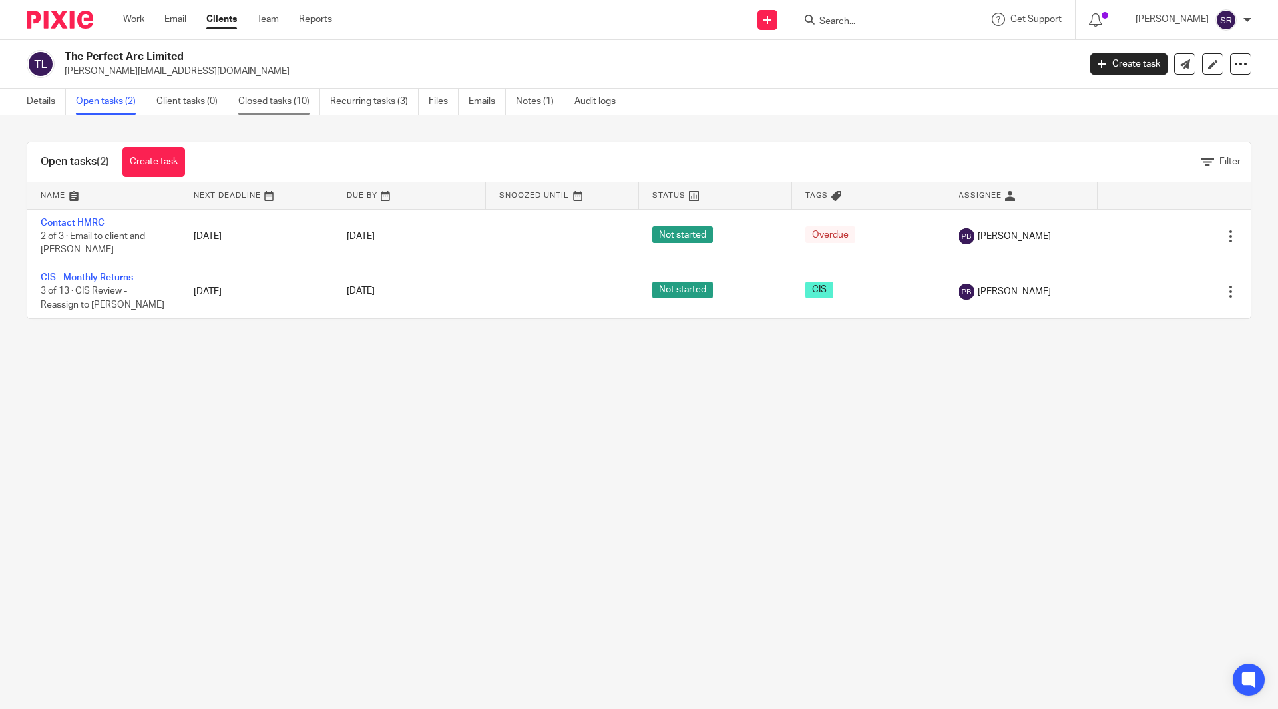
click at [303, 103] on link "Closed tasks (10)" at bounding box center [279, 102] width 82 height 26
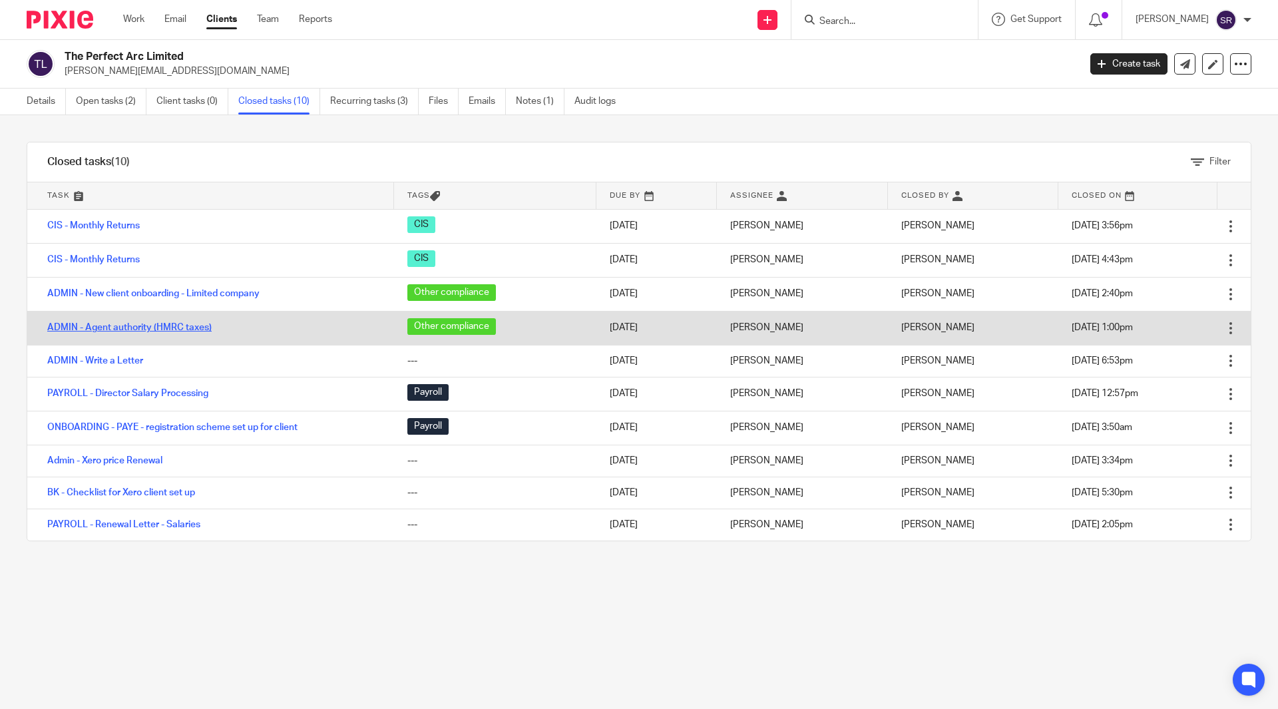
click at [144, 327] on link "ADMIN - Agent authority (HMRC taxes)" at bounding box center [129, 327] width 164 height 9
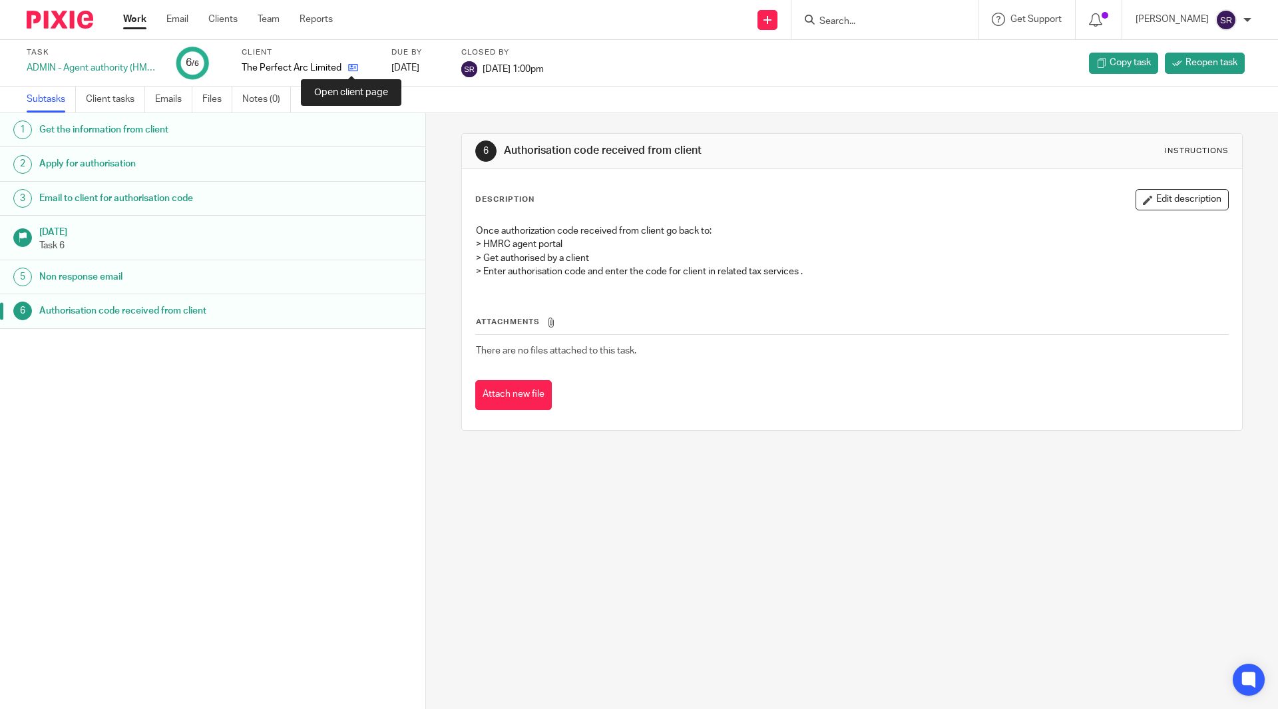
click at [352, 70] on icon at bounding box center [353, 68] width 10 height 10
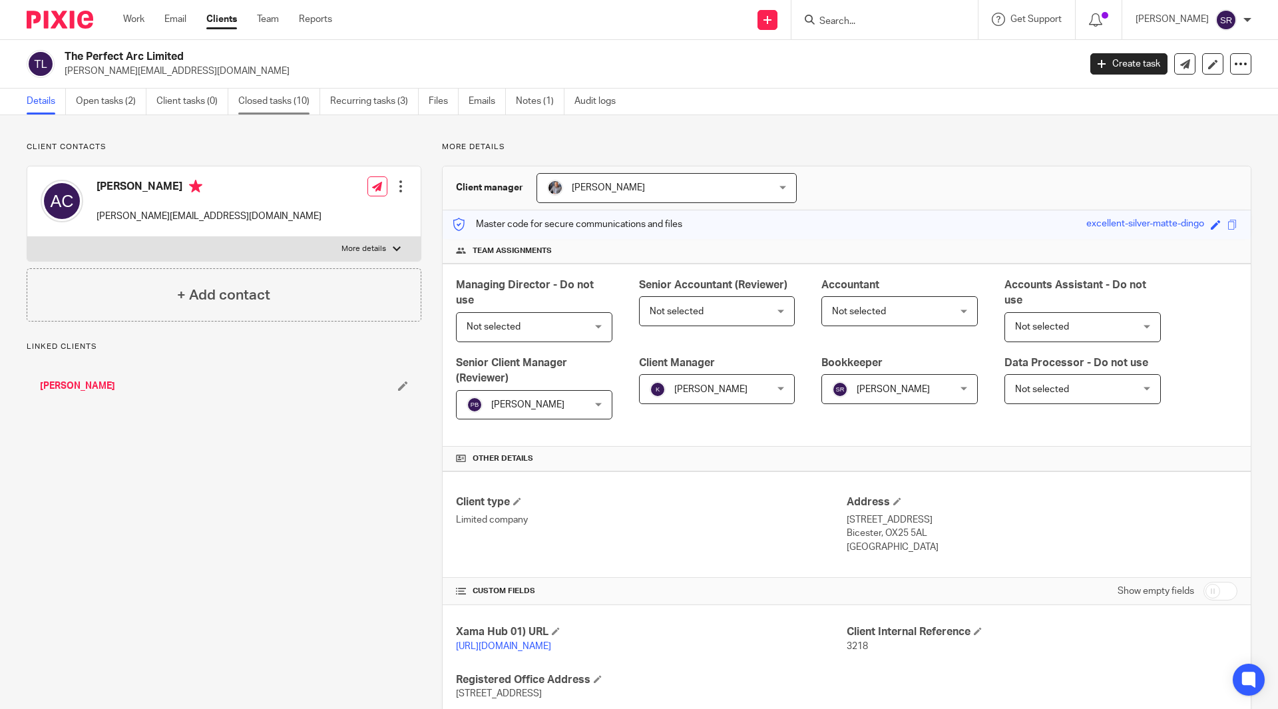
click at [286, 106] on link "Closed tasks (10)" at bounding box center [279, 102] width 82 height 26
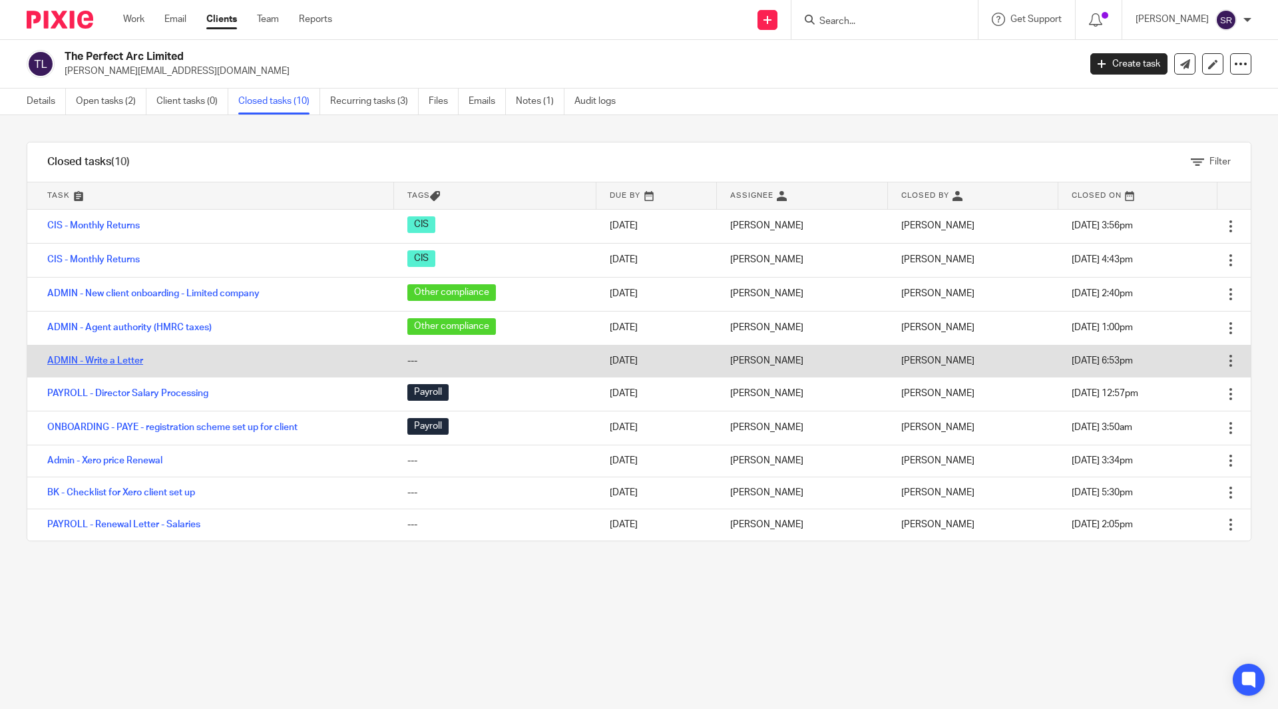
click at [106, 357] on link "ADMIN - Write a Letter" at bounding box center [95, 360] width 96 height 9
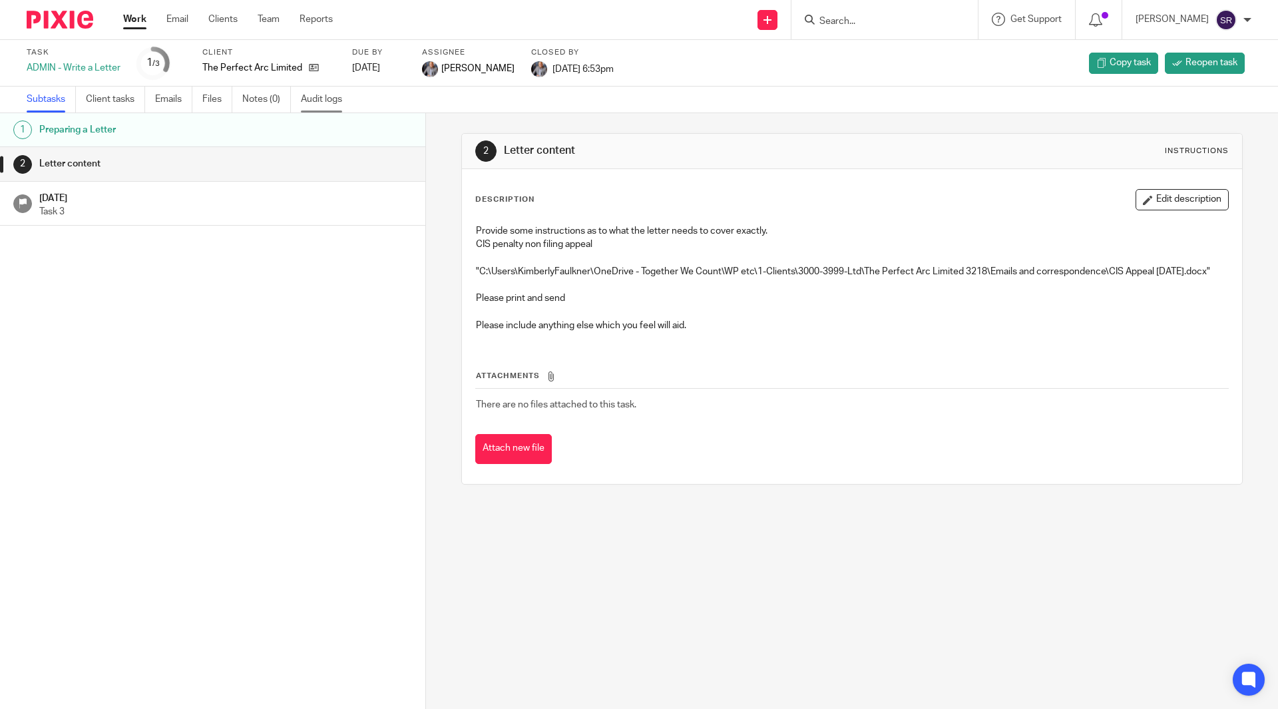
click at [325, 95] on link "Audit logs" at bounding box center [326, 100] width 51 height 26
